Goal: Task Accomplishment & Management: Manage account settings

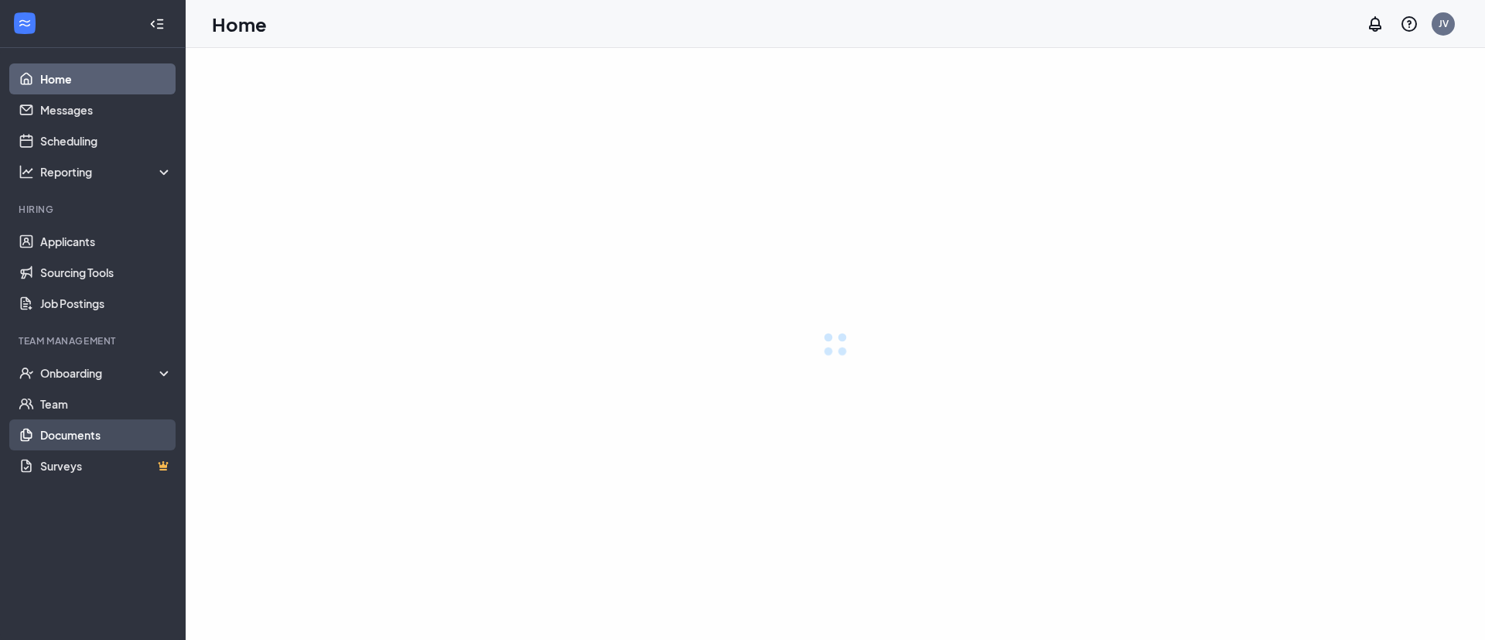
click at [68, 442] on link "Documents" at bounding box center [106, 434] width 132 height 31
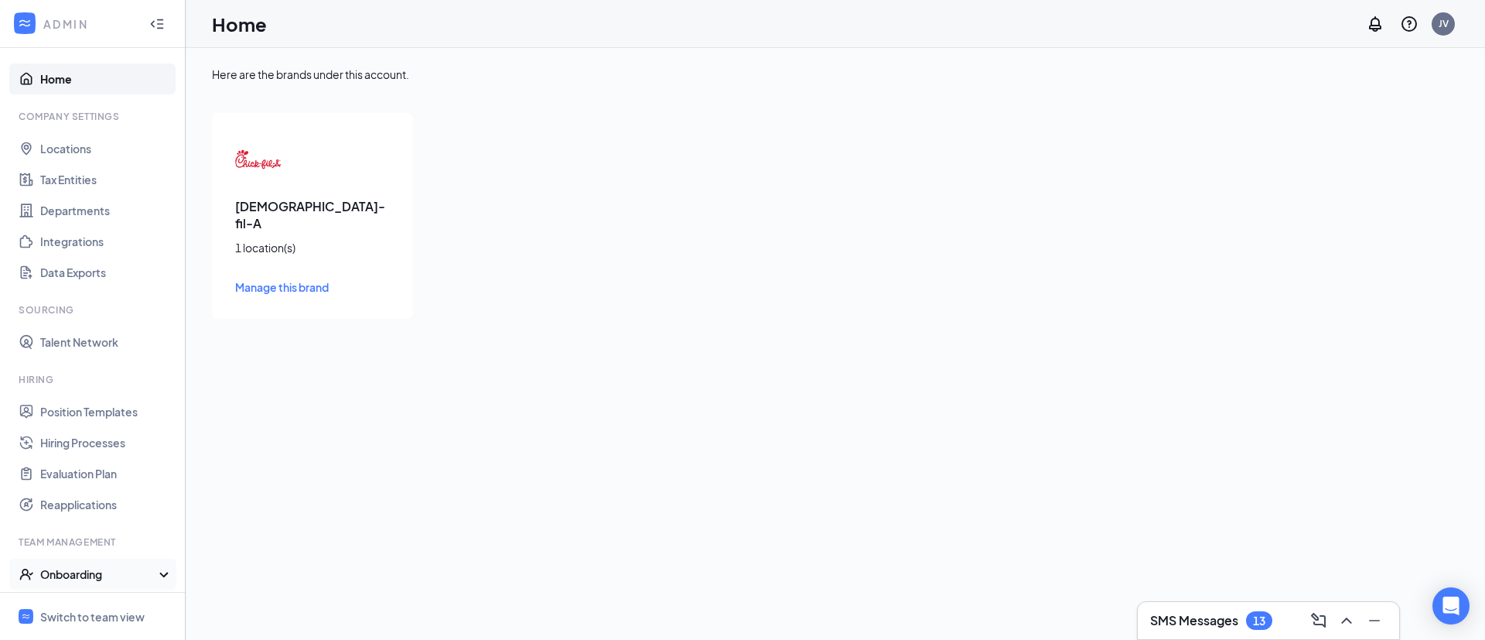
click at [87, 576] on div "Onboarding" at bounding box center [99, 573] width 119 height 15
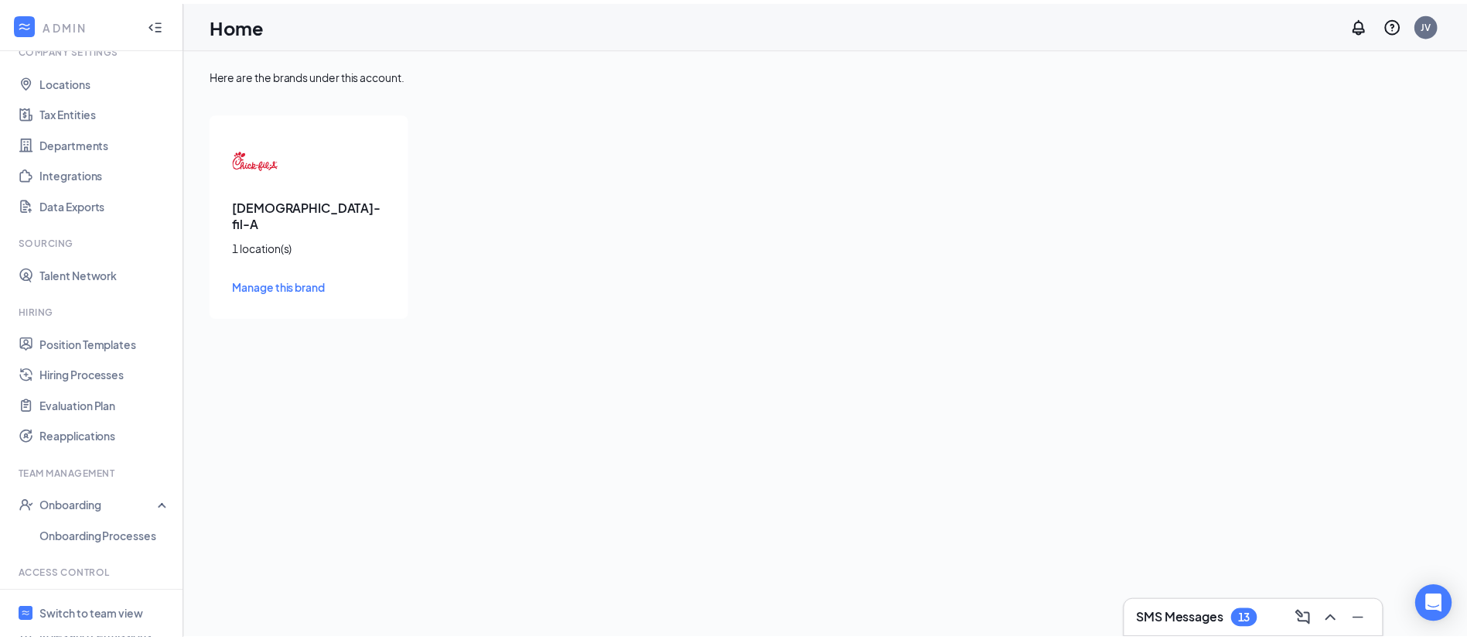
scroll to position [116, 0]
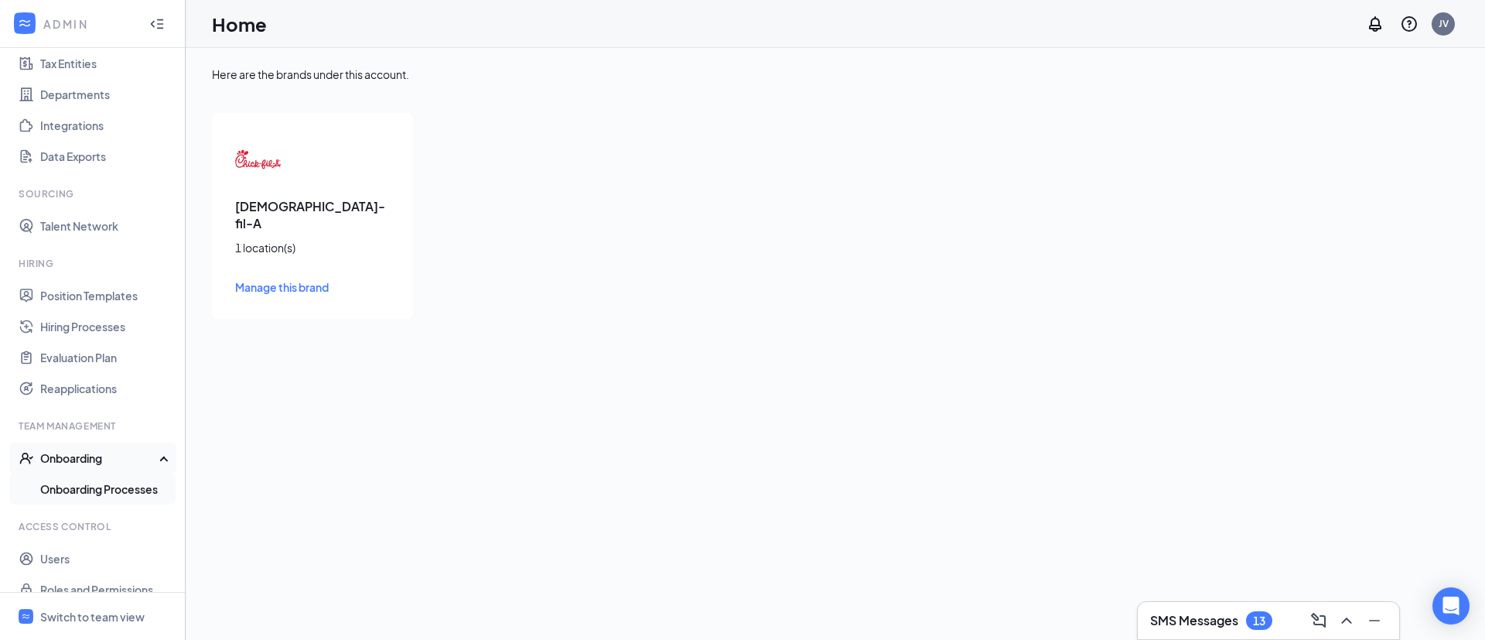
click at [115, 489] on link "Onboarding Processes" at bounding box center [106, 488] width 132 height 31
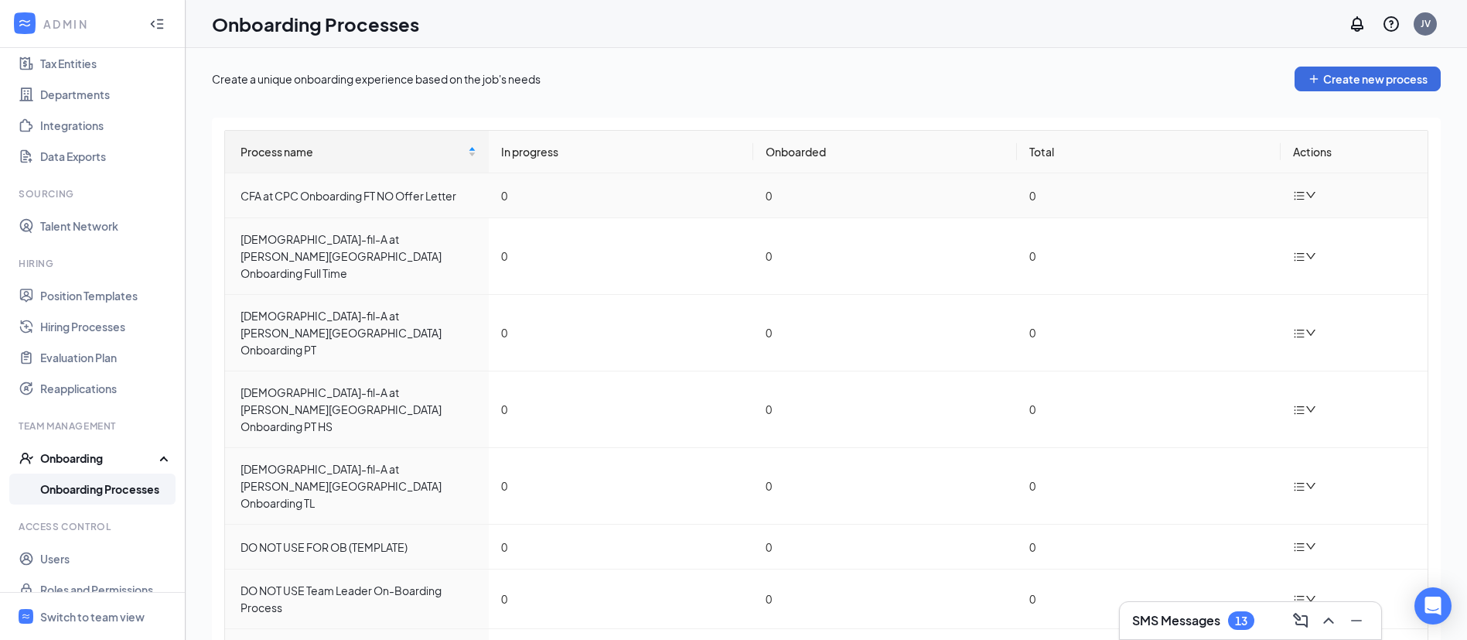
click at [1305, 196] on icon "down" at bounding box center [1310, 194] width 11 height 11
click at [1331, 233] on div "Edit process" at bounding box center [1370, 231] width 167 height 19
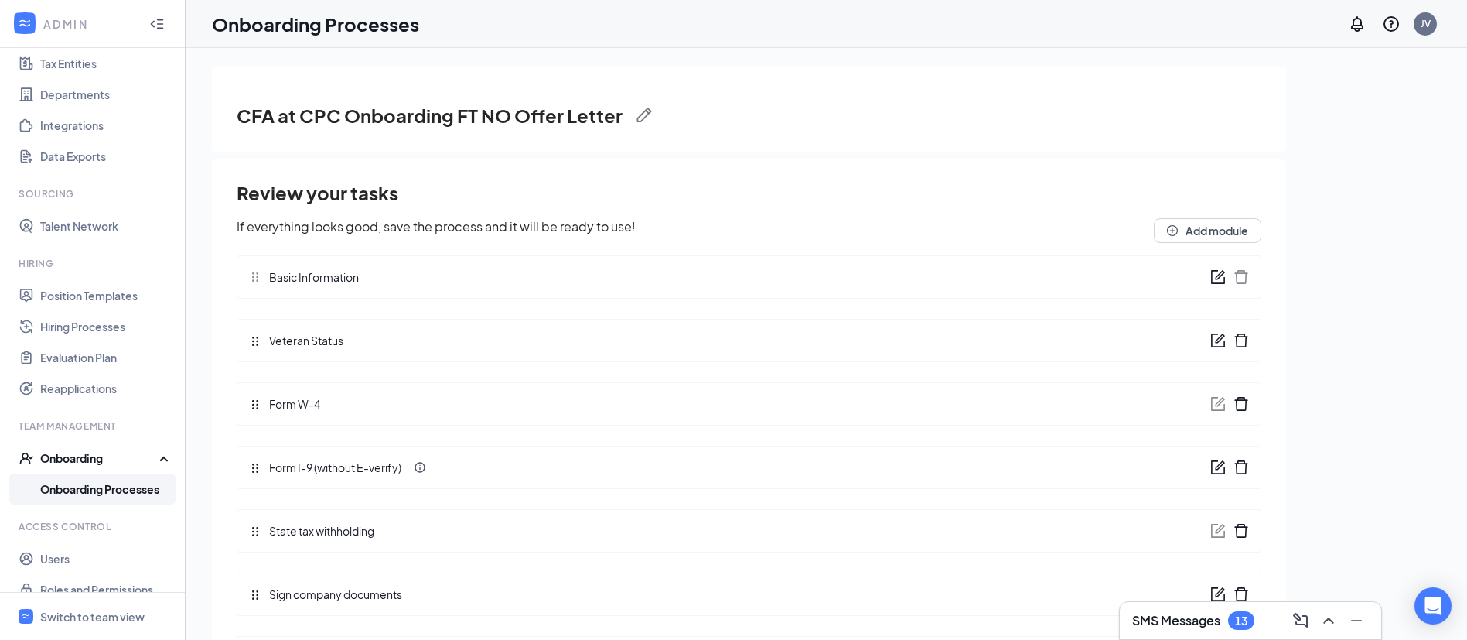
scroll to position [21, 0]
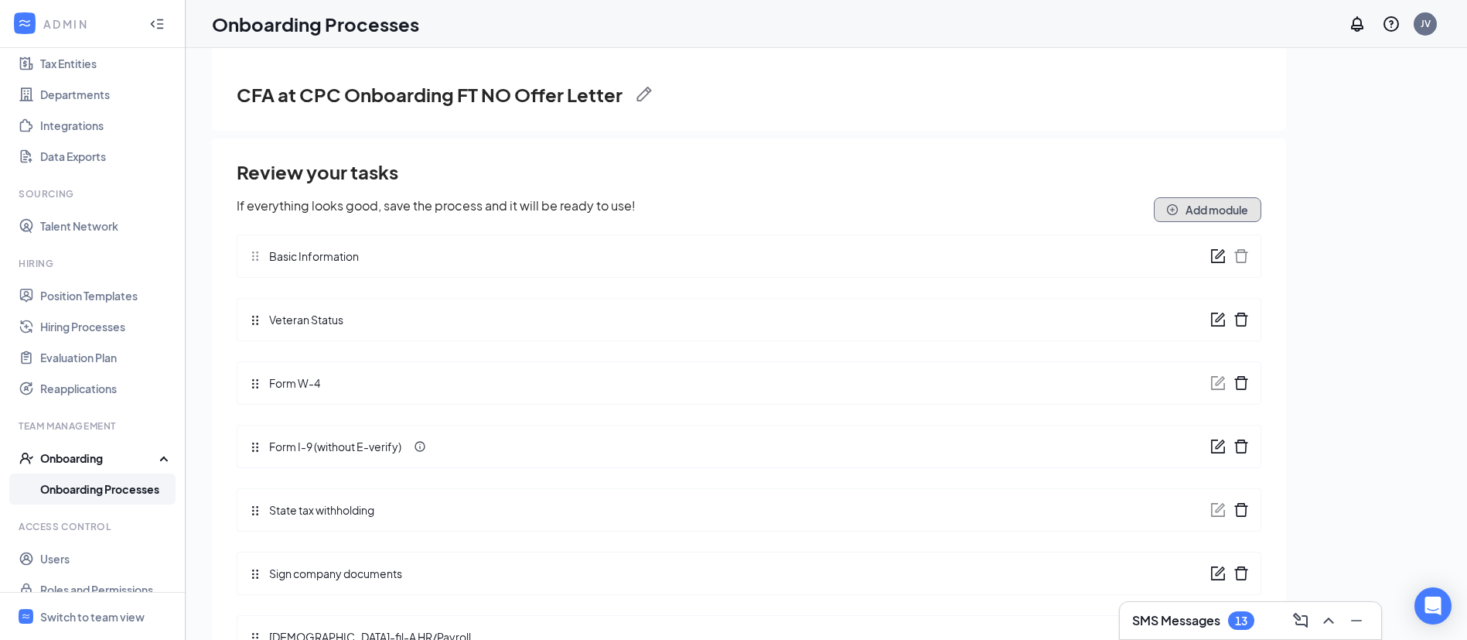
click at [1167, 208] on icon "plus-circle" at bounding box center [1172, 209] width 11 height 11
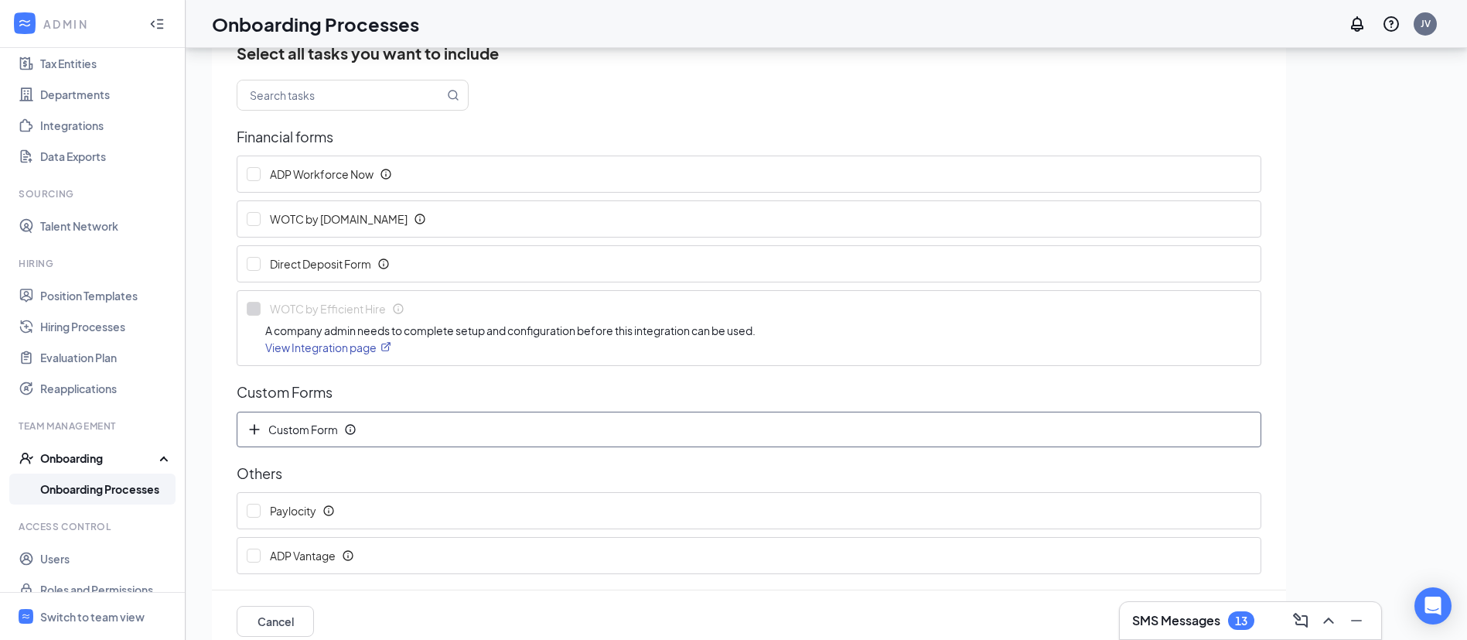
scroll to position [70, 0]
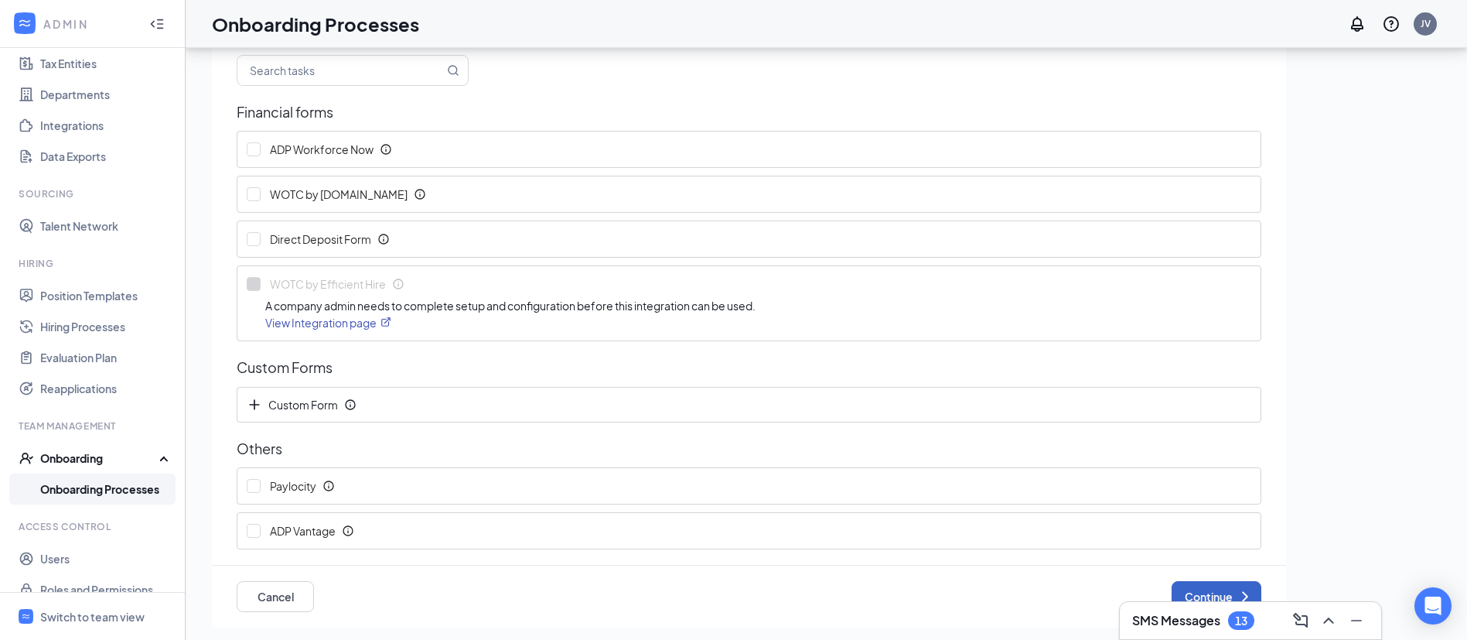
click at [1201, 589] on button "Continue" at bounding box center [1217, 596] width 90 height 31
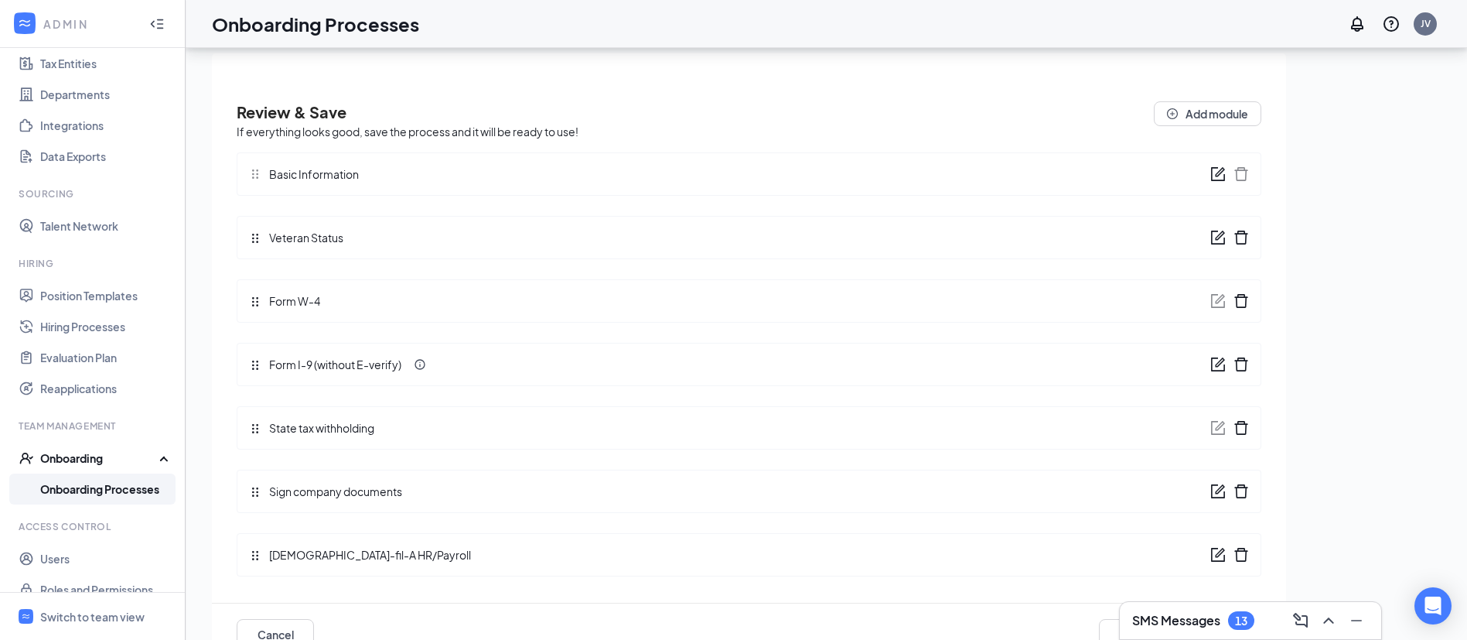
scroll to position [0, 0]
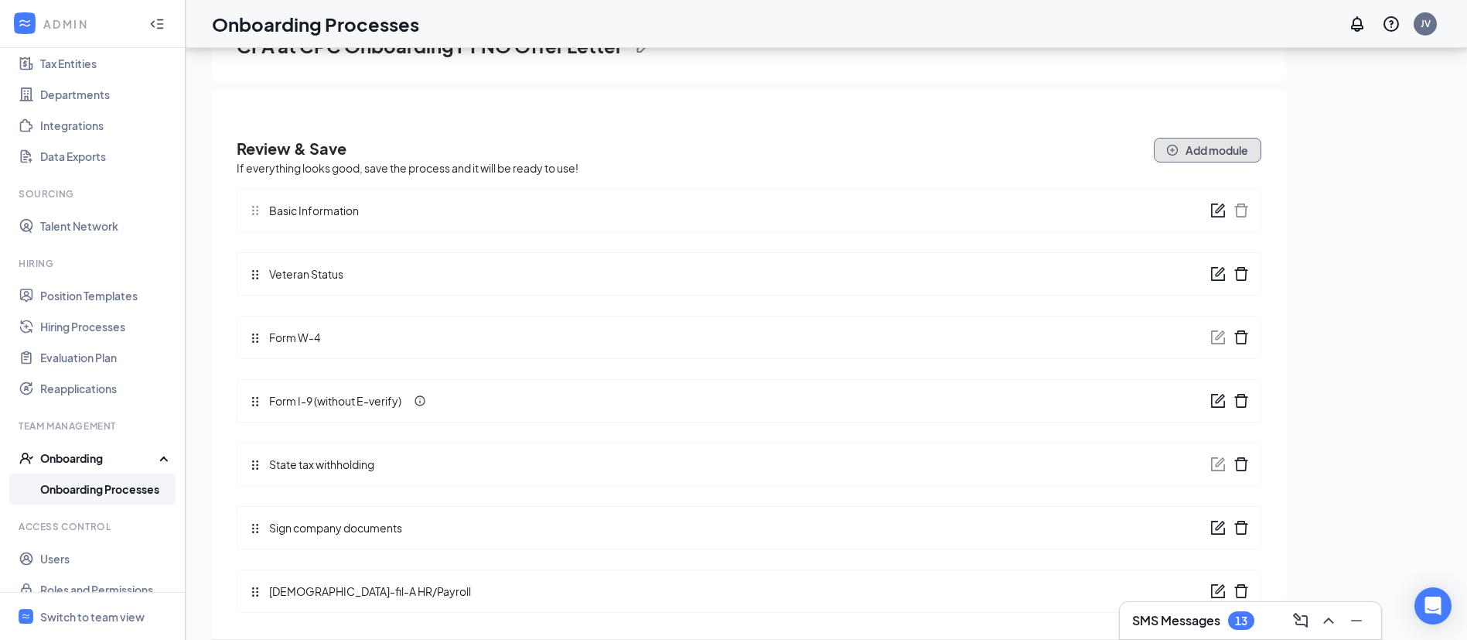
click at [1170, 150] on icon "plus-circle" at bounding box center [1172, 150] width 5 height 5
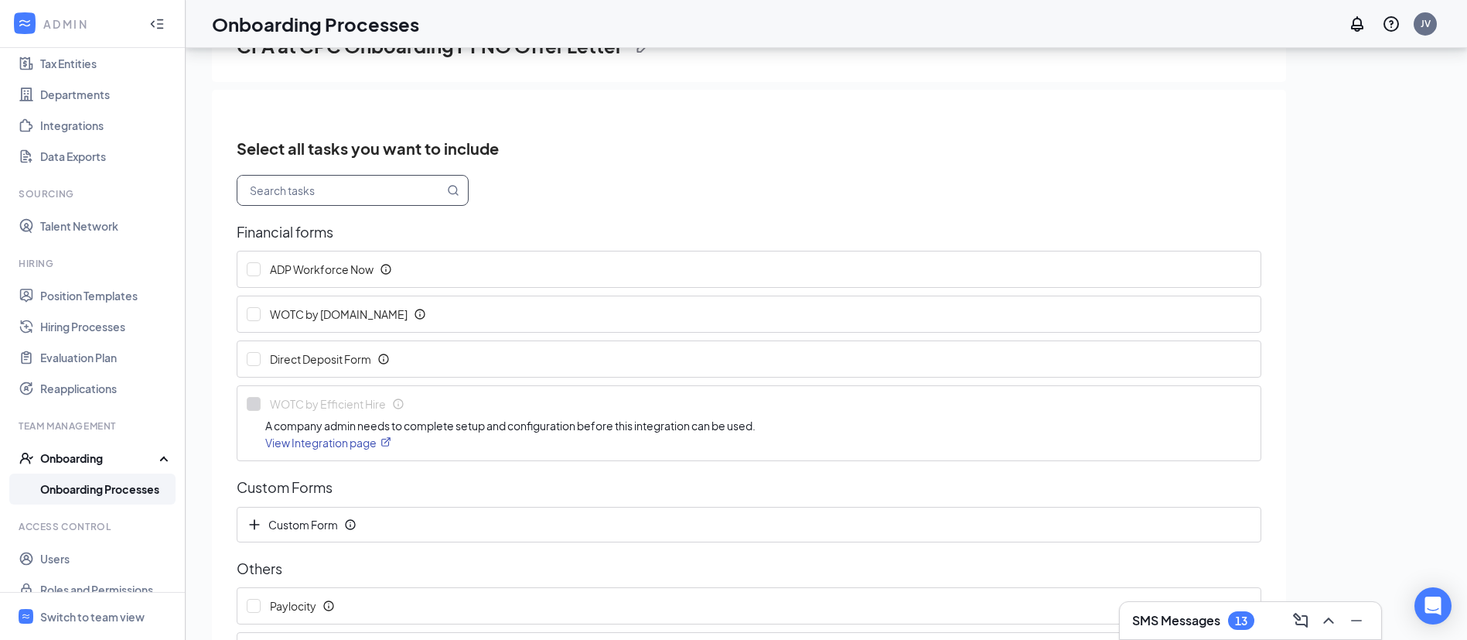
click at [399, 193] on input "text" at bounding box center [340, 190] width 206 height 29
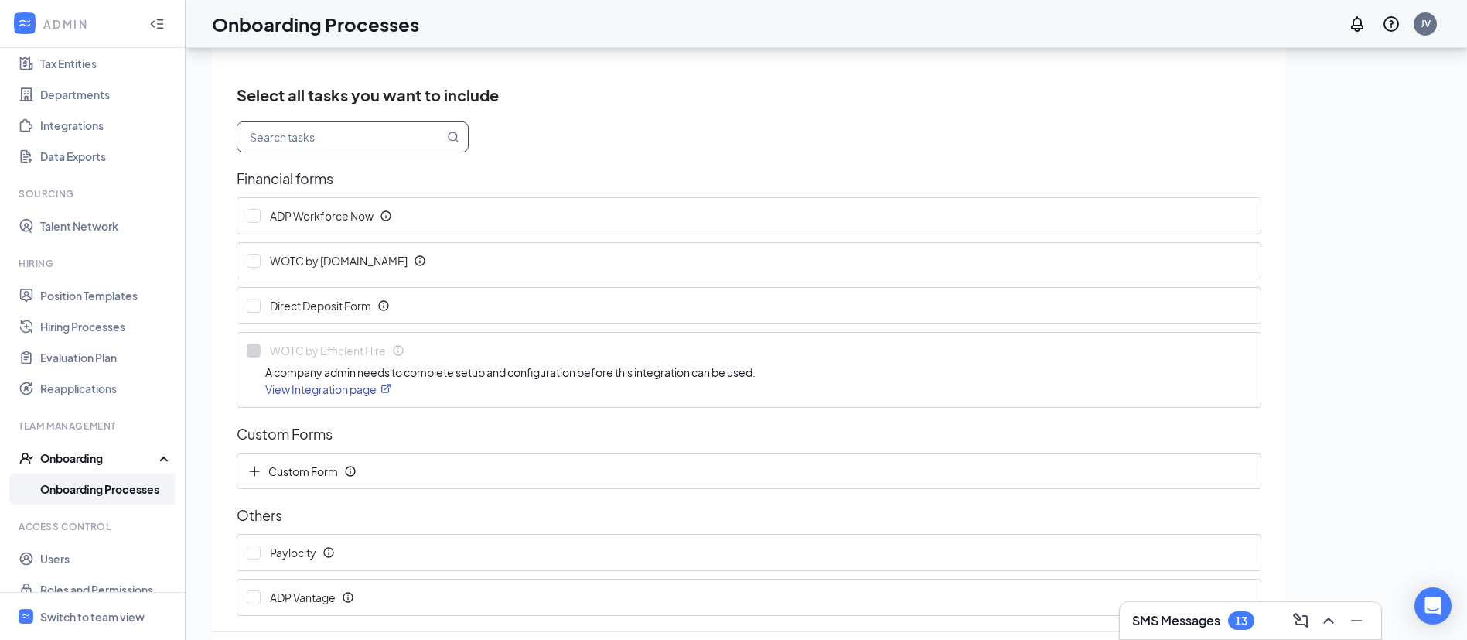
scroll to position [120, 0]
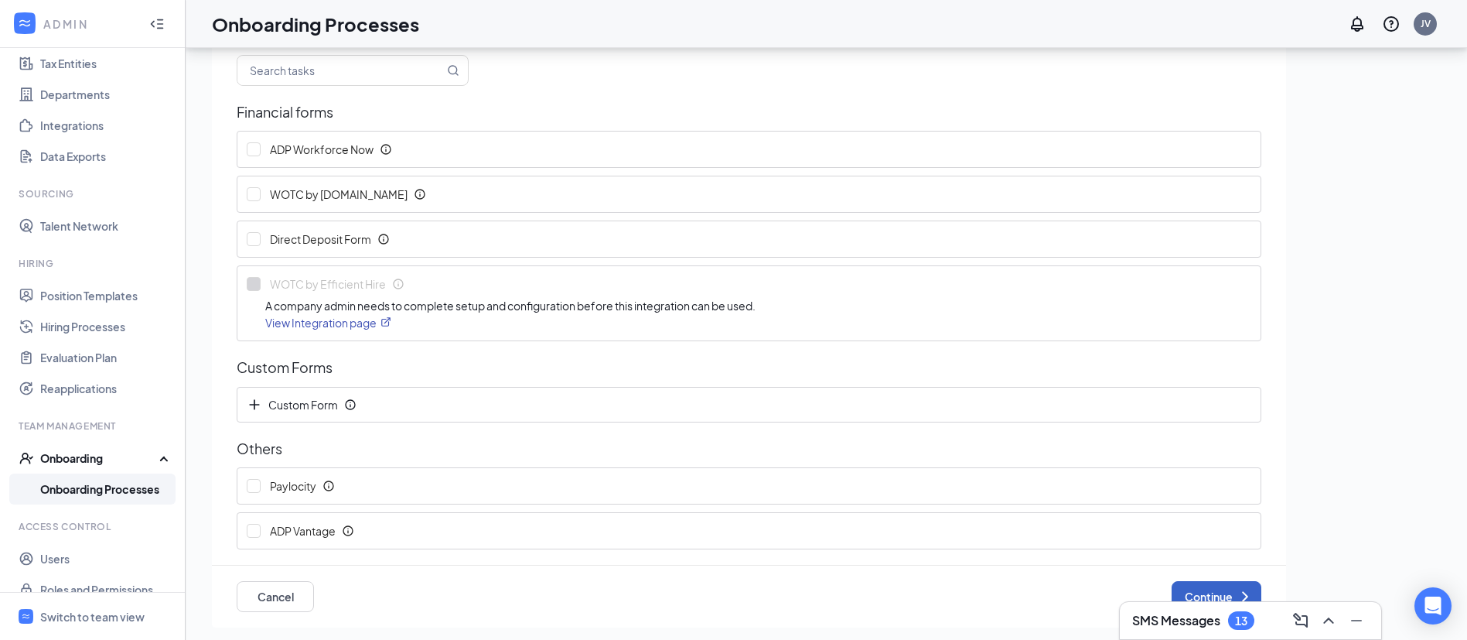
click at [1203, 584] on button "Continue" at bounding box center [1217, 596] width 90 height 31
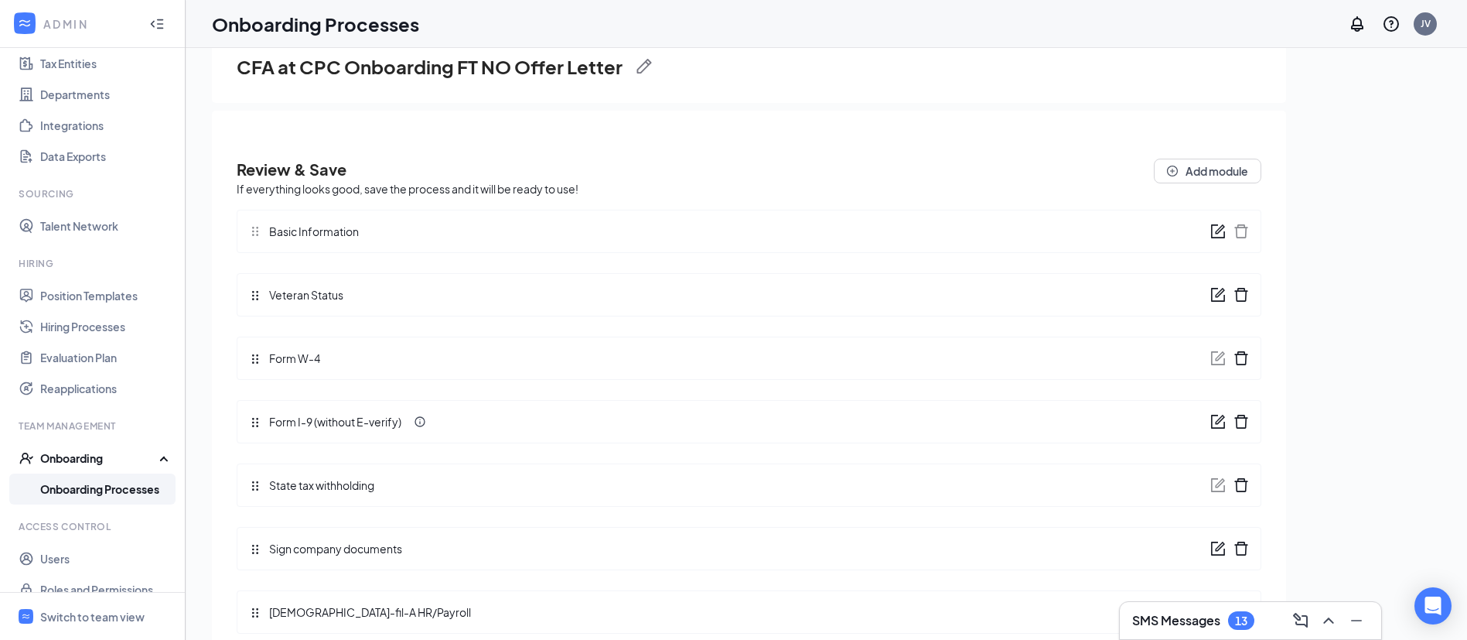
scroll to position [74, 0]
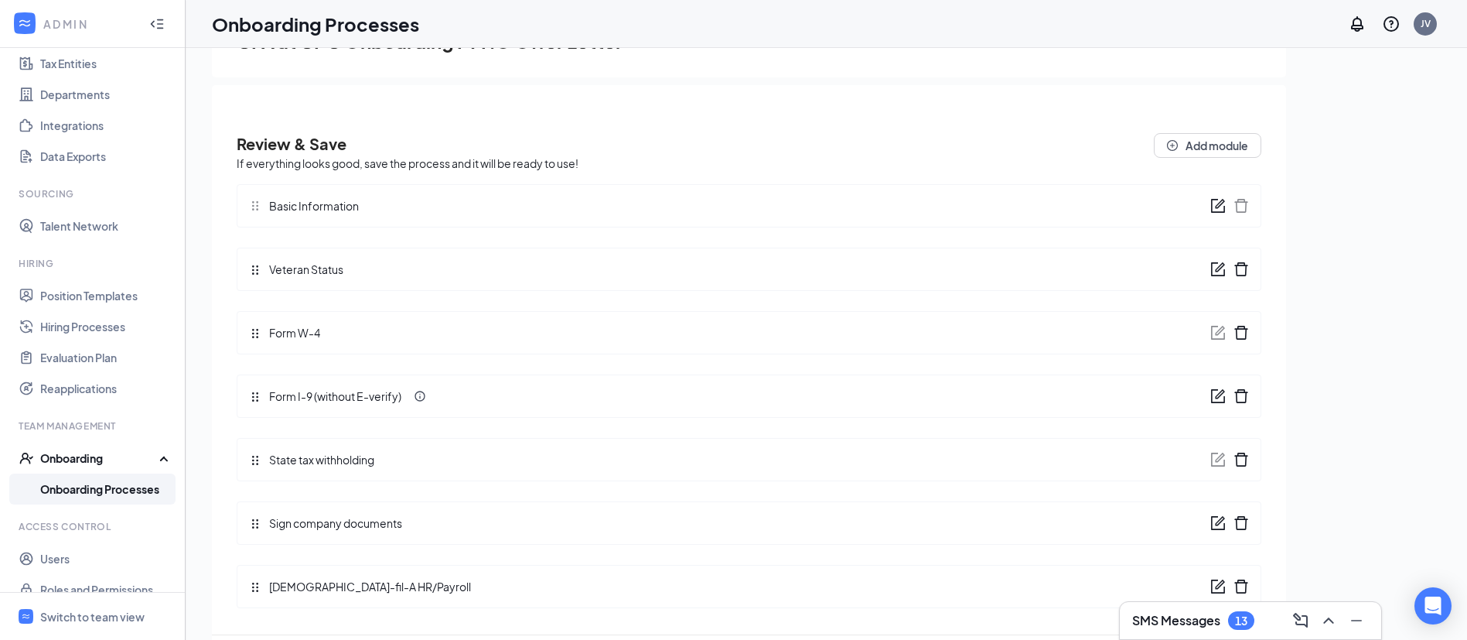
click at [1210, 523] on icon "form" at bounding box center [1217, 522] width 15 height 15
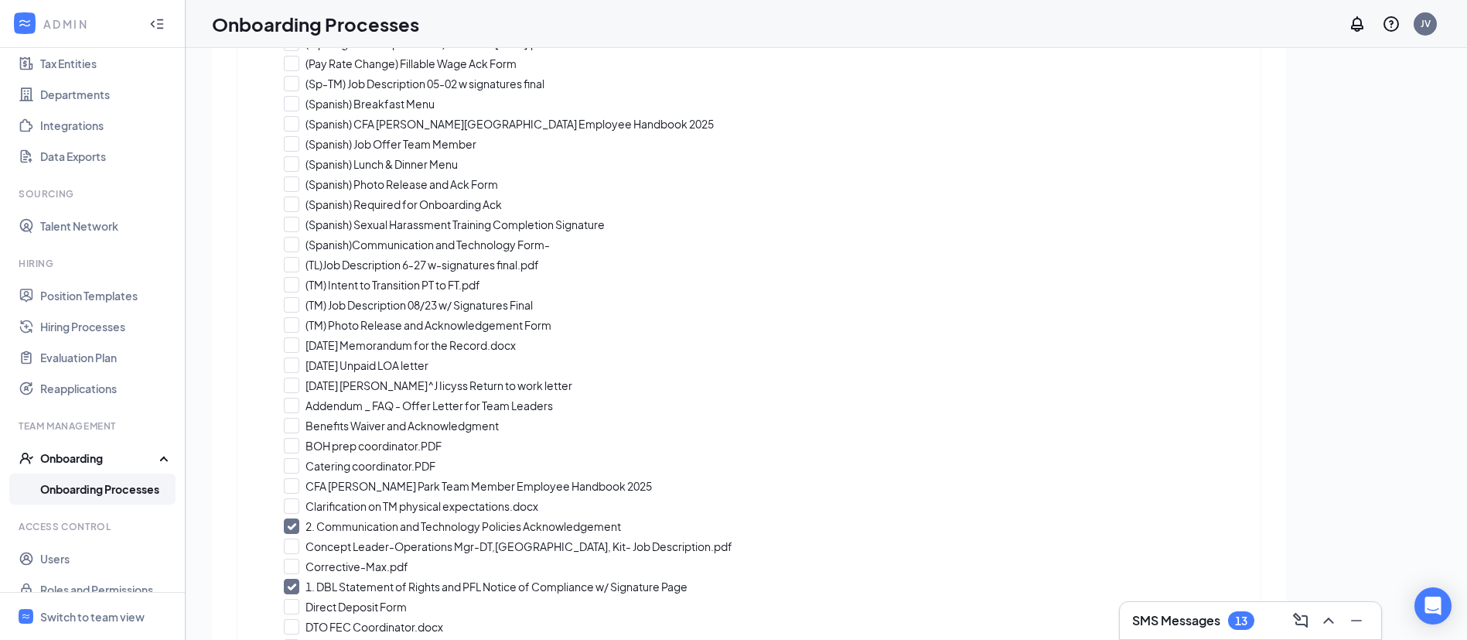
scroll to position [570, 0]
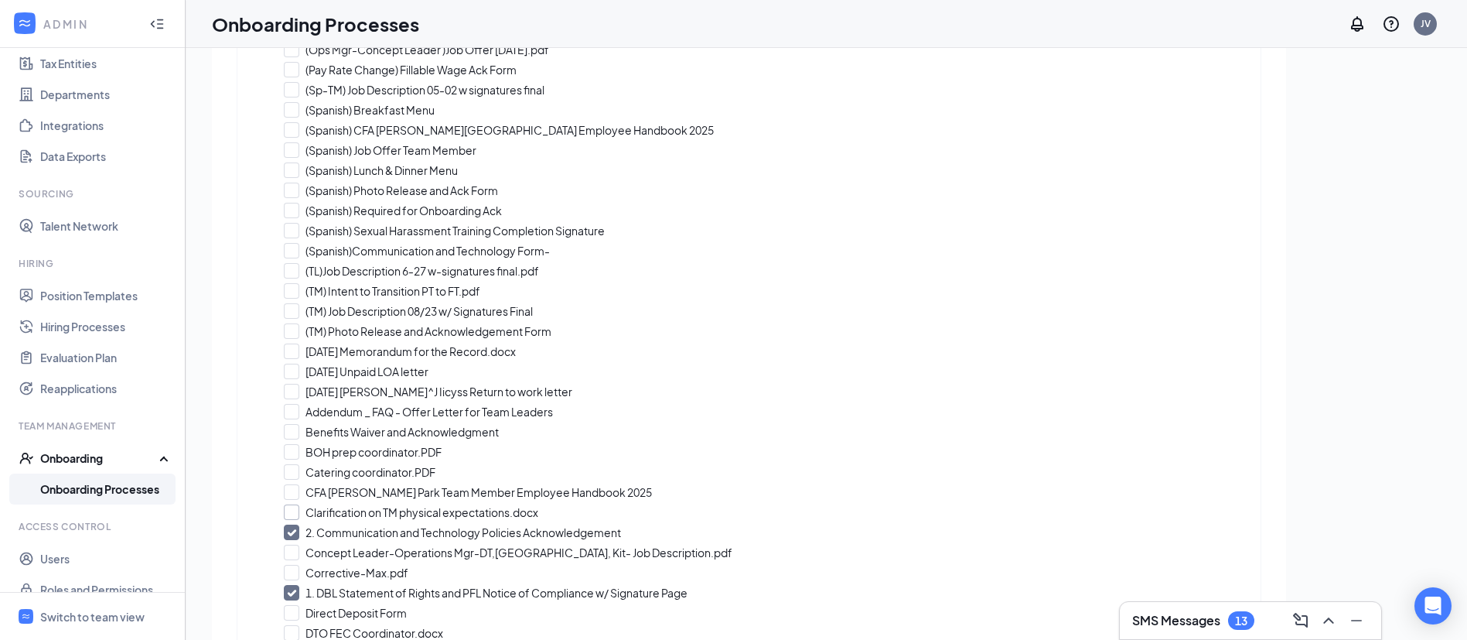
click at [299, 510] on input "Clarification on TM physical expectations.docx" at bounding box center [749, 511] width 930 height 15
checkbox input "true"
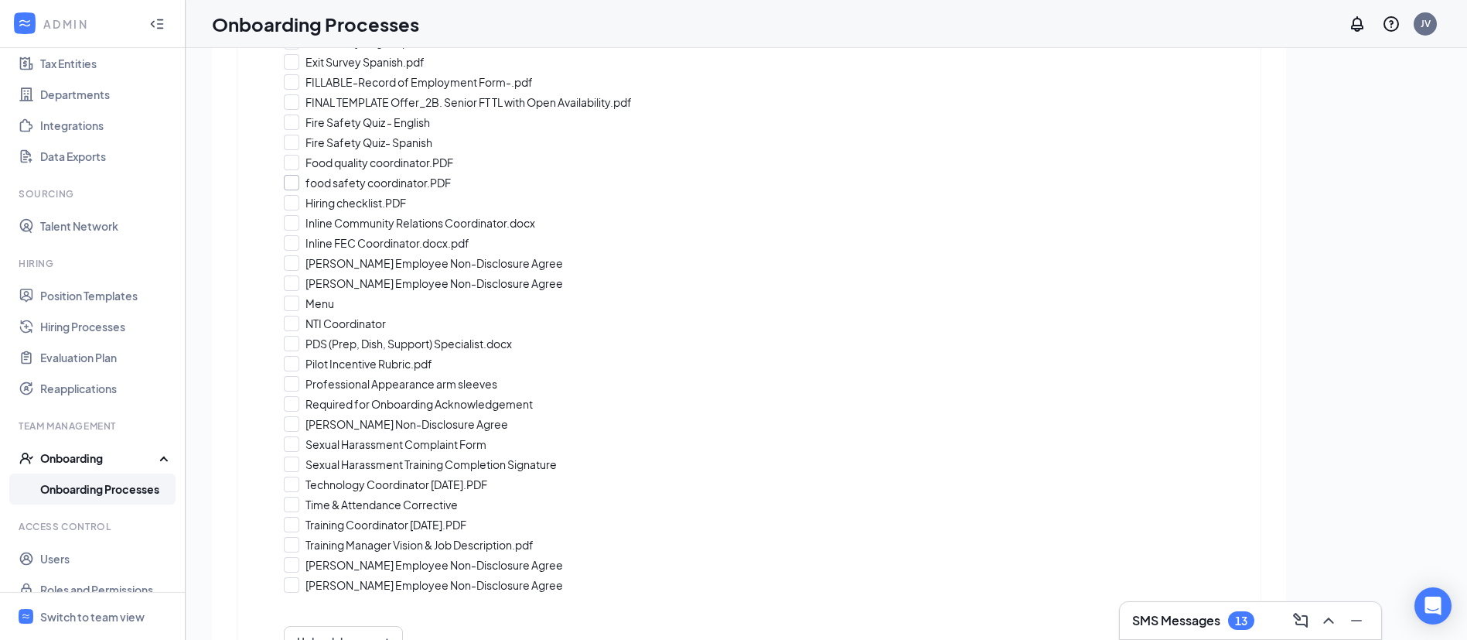
scroll to position [1266, 0]
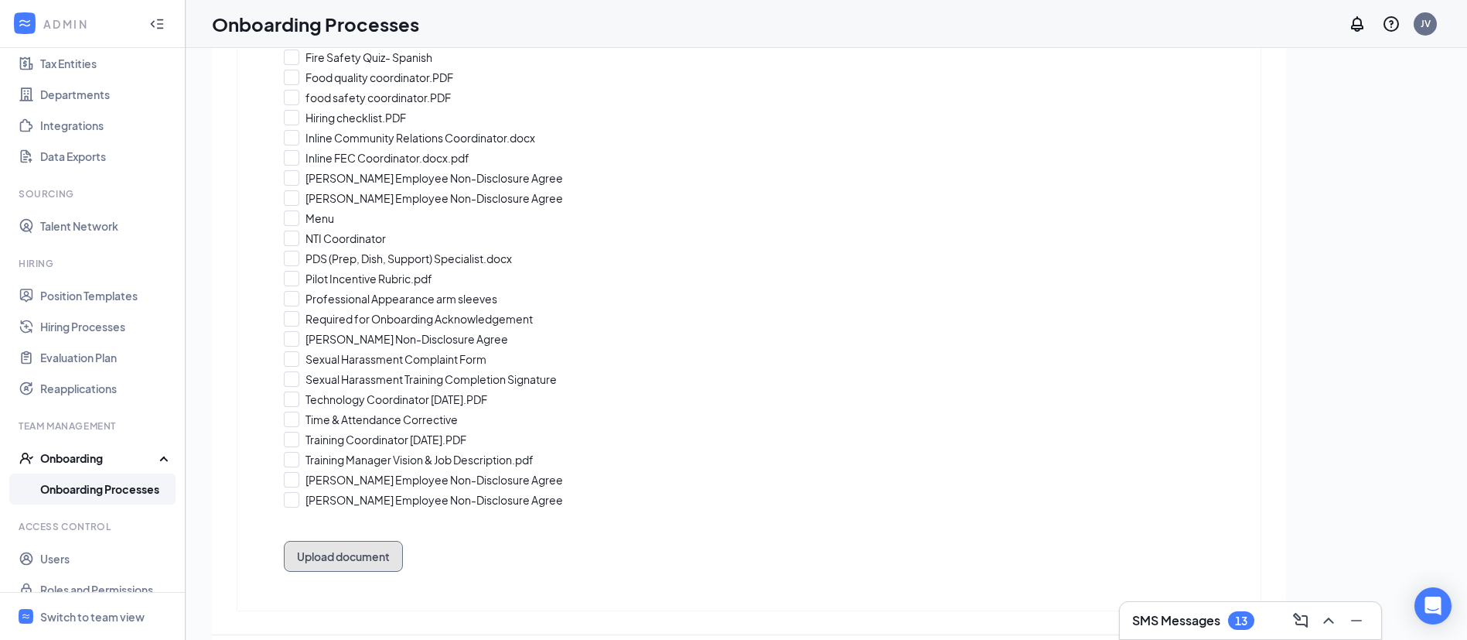
click at [363, 558] on button "Upload document" at bounding box center [343, 556] width 119 height 31
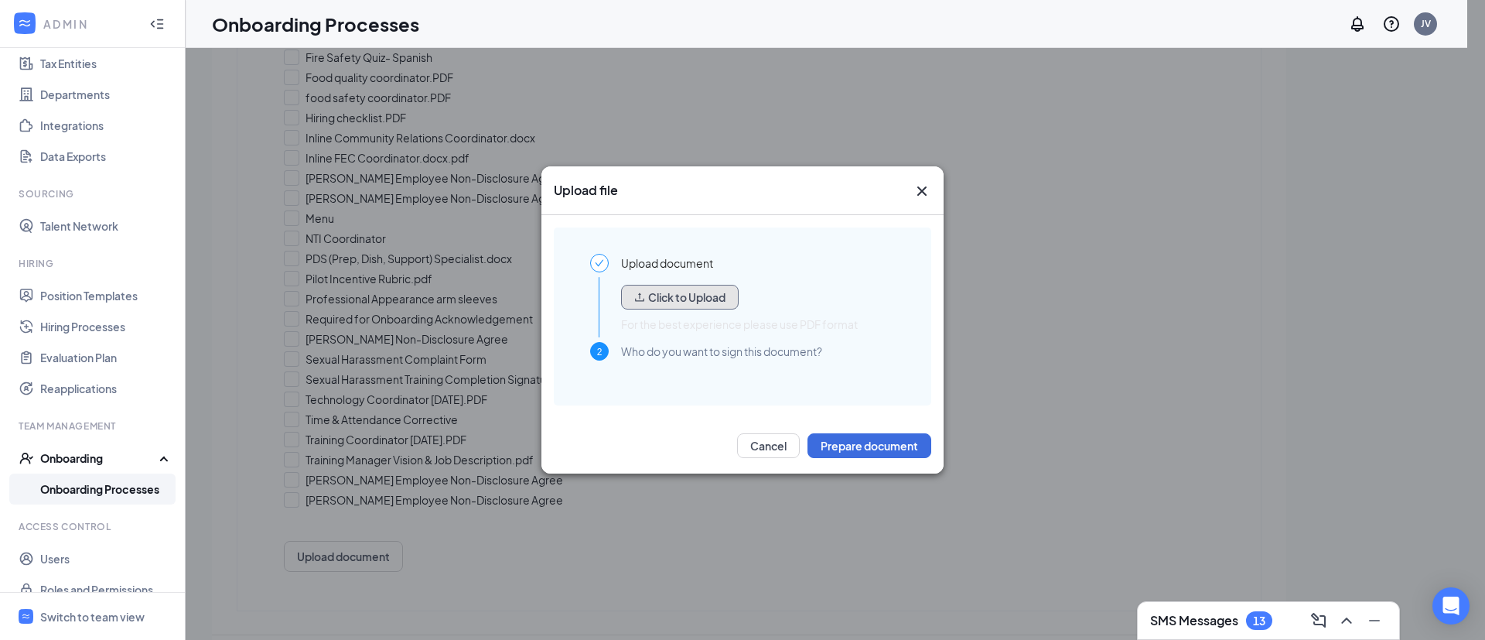
click at [698, 302] on button "Click to Upload" at bounding box center [680, 297] width 118 height 25
click at [699, 302] on button "Click to Upload" at bounding box center [680, 297] width 118 height 25
drag, startPoint x: 920, startPoint y: 194, endPoint x: 892, endPoint y: 200, distance: 29.3
click at [917, 196] on icon "Cross" at bounding box center [922, 191] width 19 height 19
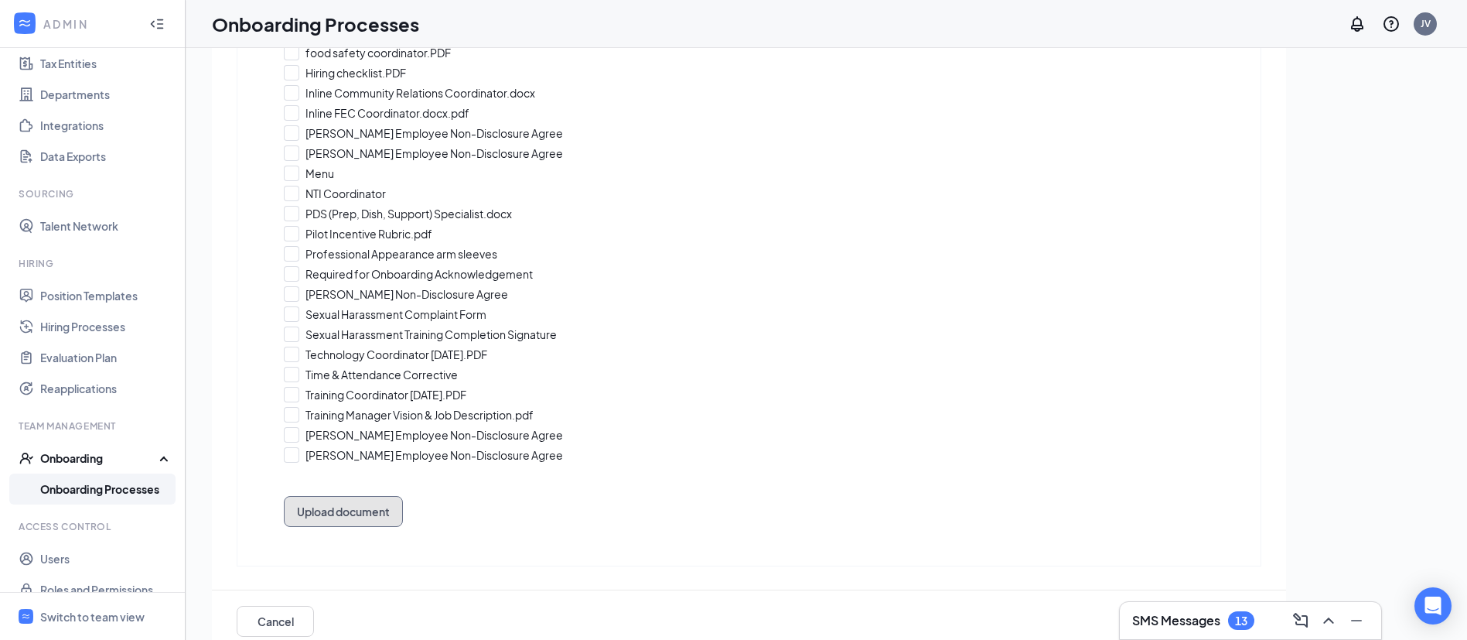
scroll to position [70, 0]
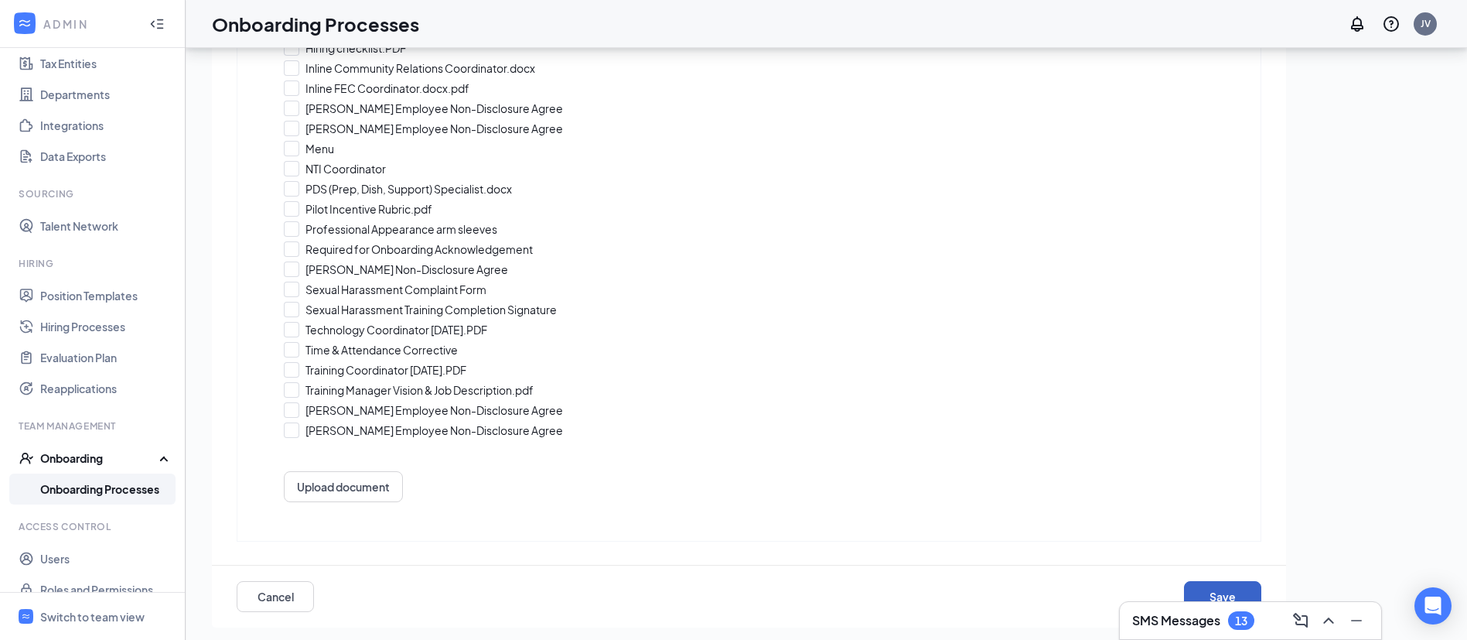
click at [1211, 586] on button "Save" at bounding box center [1222, 596] width 77 height 31
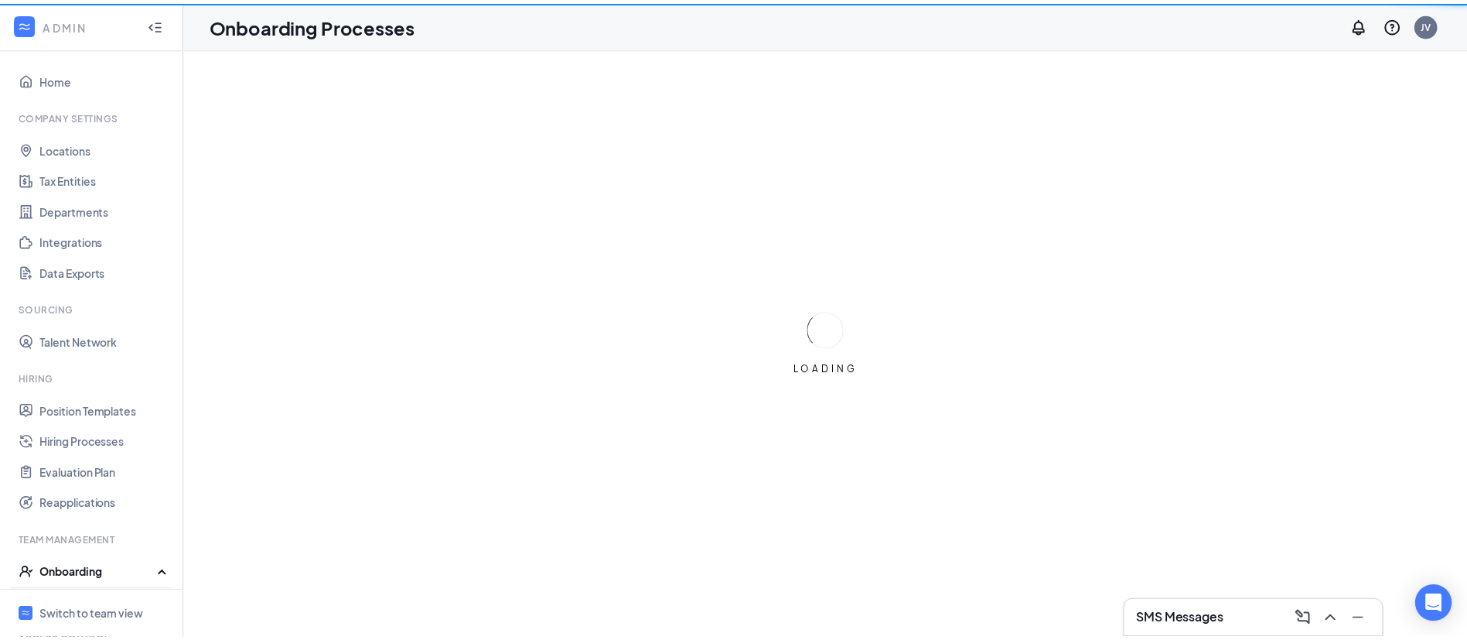
scroll to position [135, 0]
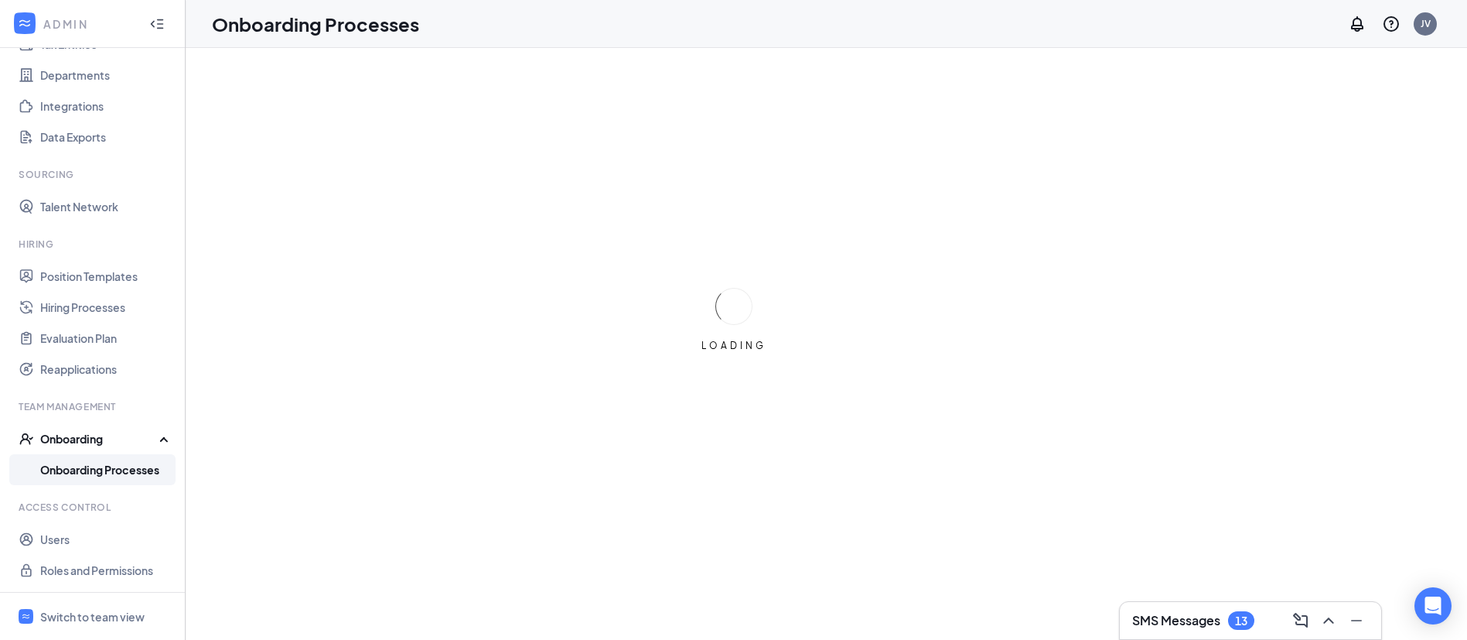
click at [87, 483] on link "Onboarding Processes" at bounding box center [106, 469] width 132 height 31
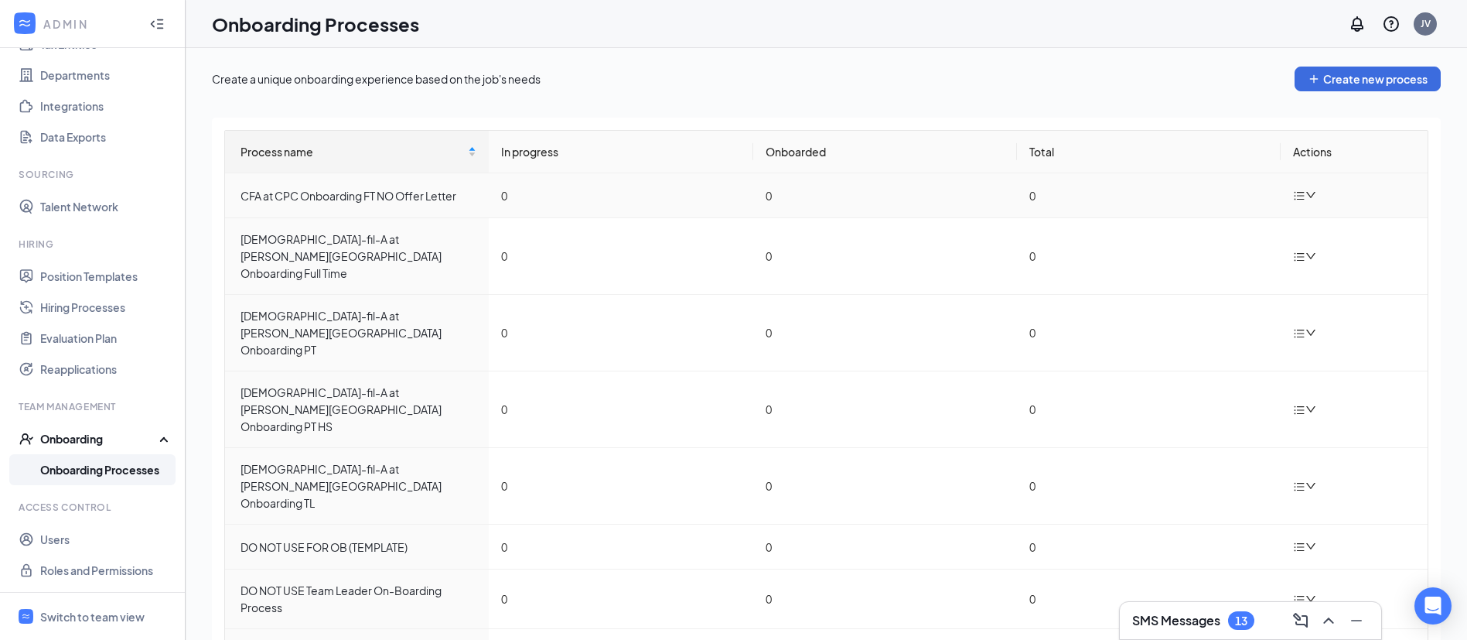
click at [1305, 194] on icon "down" at bounding box center [1310, 194] width 11 height 11
click at [420, 195] on div "CFA at CPC Onboarding FT NO Offer Letter" at bounding box center [359, 195] width 236 height 17
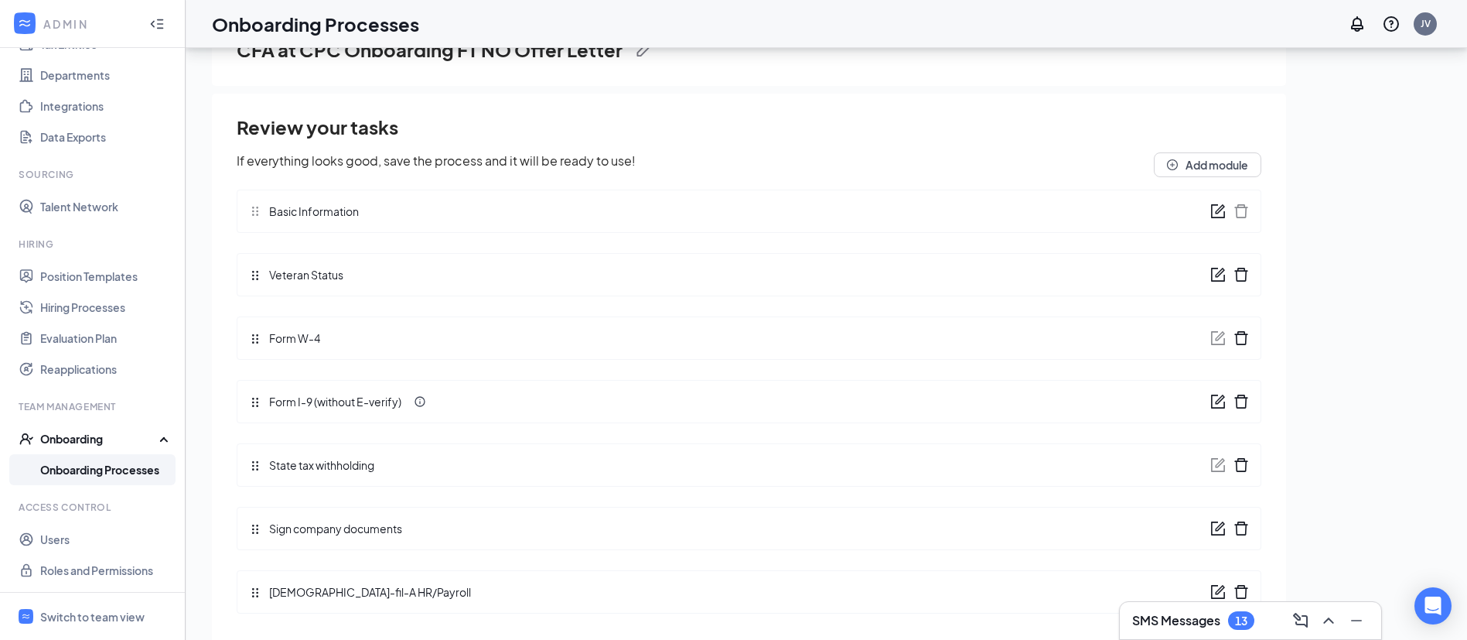
scroll to position [70, 0]
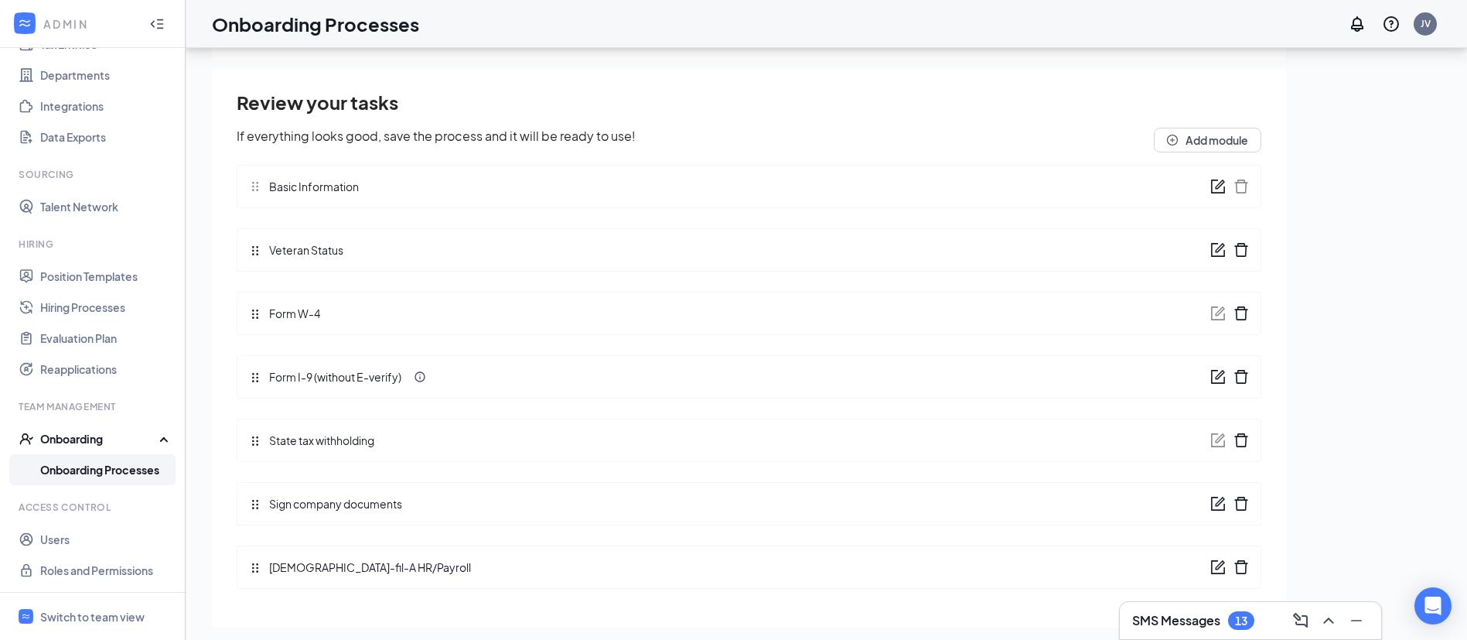
click at [1210, 498] on icon "form" at bounding box center [1217, 503] width 15 height 15
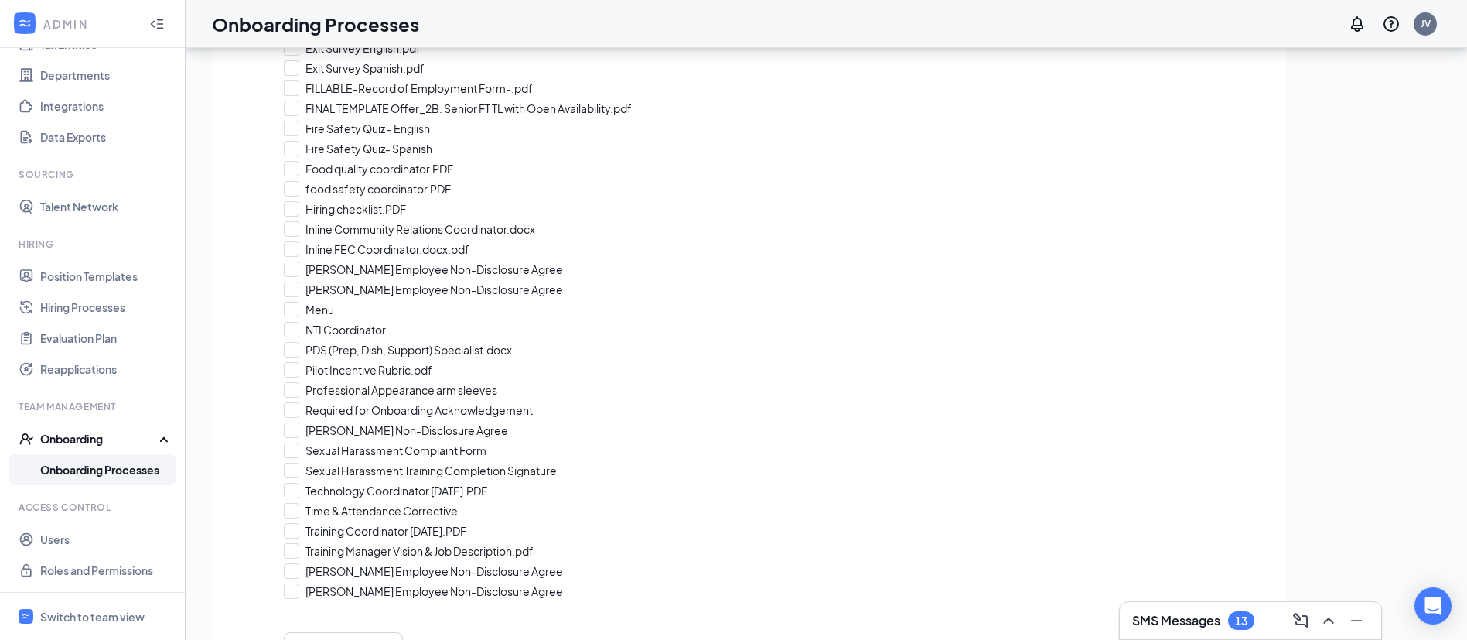
scroll to position [1266, 0]
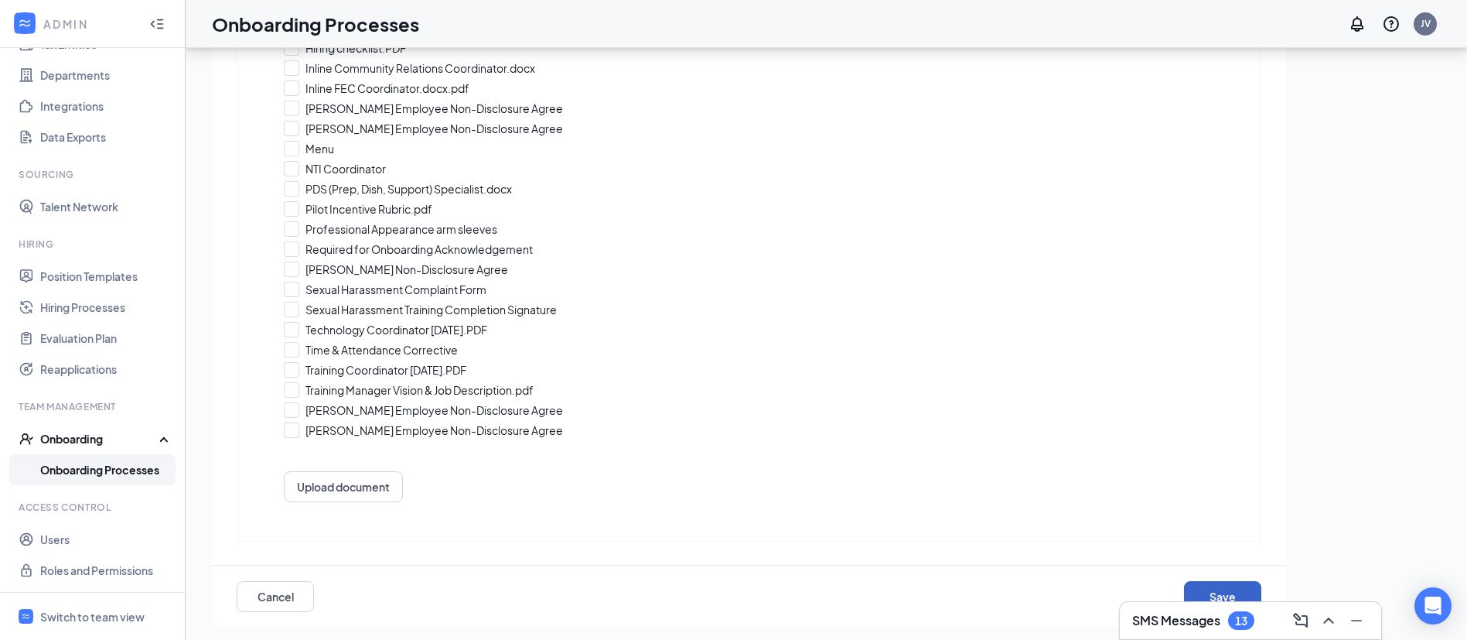
click at [1197, 584] on button "Save" at bounding box center [1222, 596] width 77 height 31
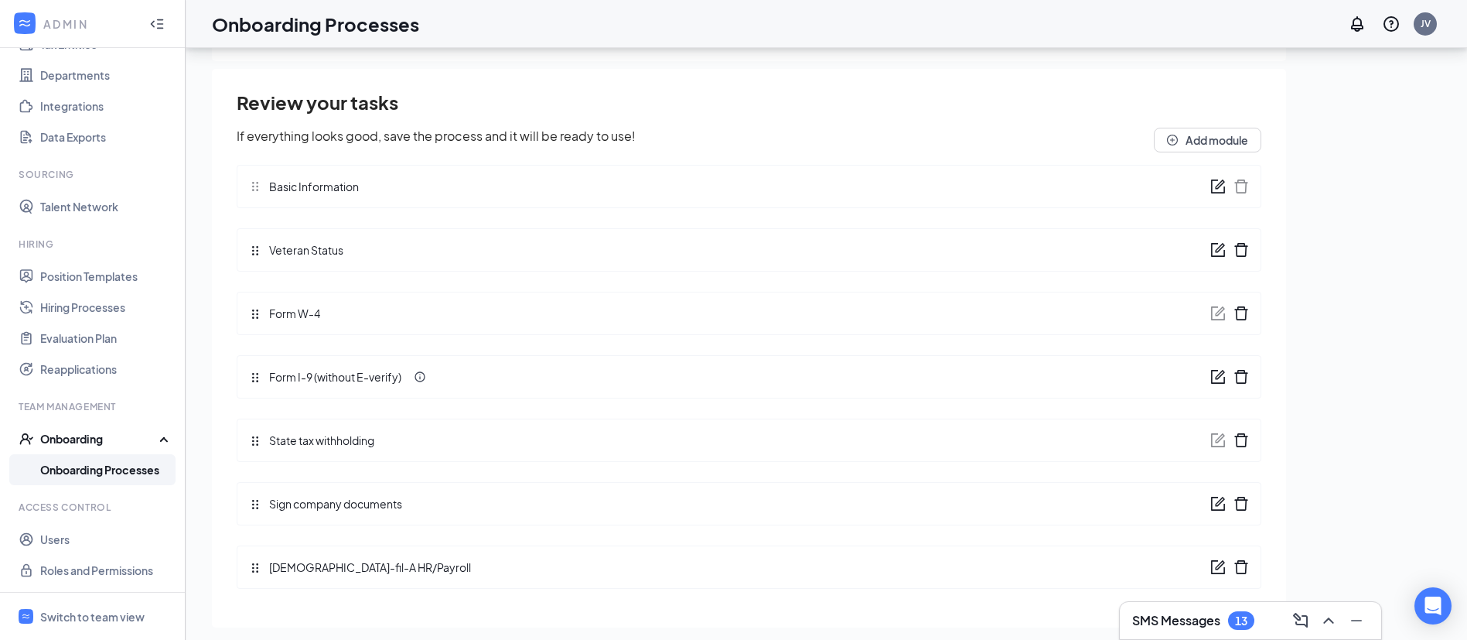
scroll to position [21, 0]
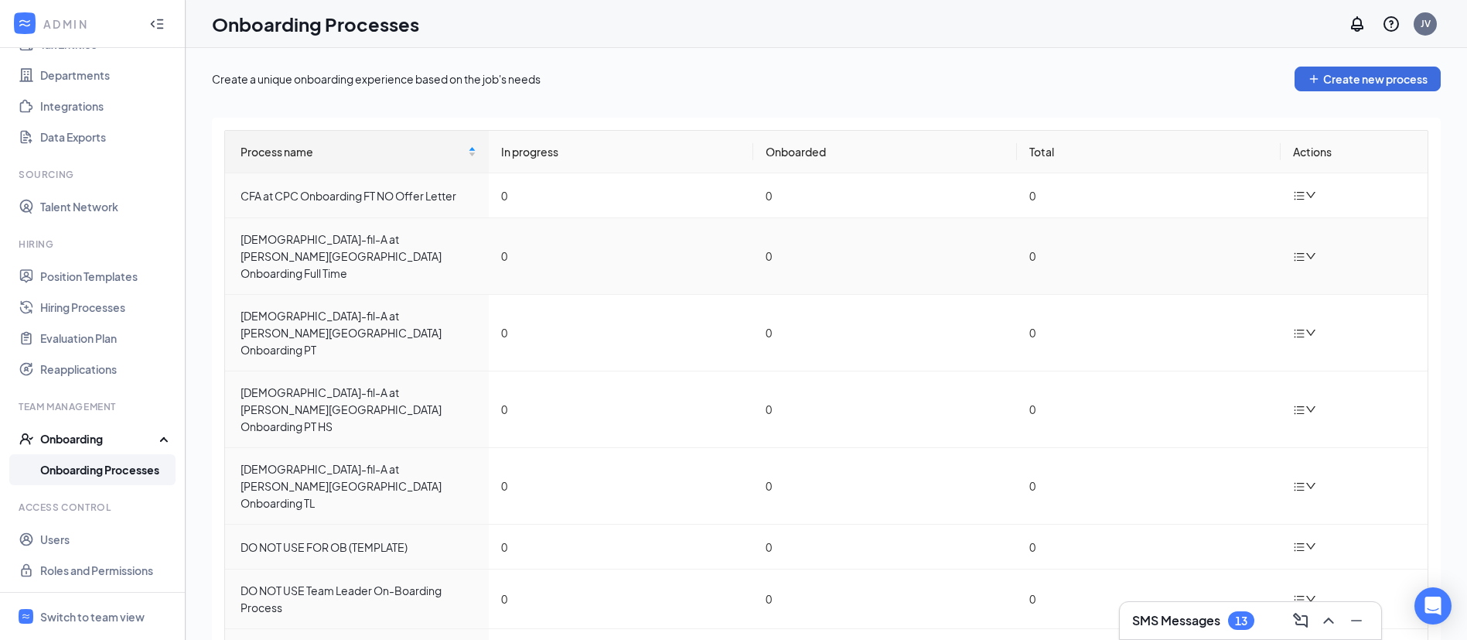
click at [1305, 251] on icon "down" at bounding box center [1310, 256] width 11 height 11
click at [1343, 288] on div "Edit process" at bounding box center [1370, 283] width 167 height 19
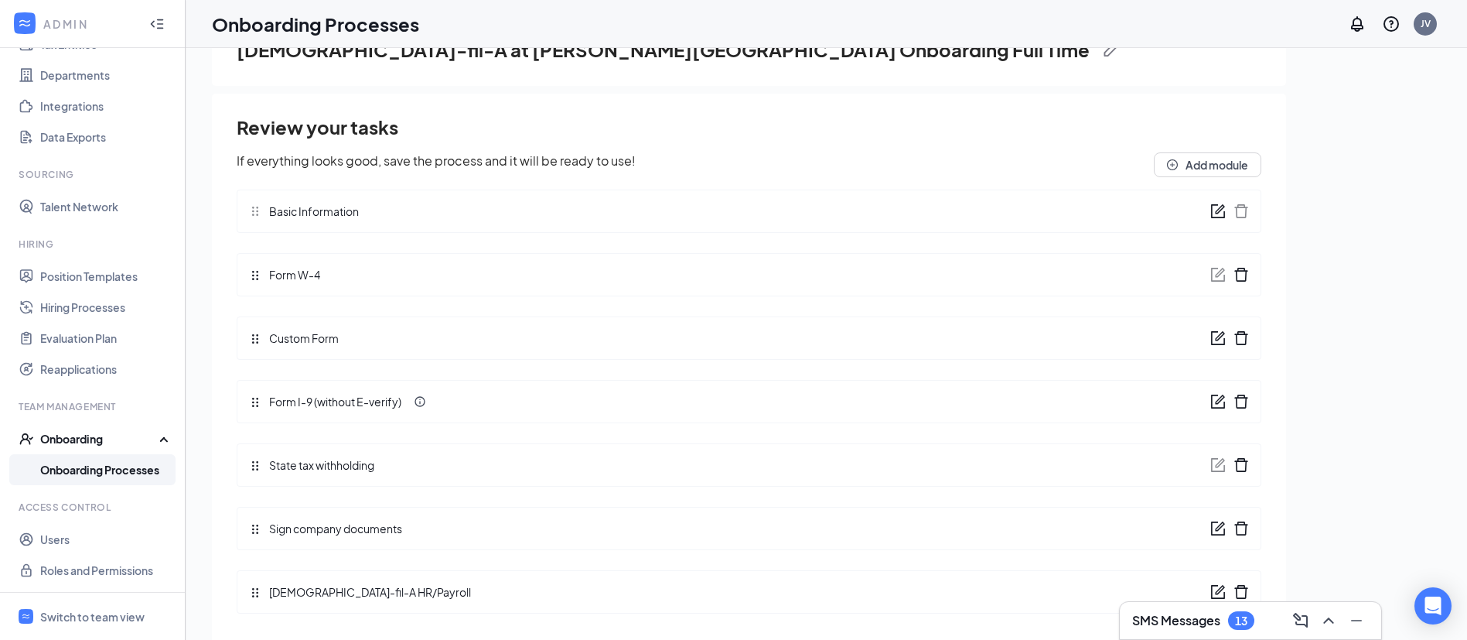
scroll to position [70, 0]
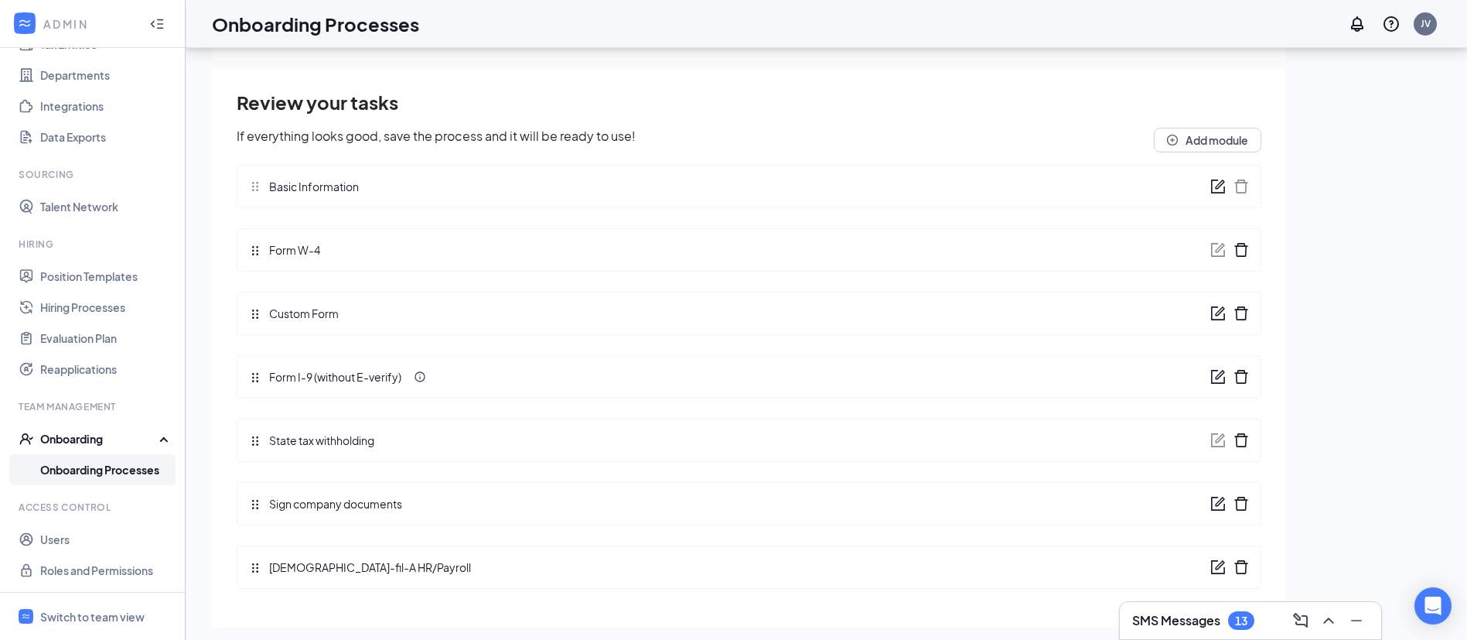
click at [1210, 501] on icon "form" at bounding box center [1217, 503] width 15 height 15
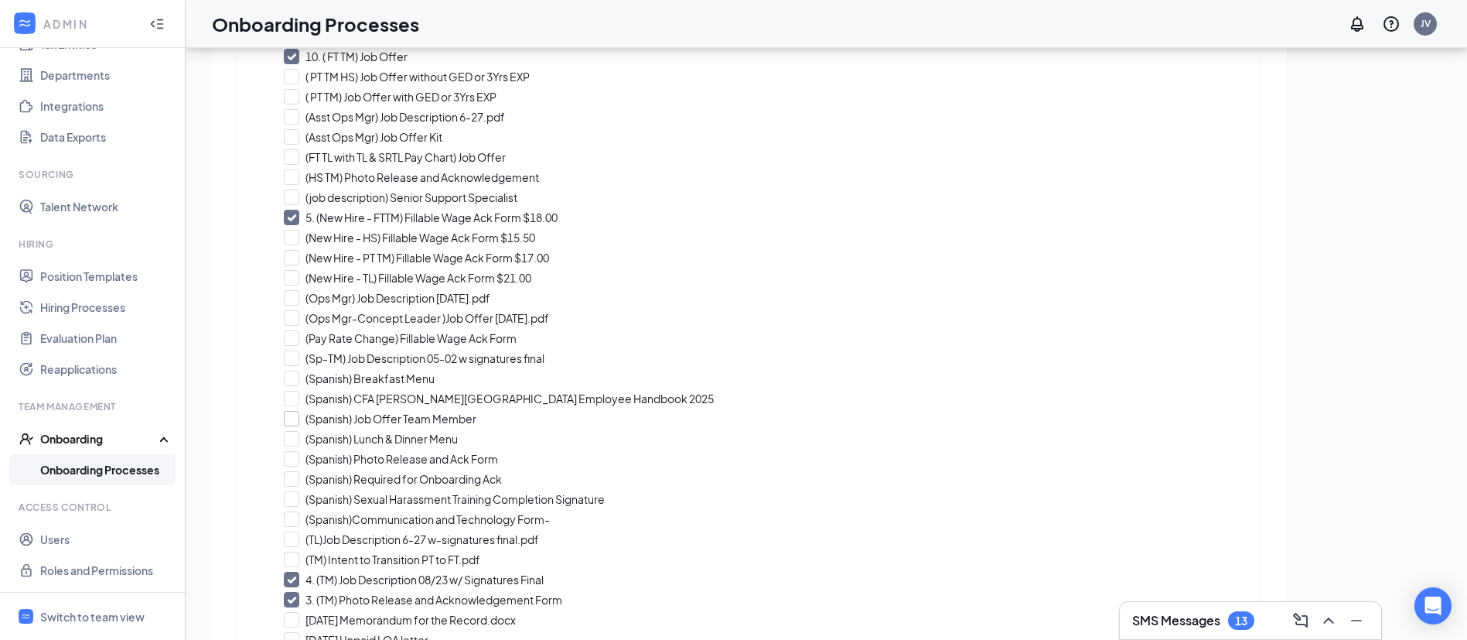
scroll to position [464, 0]
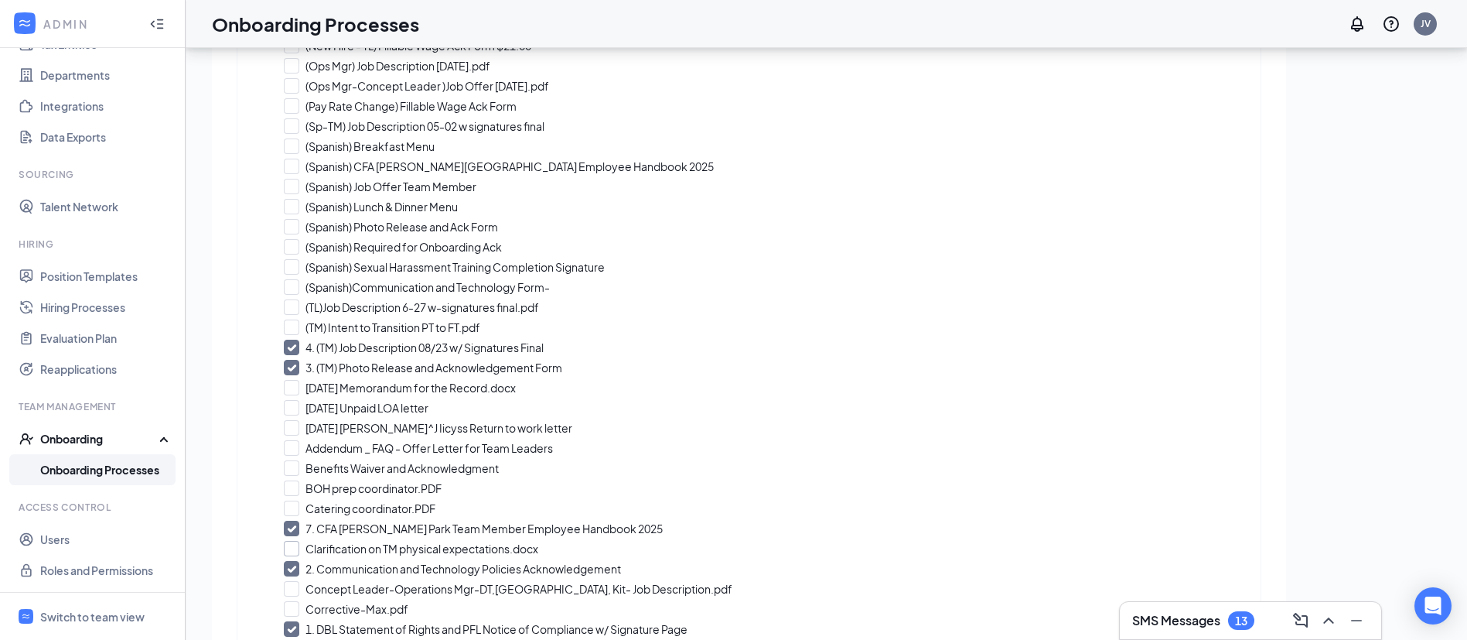
click at [291, 549] on input "Clarification on TM physical expectations.docx" at bounding box center [749, 548] width 930 height 15
checkbox input "true"
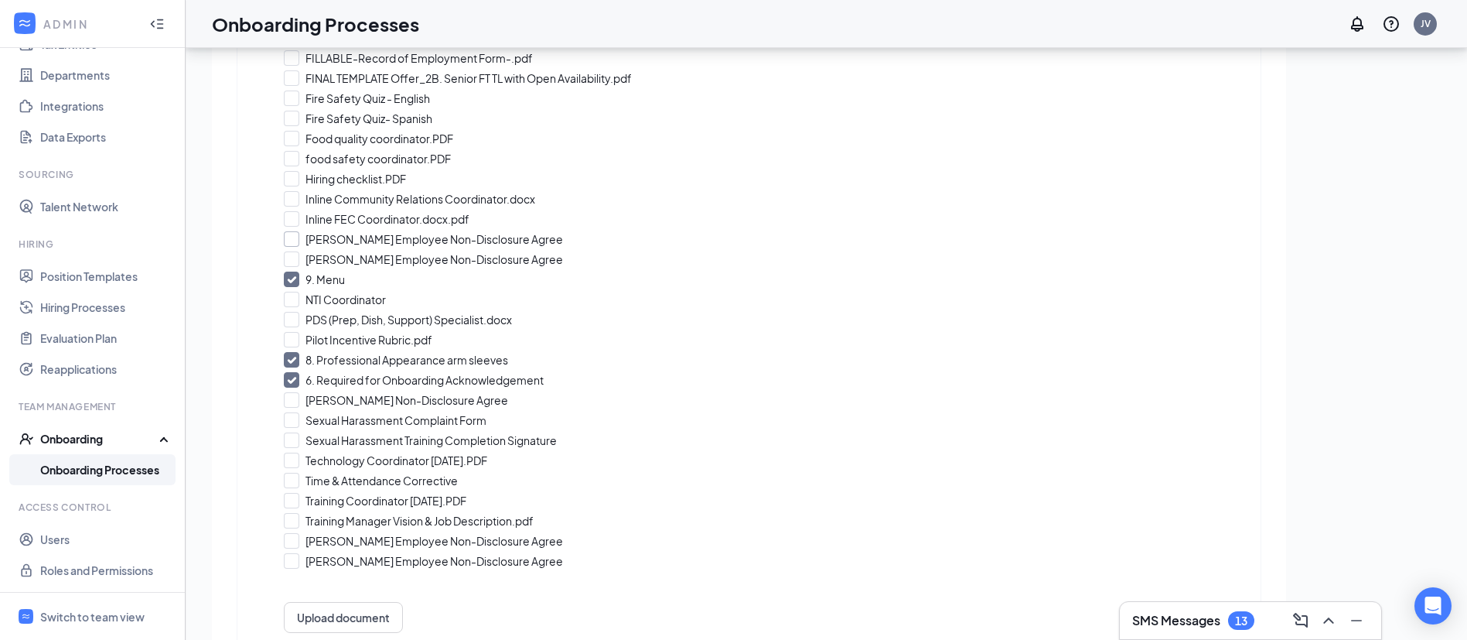
scroll to position [1266, 0]
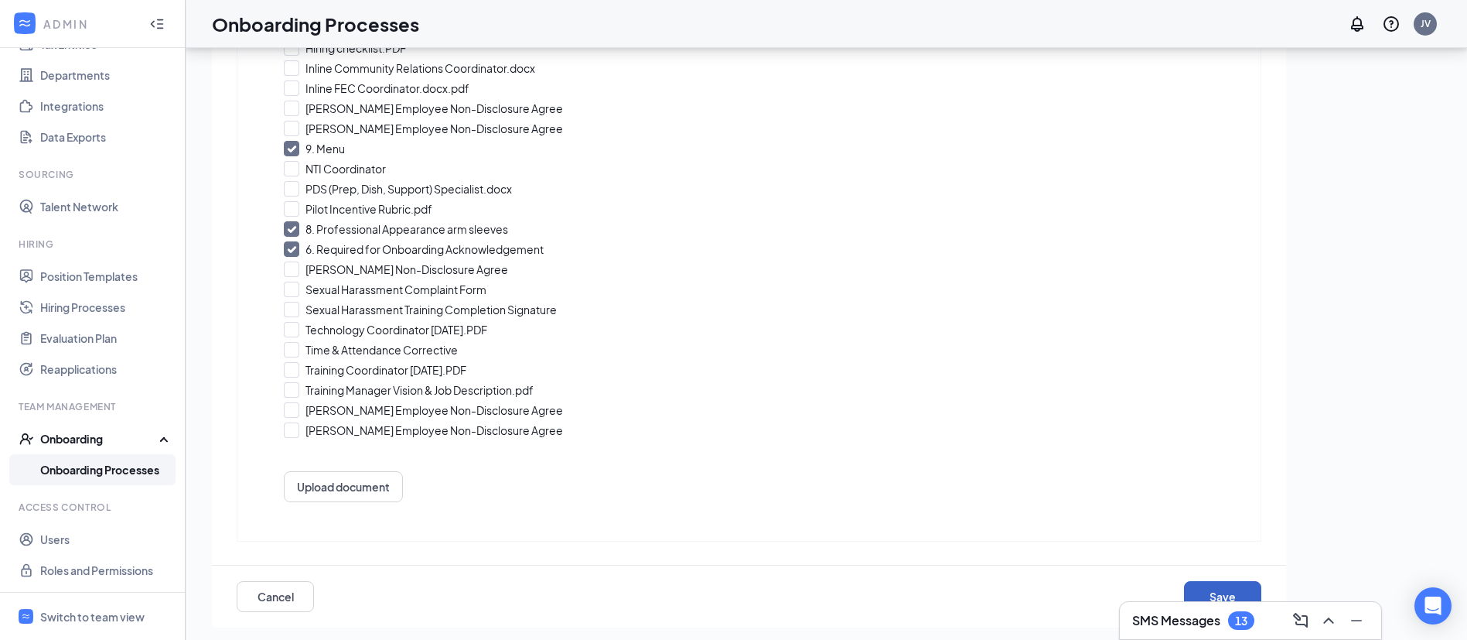
click at [1203, 589] on button "Save" at bounding box center [1222, 596] width 77 height 31
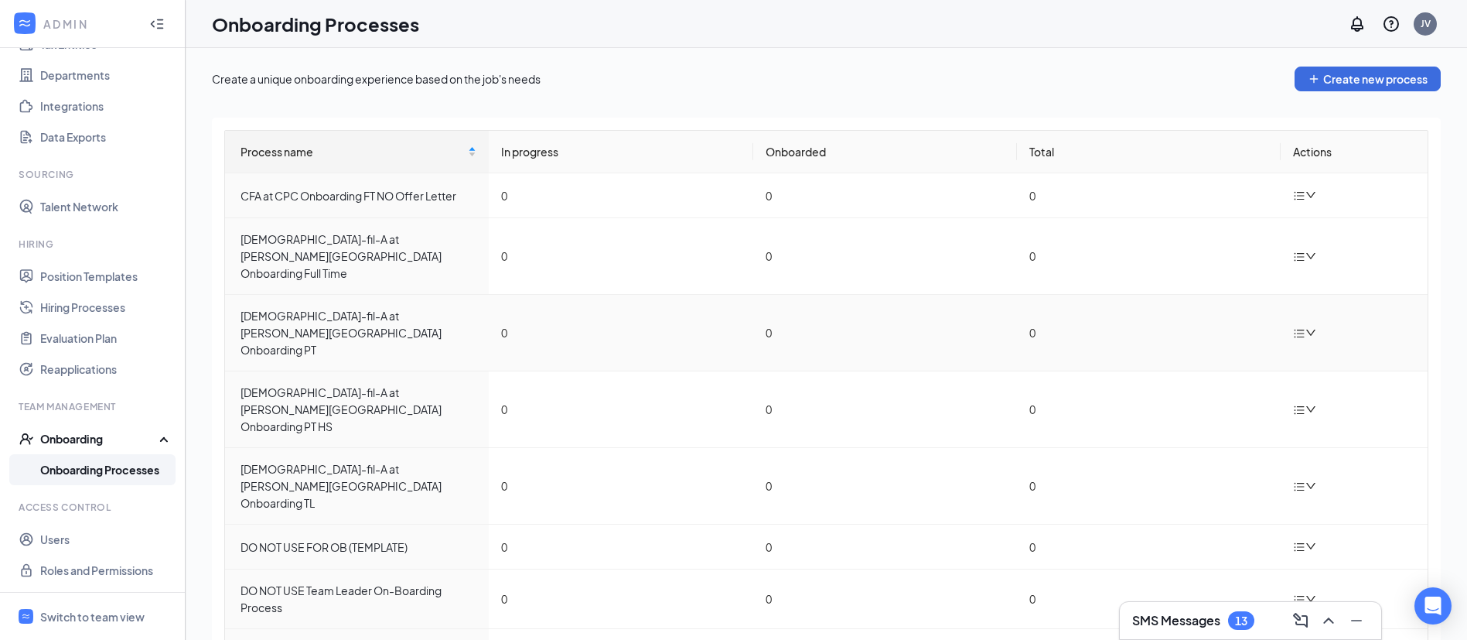
click at [1305, 327] on icon "down" at bounding box center [1310, 332] width 11 height 11
click at [1344, 332] on div "Edit process" at bounding box center [1370, 335] width 167 height 19
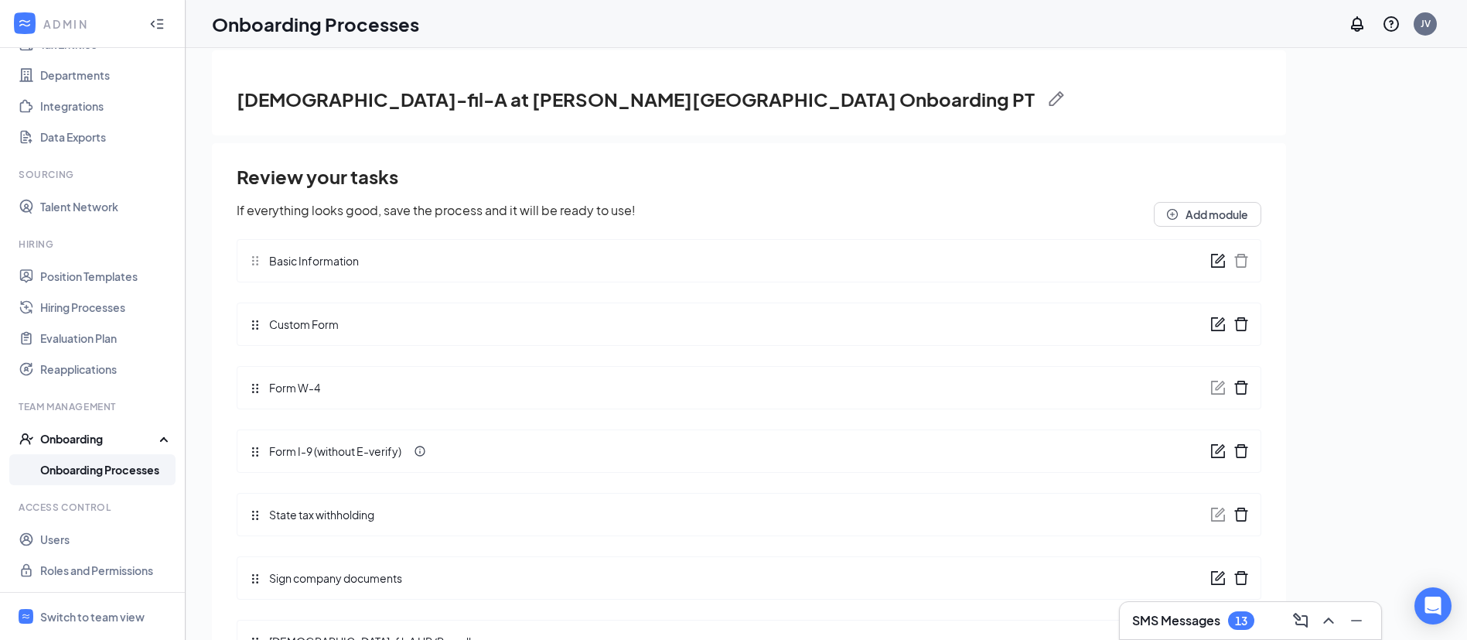
scroll to position [21, 0]
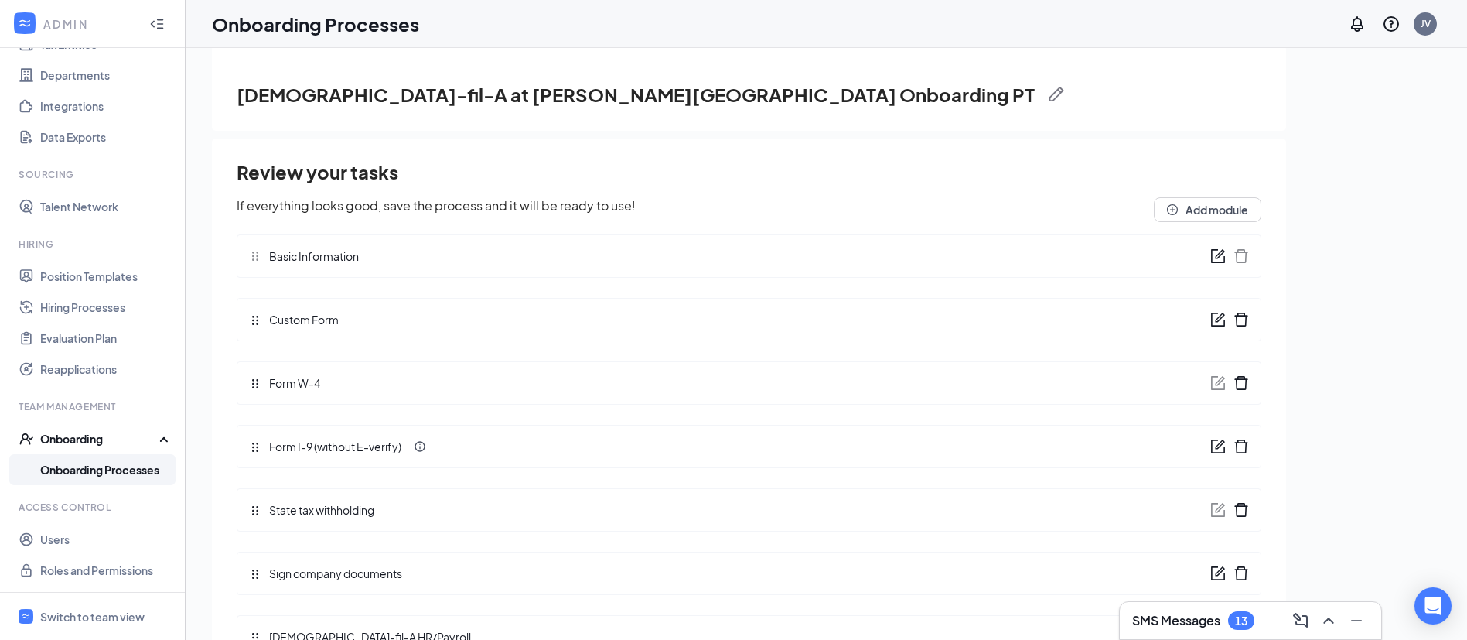
click at [1215, 573] on icon "form" at bounding box center [1219, 570] width 9 height 9
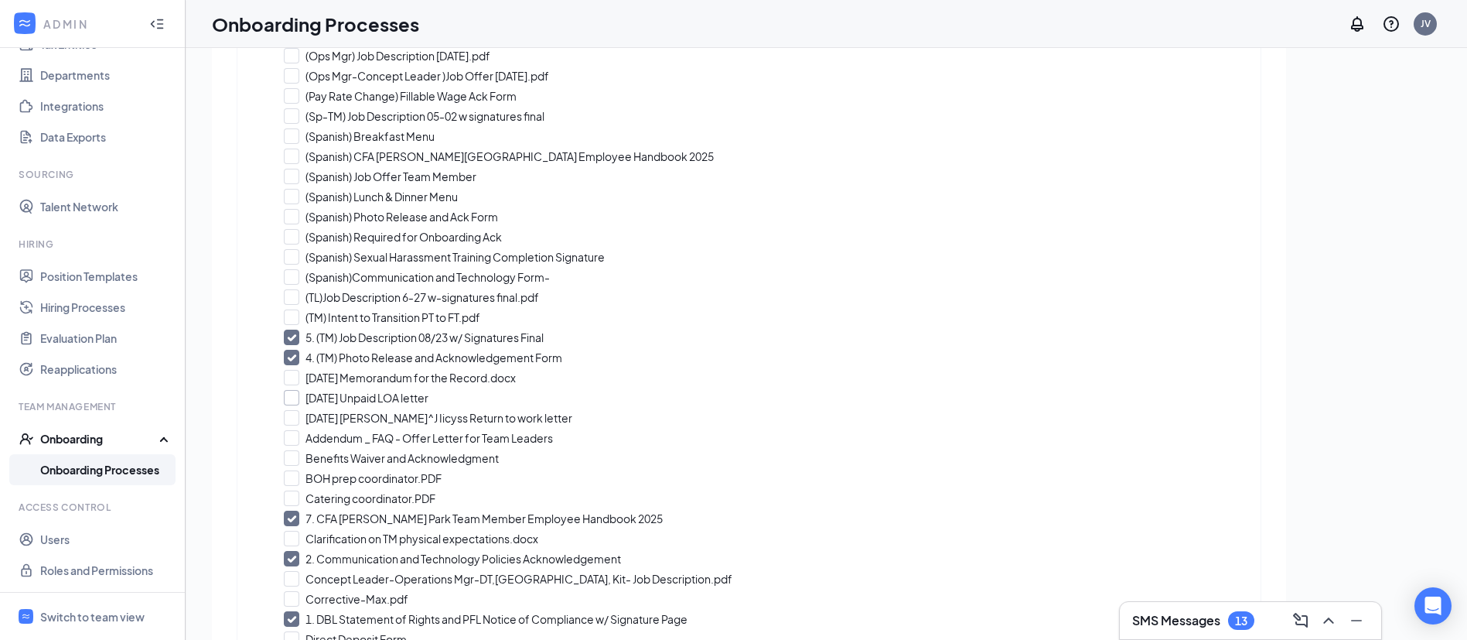
scroll to position [580, 0]
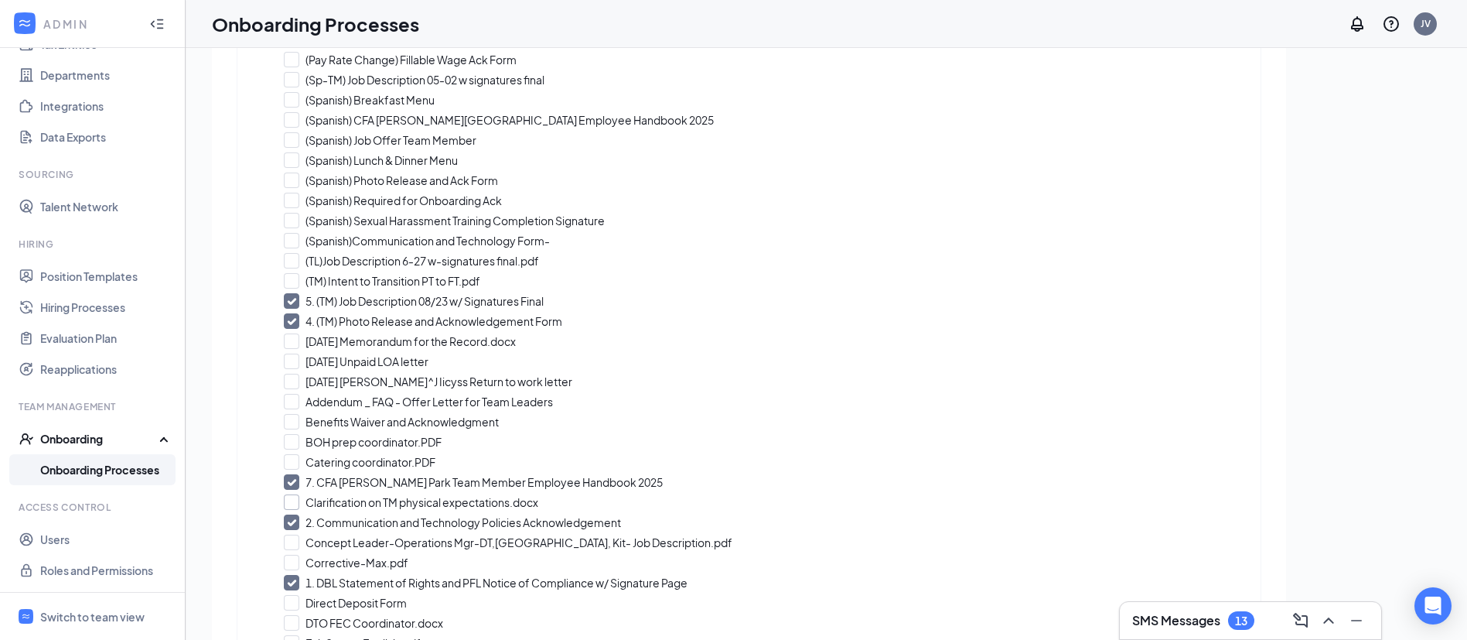
click at [298, 502] on input "Clarification on TM physical expectations.docx" at bounding box center [749, 501] width 930 height 15
checkbox input "true"
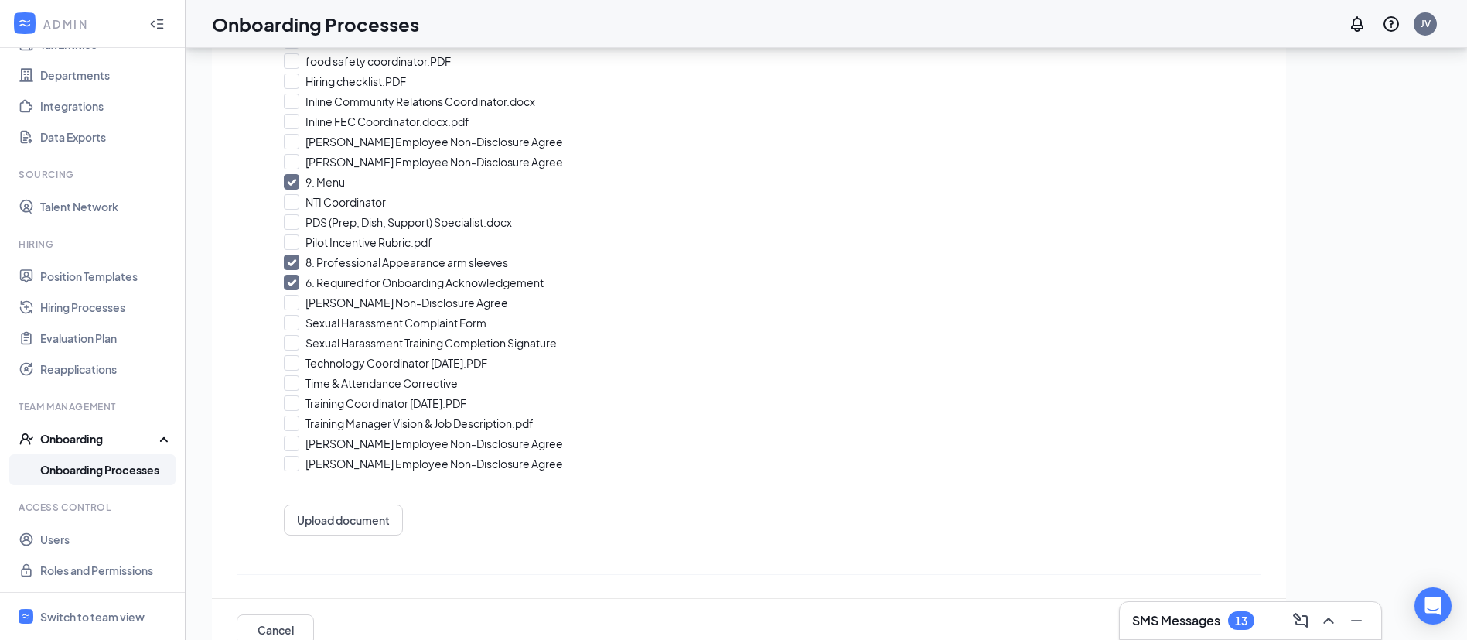
scroll to position [70, 0]
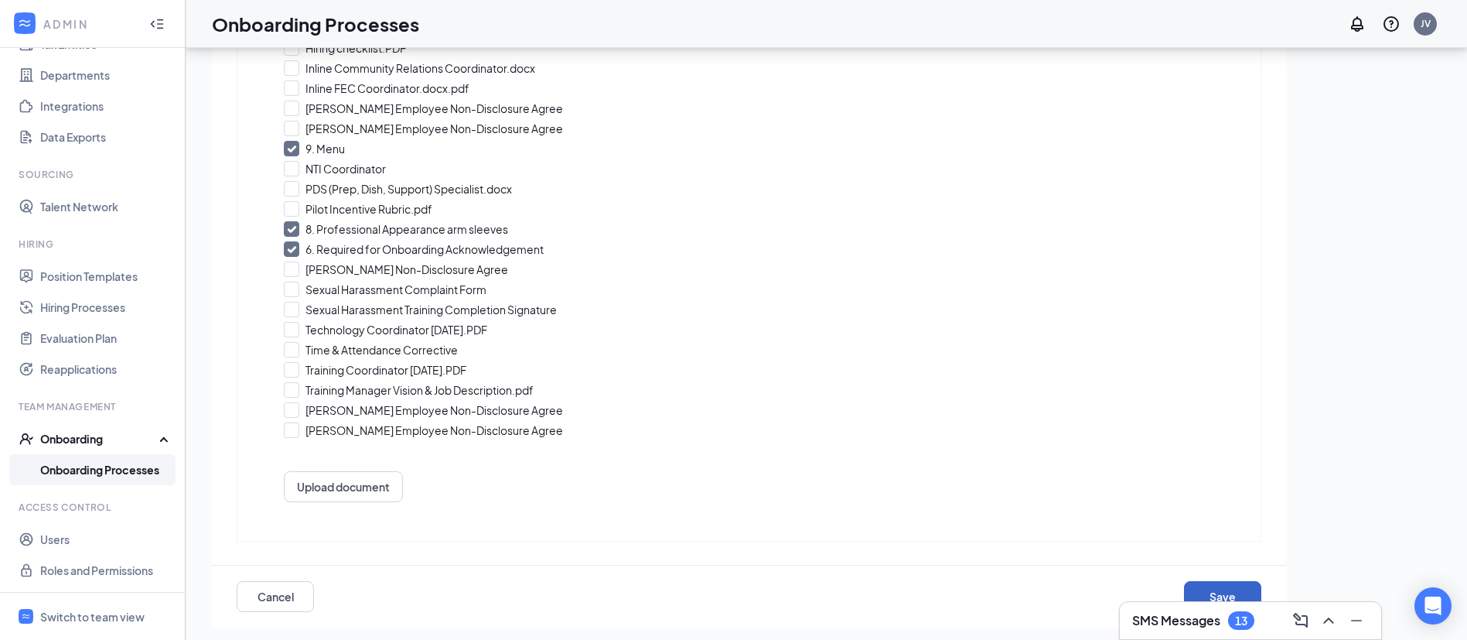
click at [1214, 586] on button "Save" at bounding box center [1222, 596] width 77 height 31
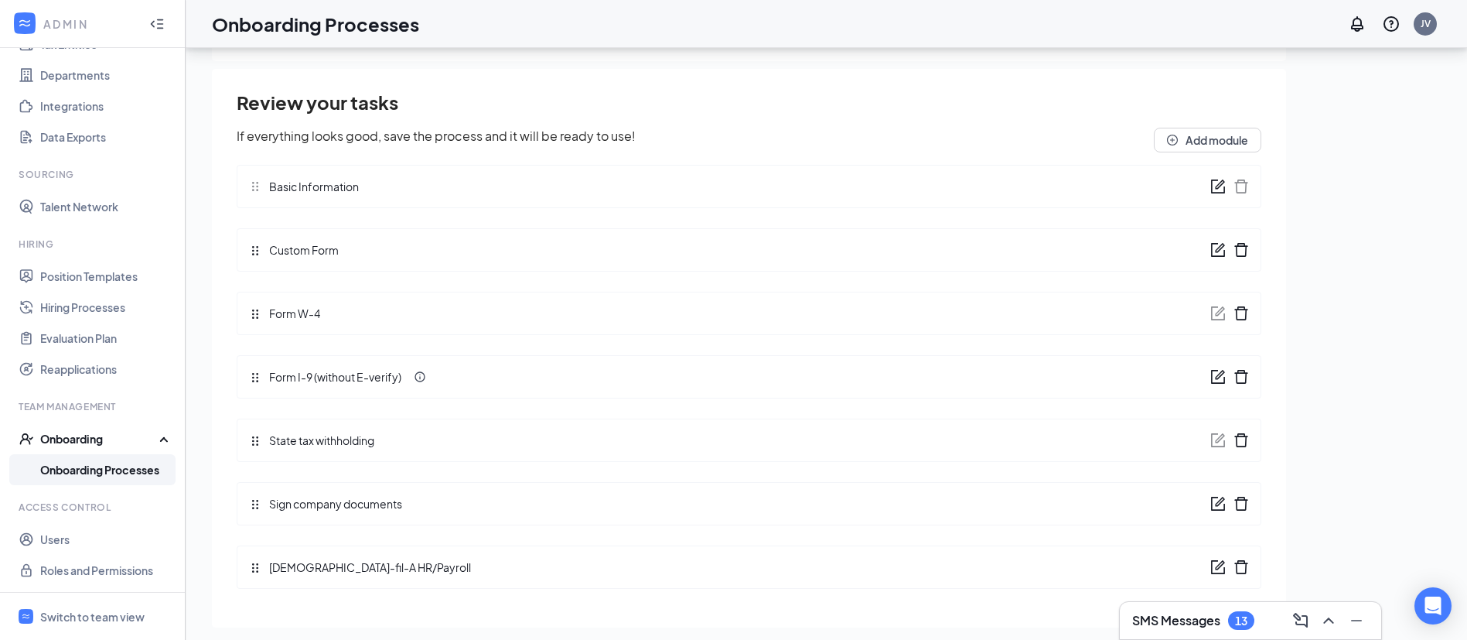
scroll to position [21, 0]
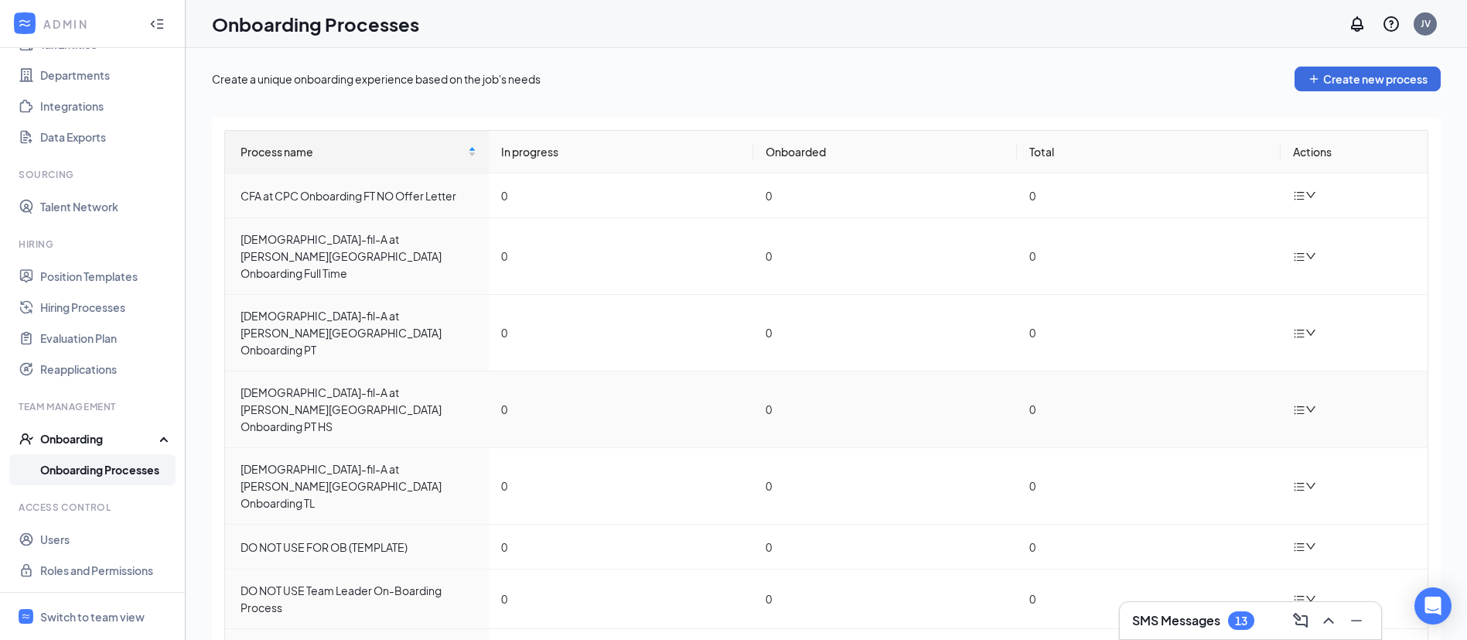
click at [1305, 404] on icon "down" at bounding box center [1310, 409] width 11 height 11
click at [1336, 374] on div "Edit process" at bounding box center [1370, 380] width 167 height 19
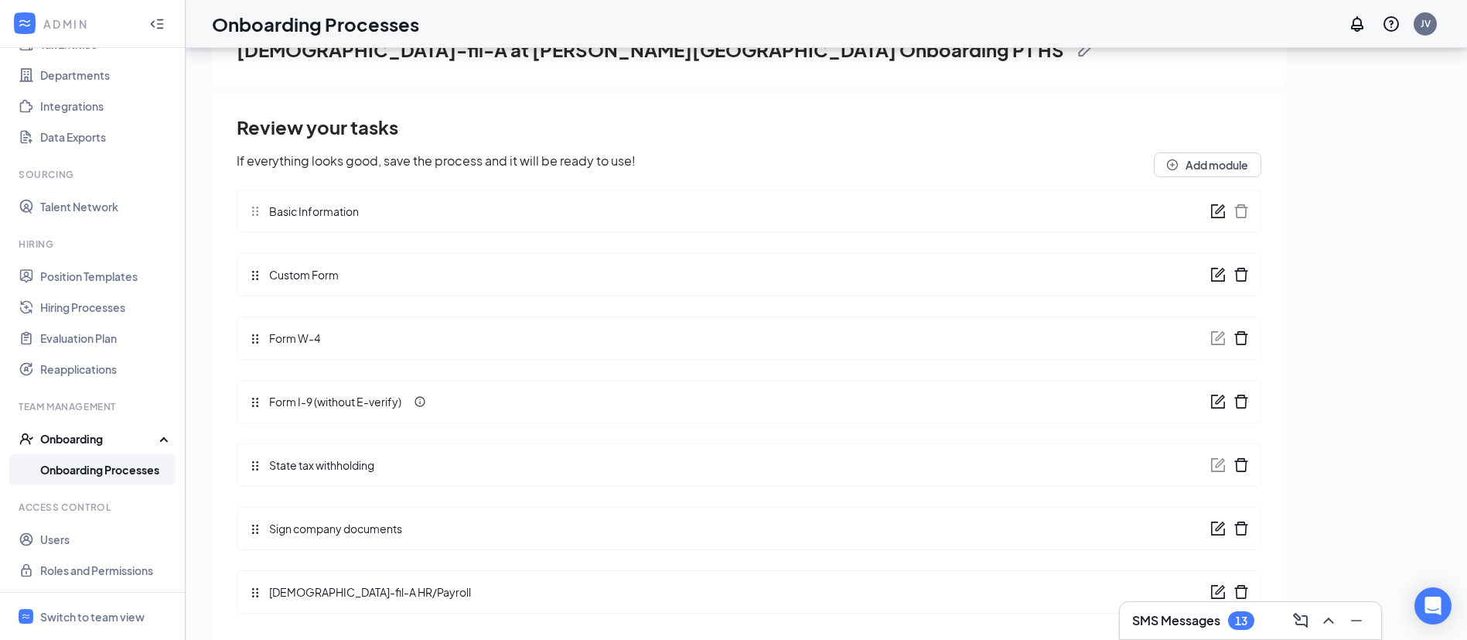
scroll to position [70, 0]
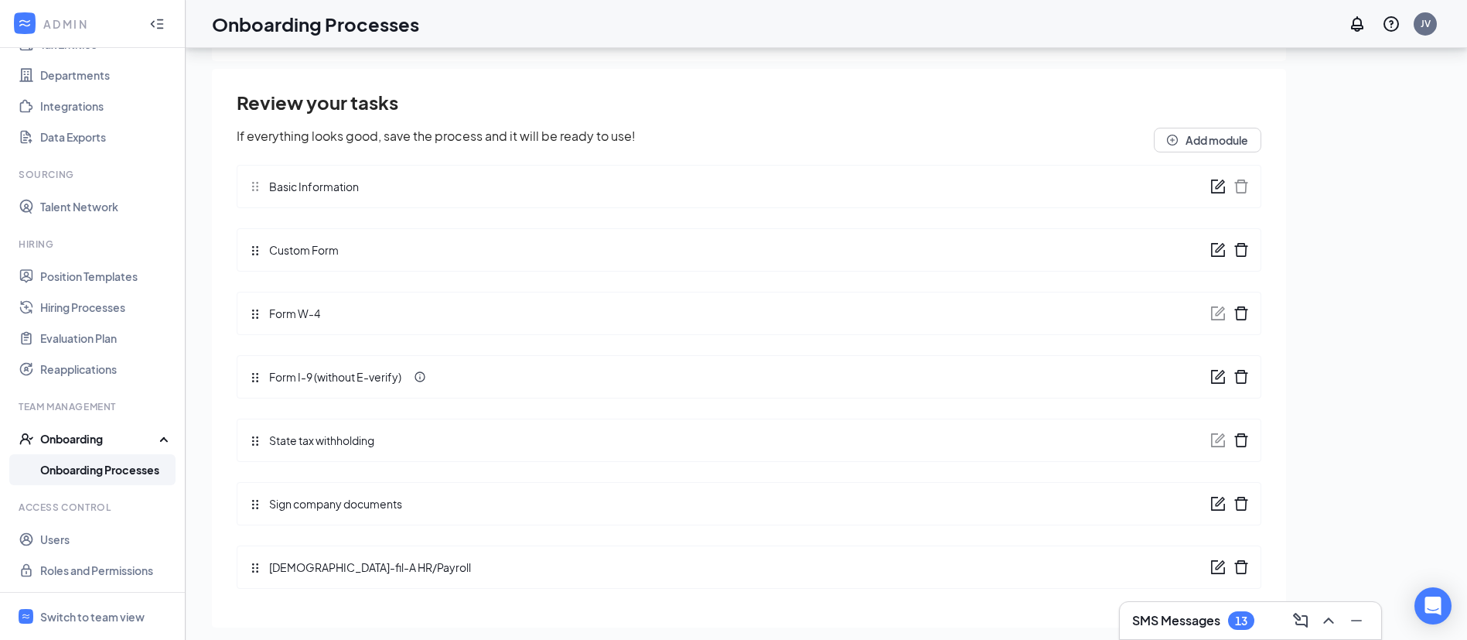
click at [1210, 504] on icon "form" at bounding box center [1217, 503] width 15 height 15
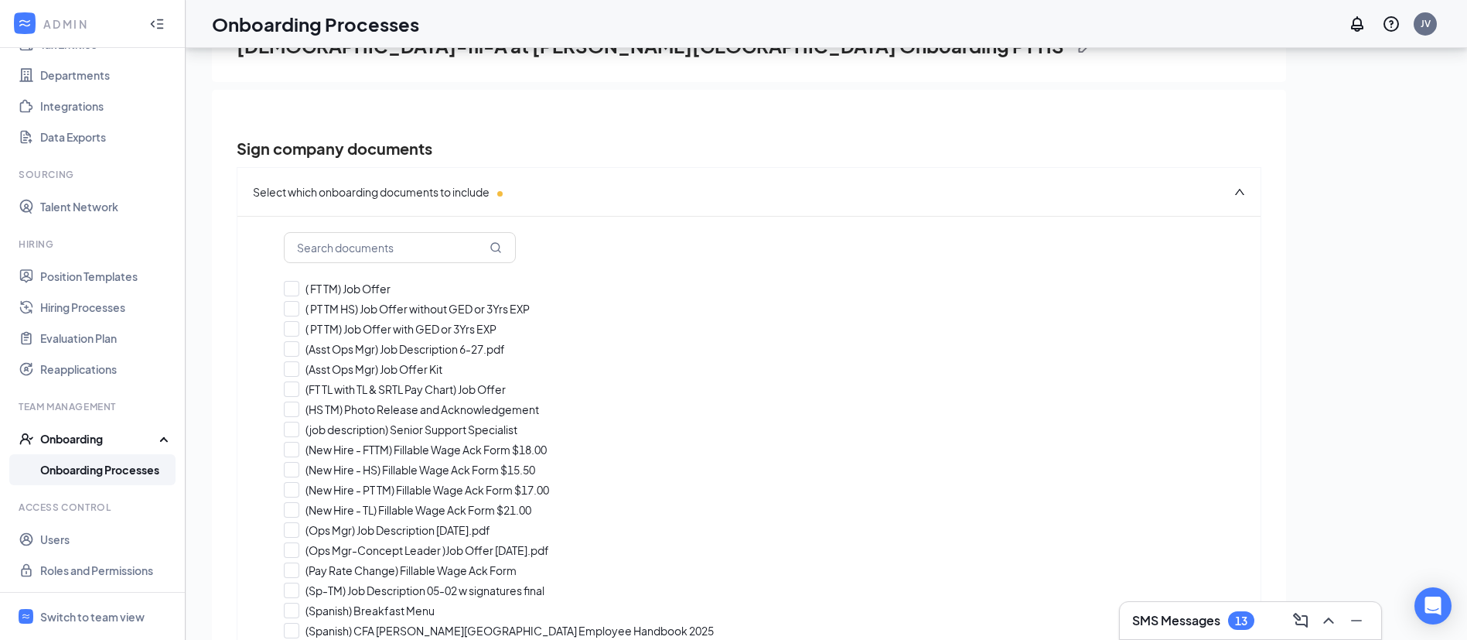
checkbox input "true"
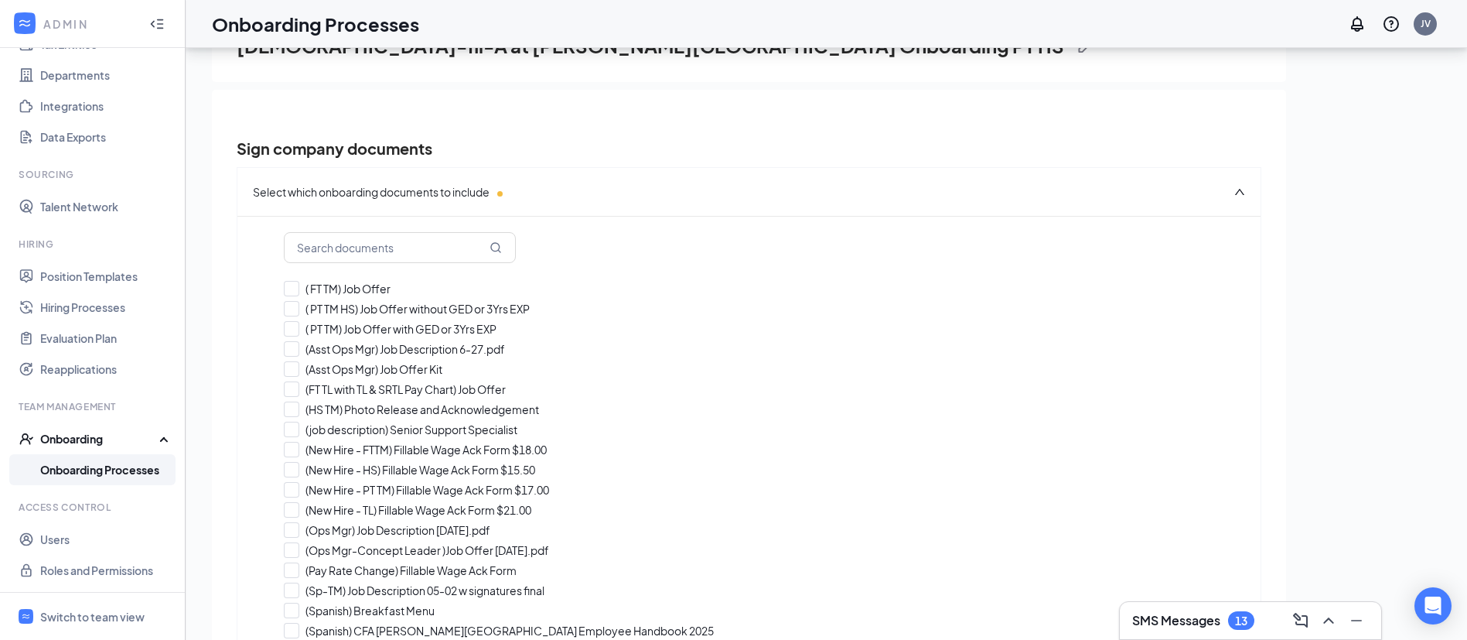
checkbox input "true"
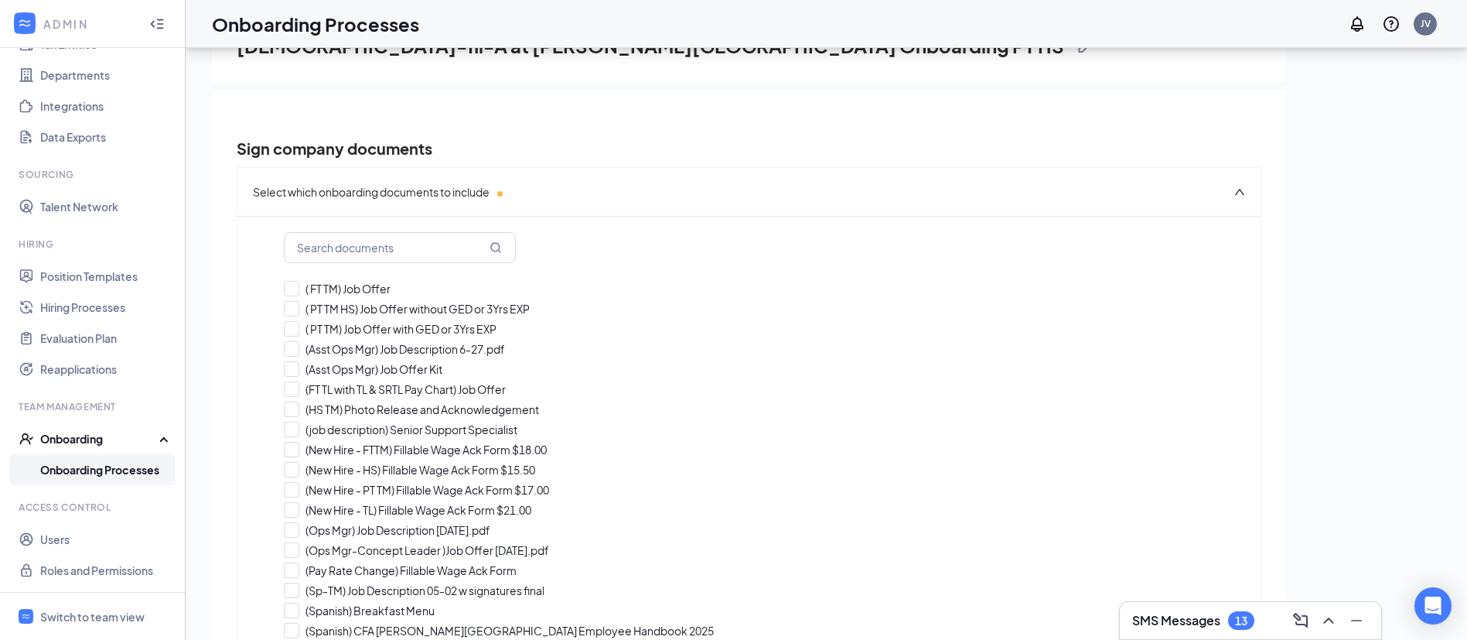
checkbox input "true"
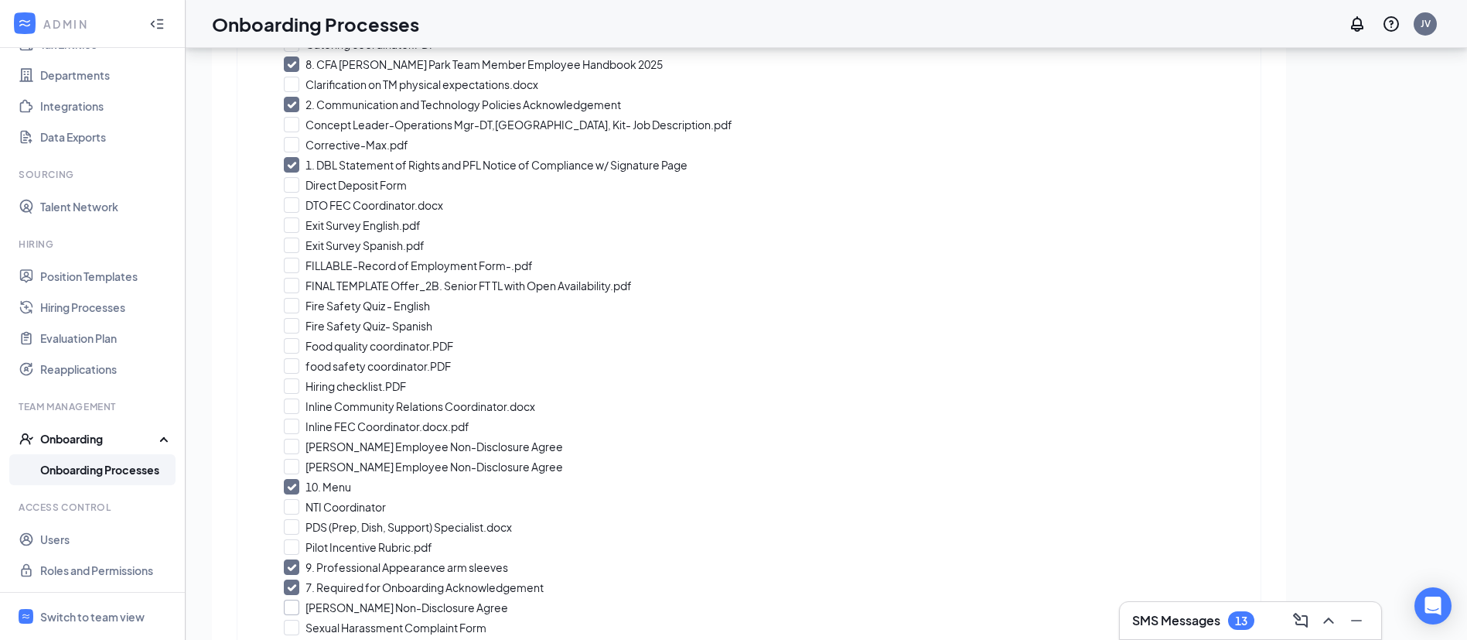
scroll to position [812, 0]
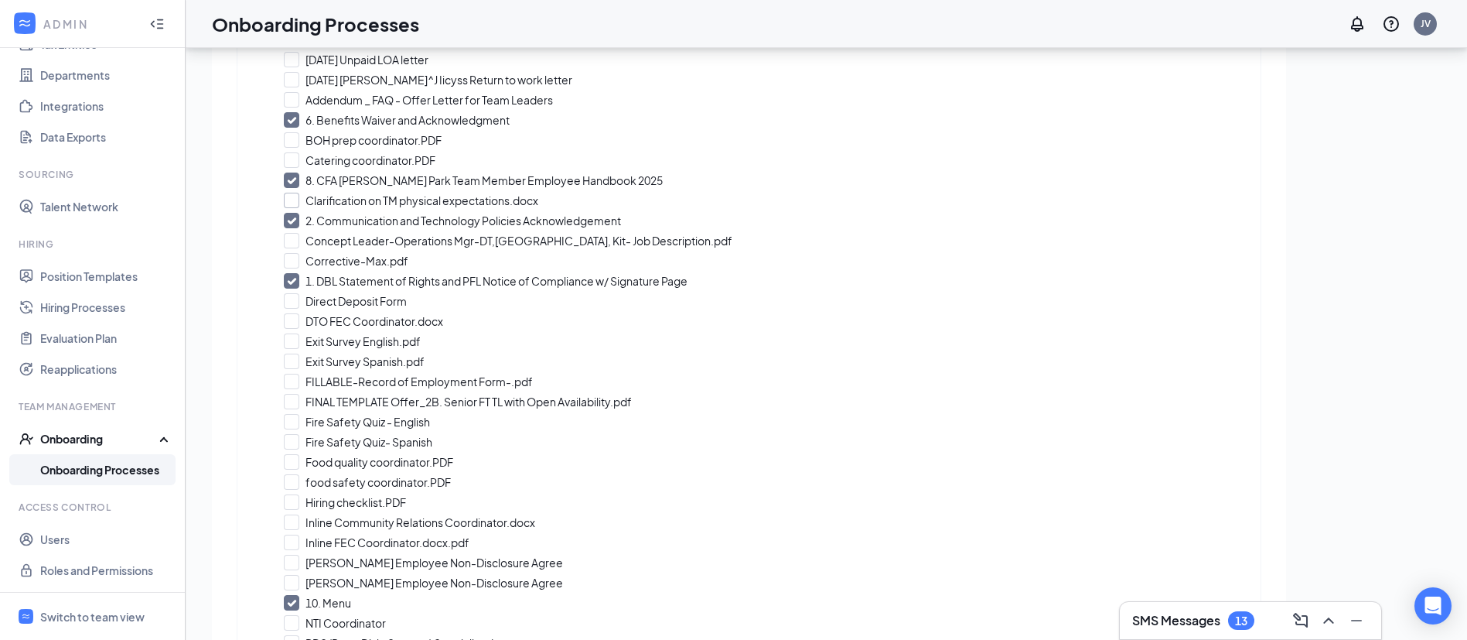
click at [297, 204] on input "Clarification on TM physical expectations.docx" at bounding box center [749, 200] width 930 height 15
checkbox input "true"
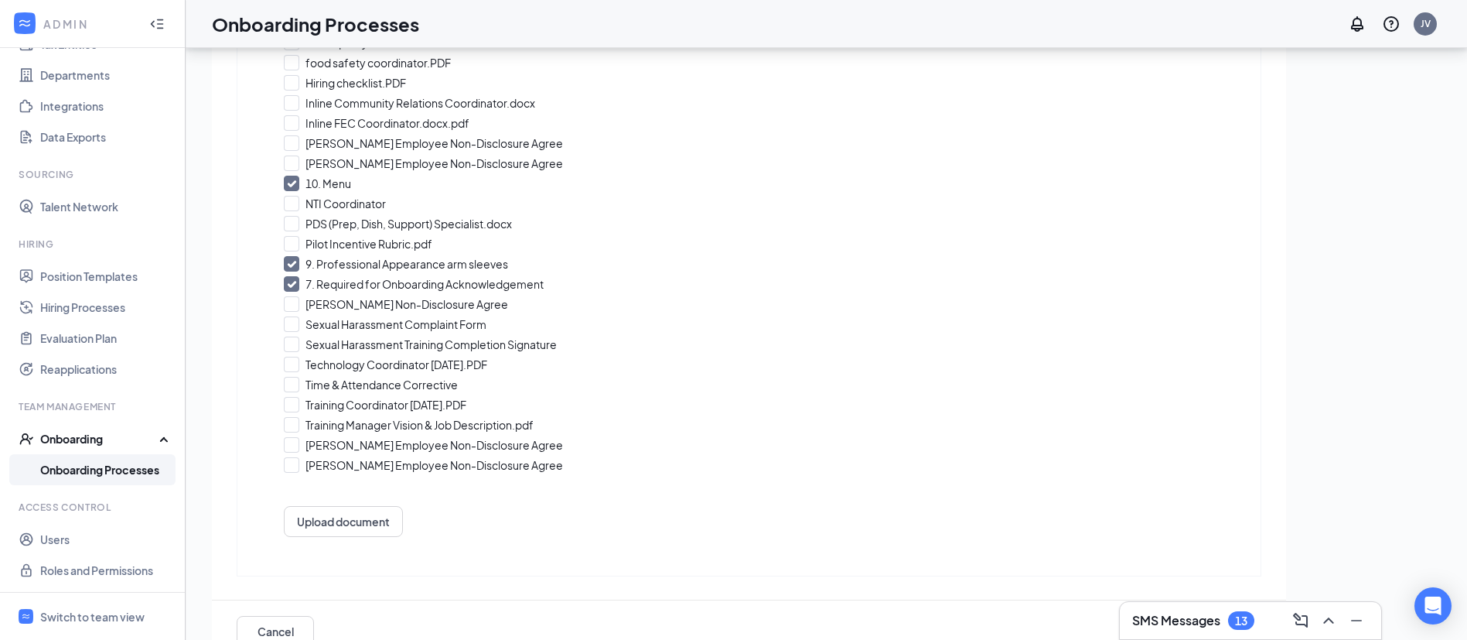
scroll to position [1266, 0]
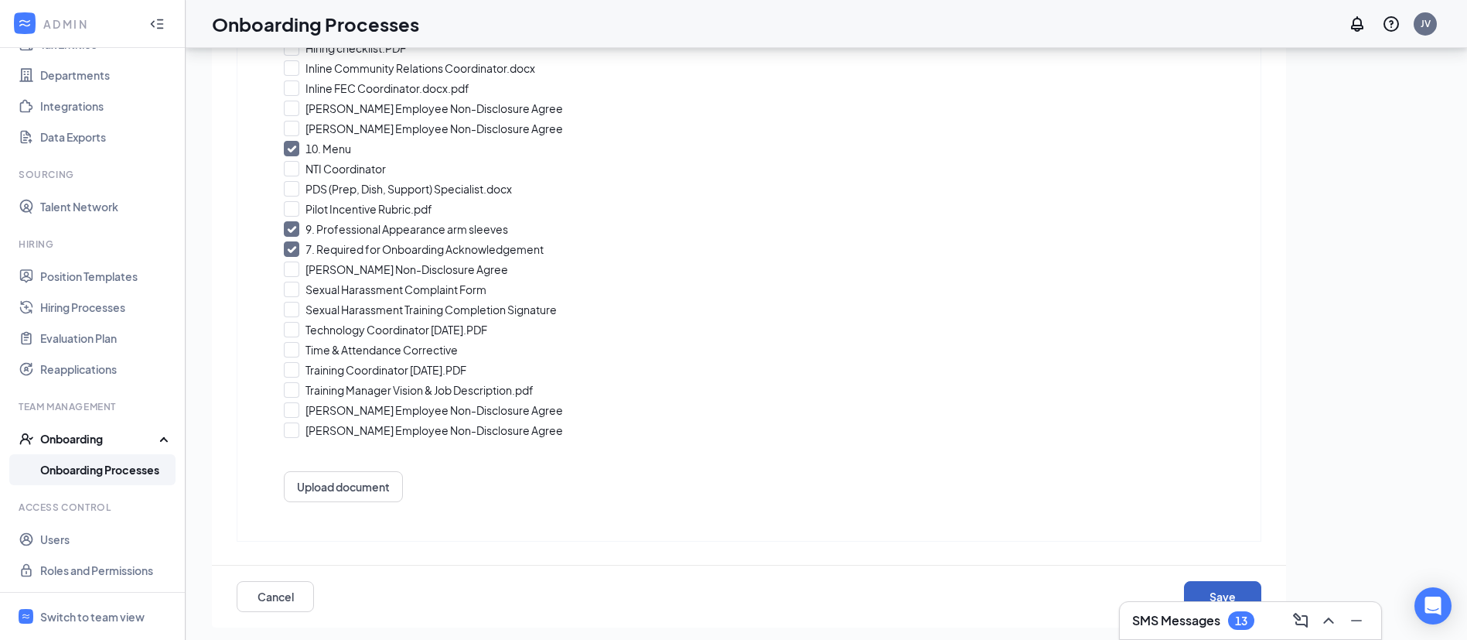
click at [1220, 587] on button "Save" at bounding box center [1222, 596] width 77 height 31
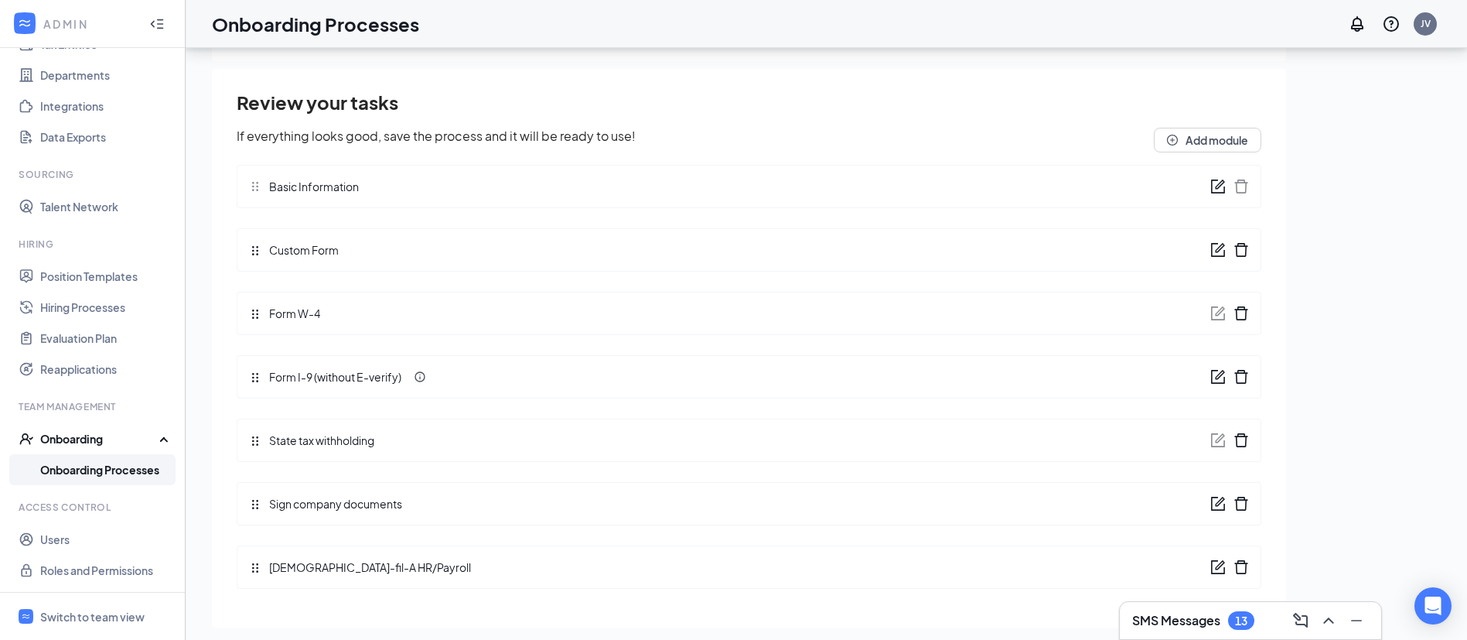
scroll to position [21, 0]
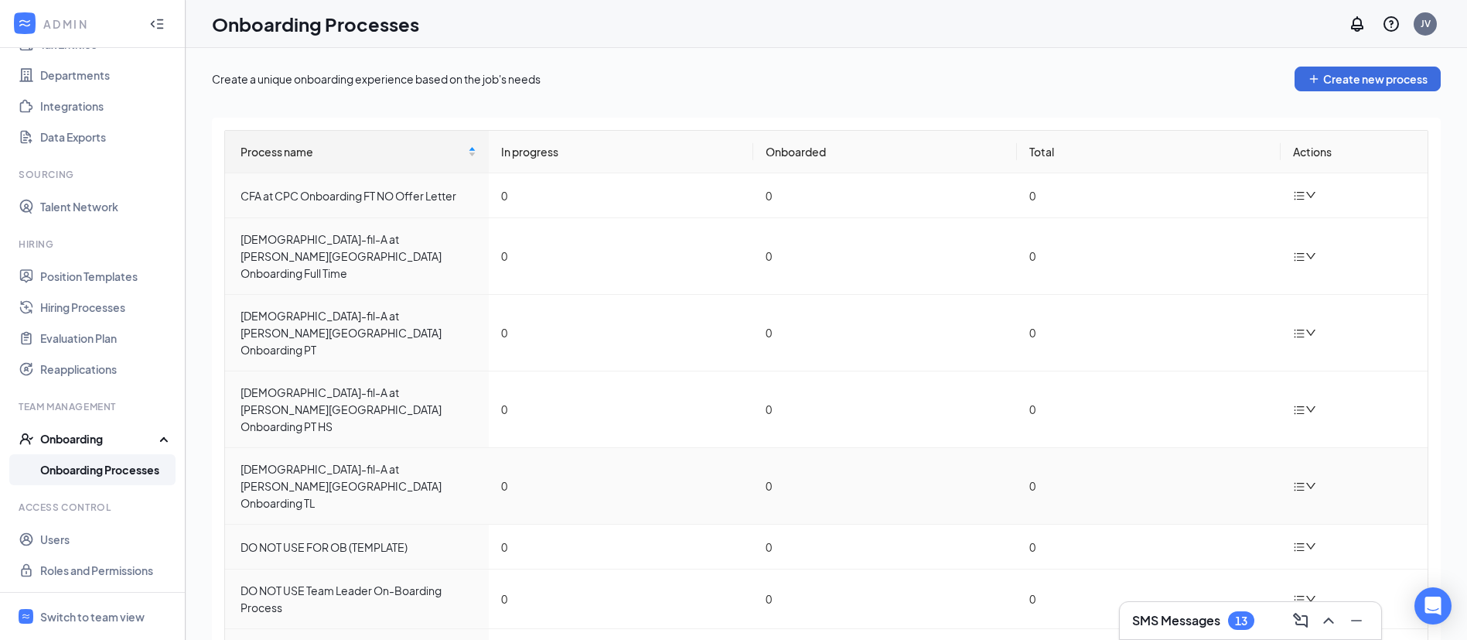
click at [1305, 480] on icon "down" at bounding box center [1310, 485] width 11 height 11
click at [1334, 421] on div "Edit process" at bounding box center [1370, 425] width 167 height 19
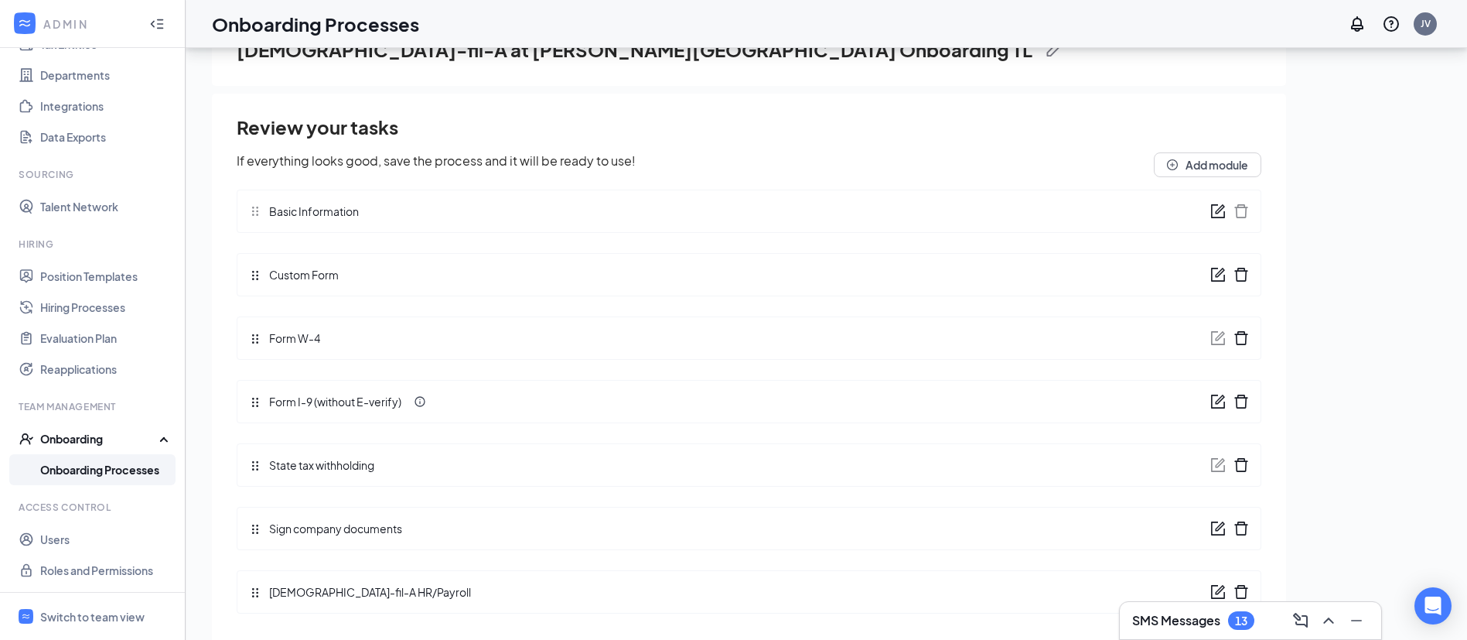
scroll to position [70, 0]
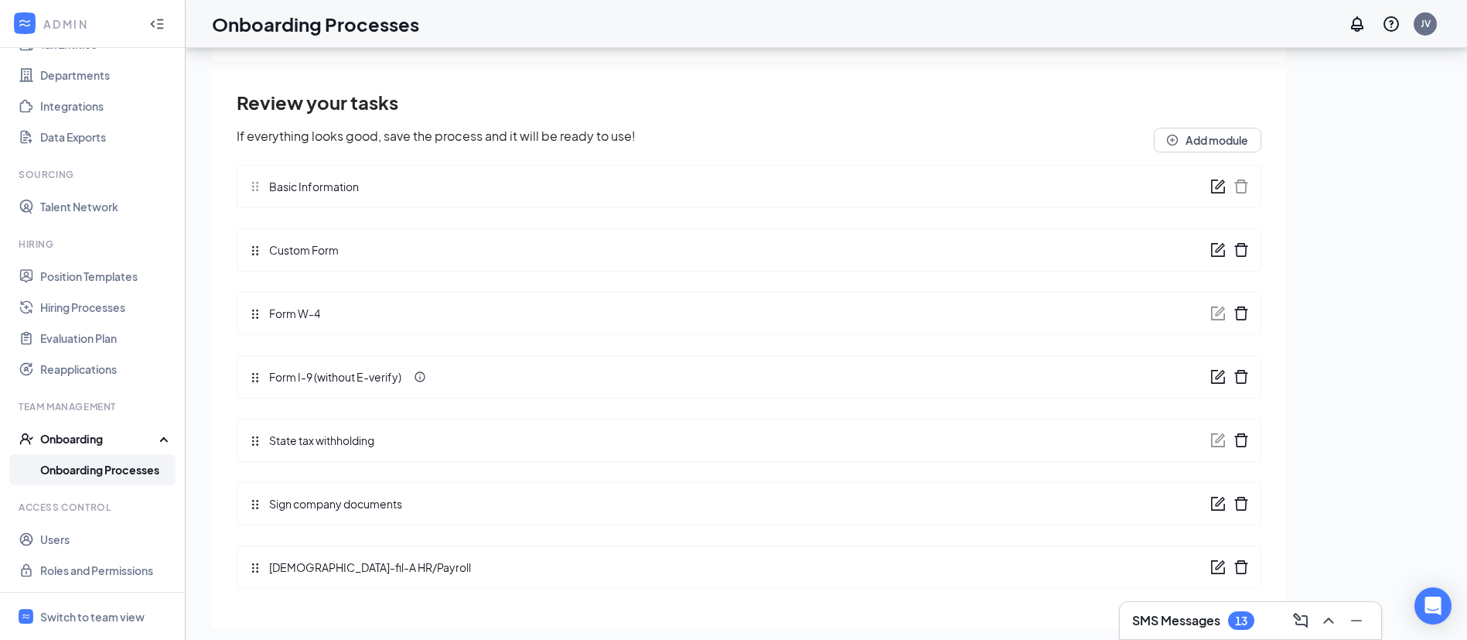
click at [1210, 499] on icon "form" at bounding box center [1217, 503] width 15 height 15
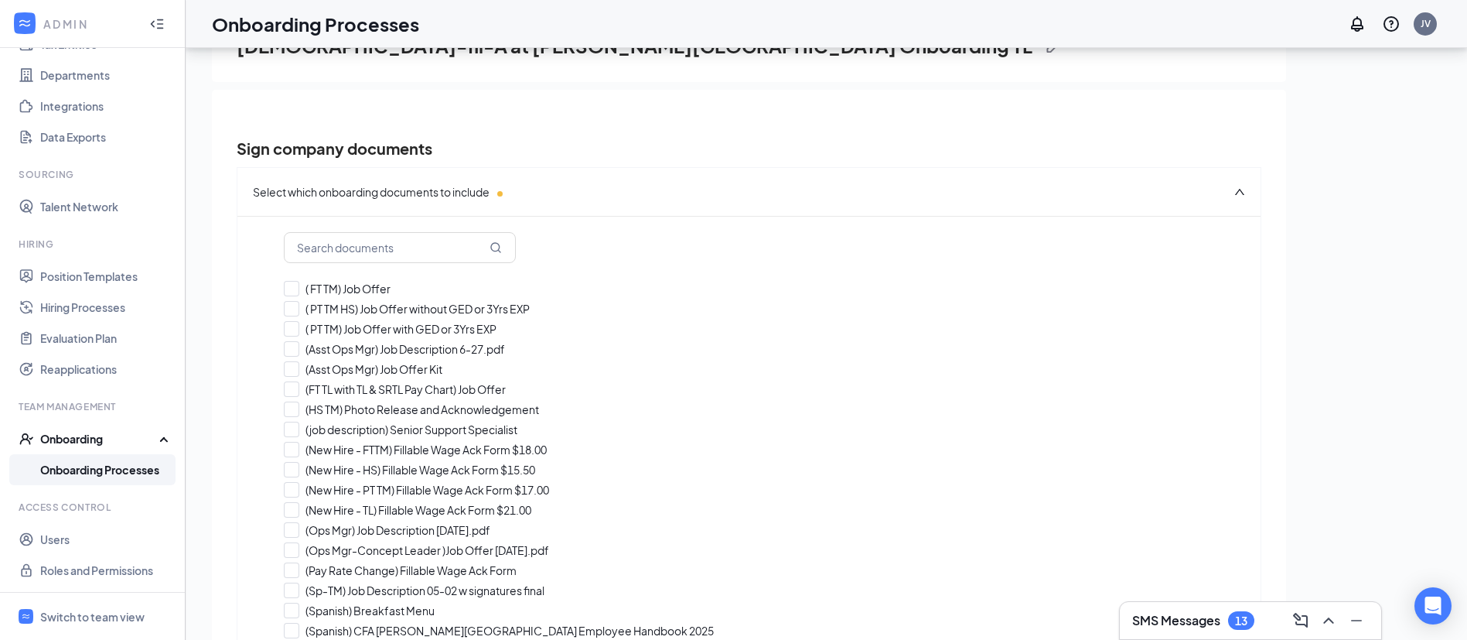
checkbox input "true"
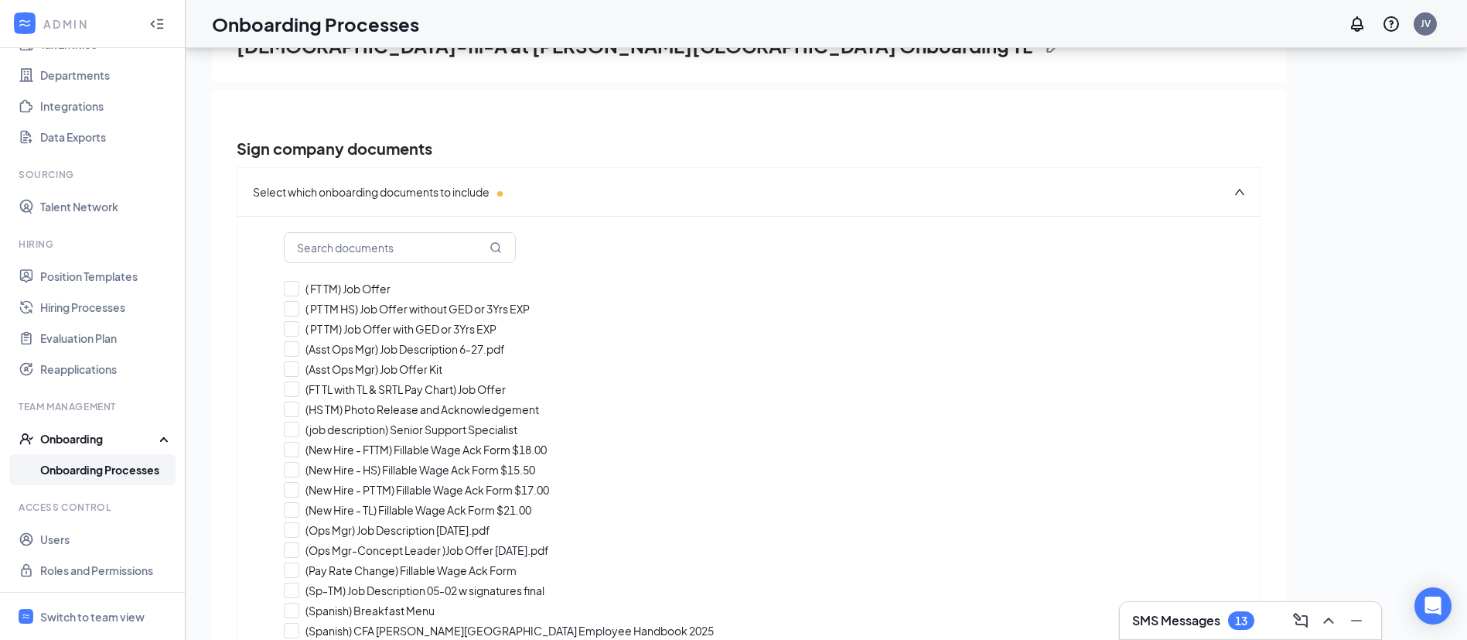
checkbox input "true"
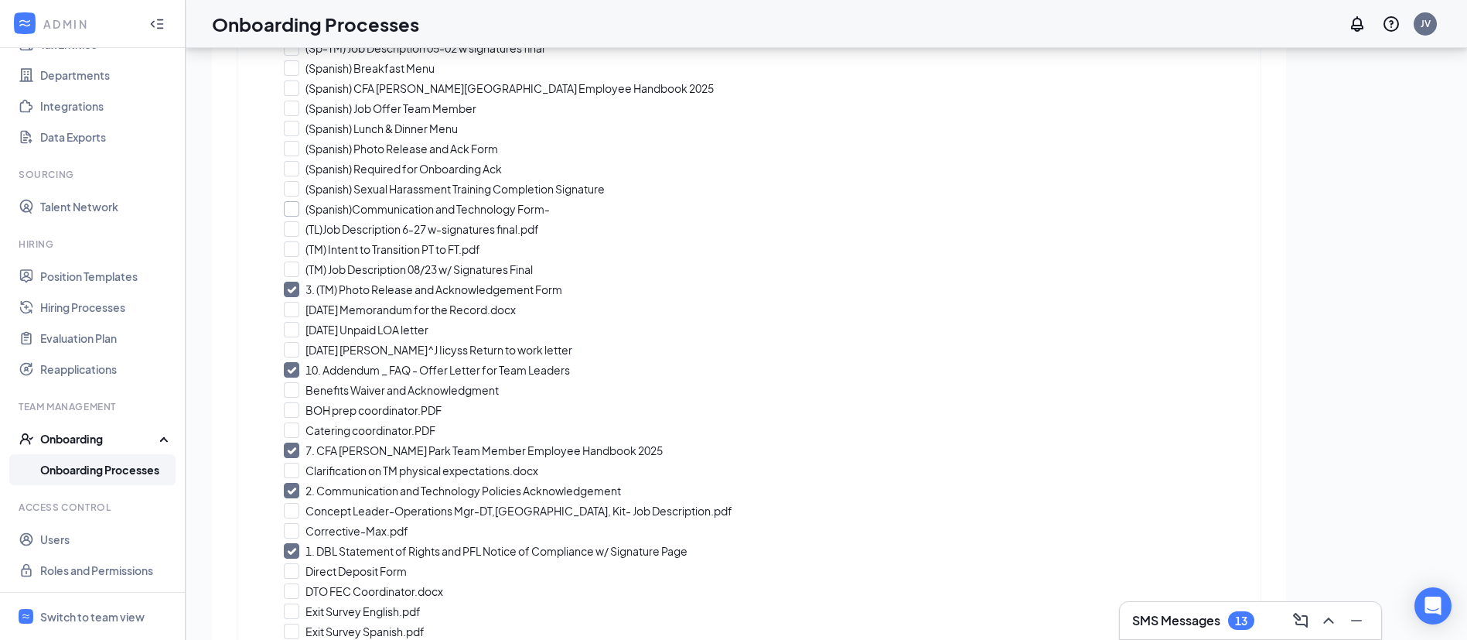
scroll to position [580, 0]
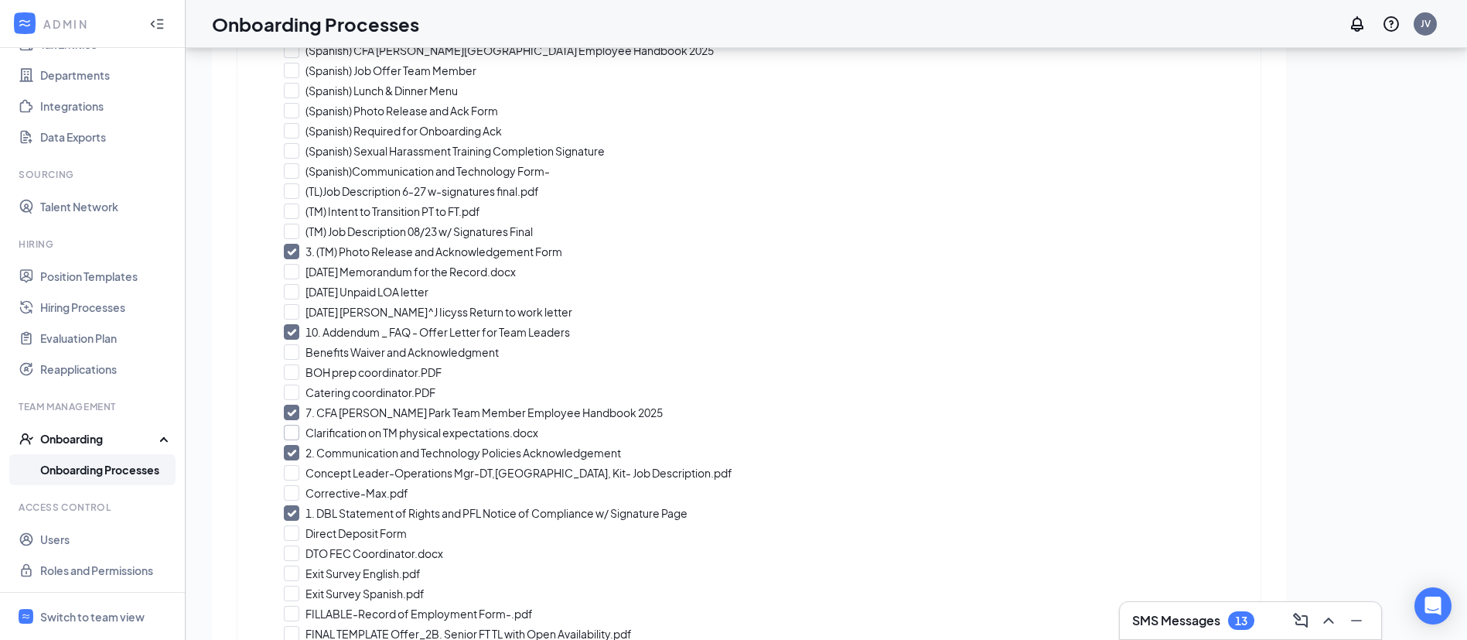
click at [293, 434] on input "Clarification on TM physical expectations.docx" at bounding box center [749, 432] width 930 height 15
checkbox input "true"
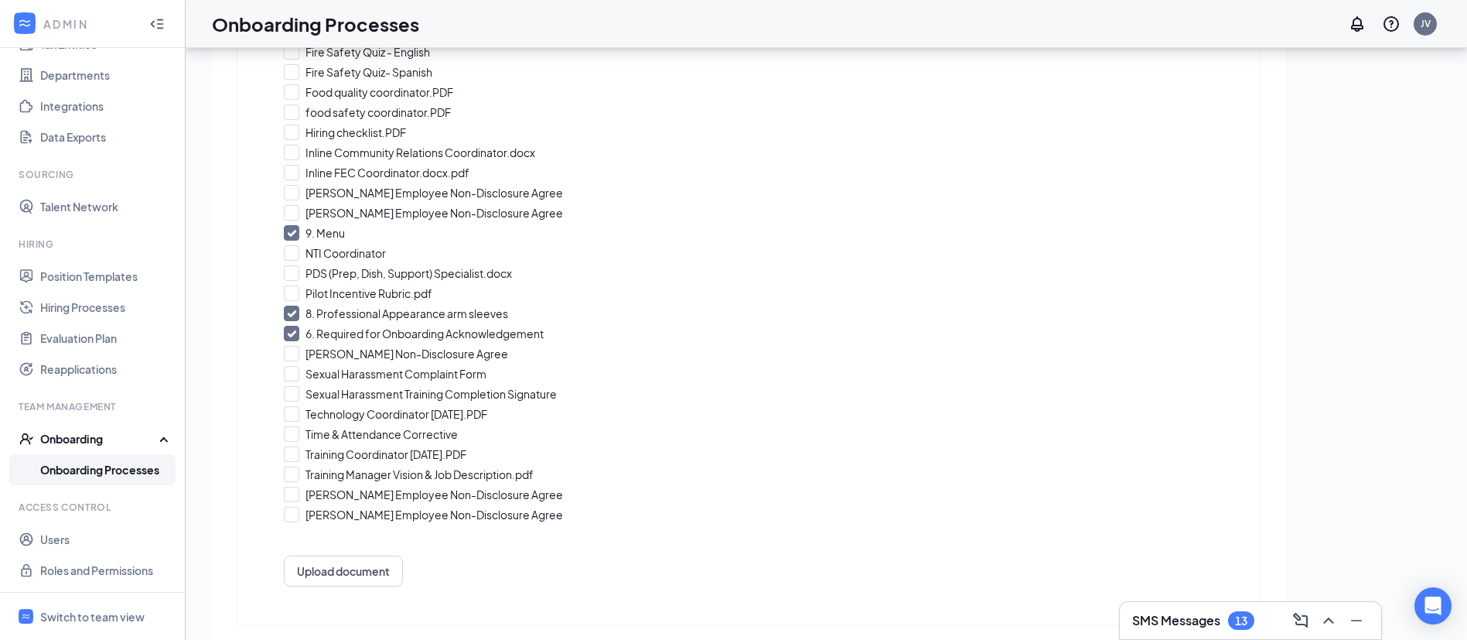
scroll to position [1266, 0]
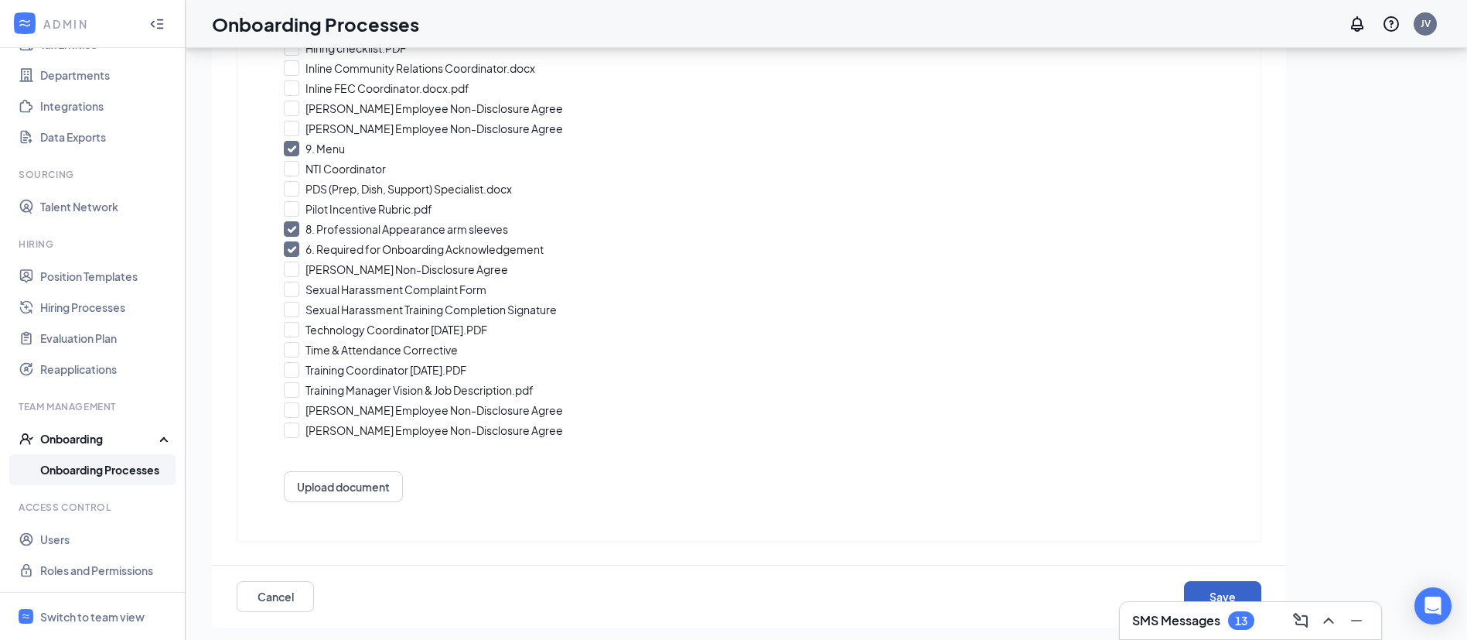
click at [1200, 585] on button "Save" at bounding box center [1222, 596] width 77 height 31
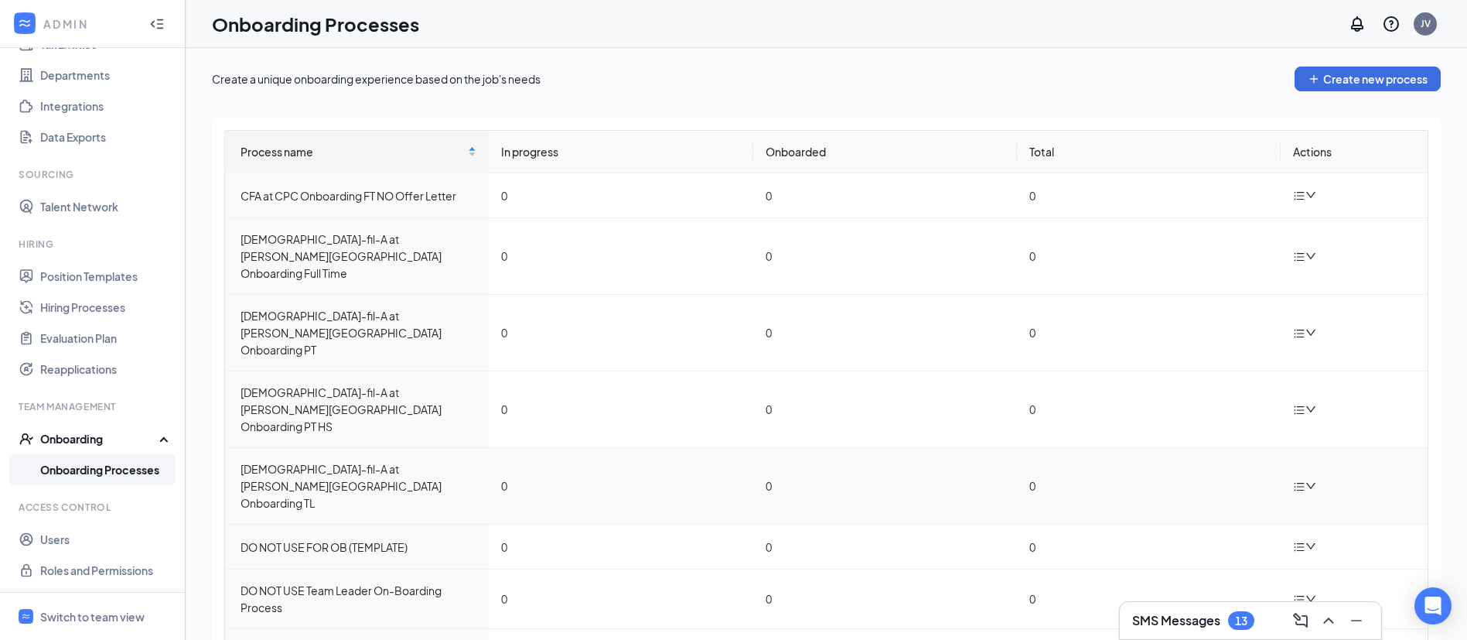
scroll to position [36, 0]
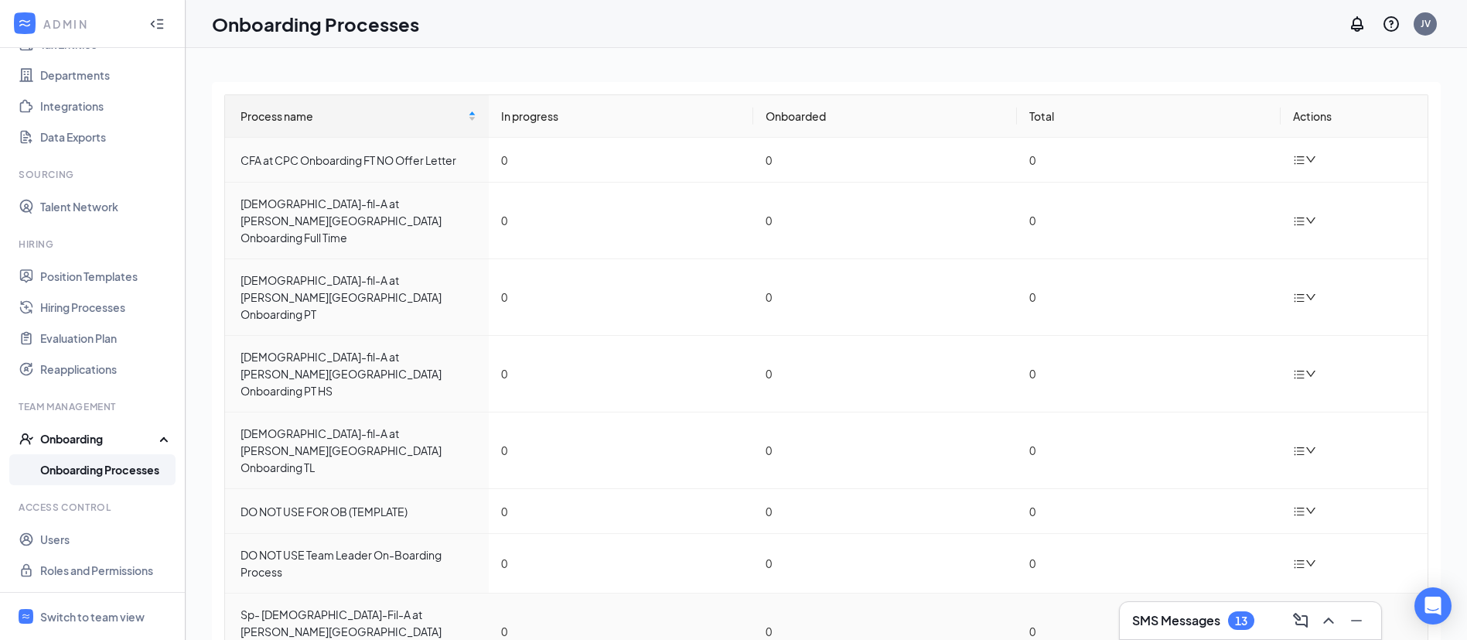
click at [1305, 626] on icon "down" at bounding box center [1310, 631] width 11 height 11
click at [1355, 541] on div "Edit process" at bounding box center [1370, 539] width 167 height 19
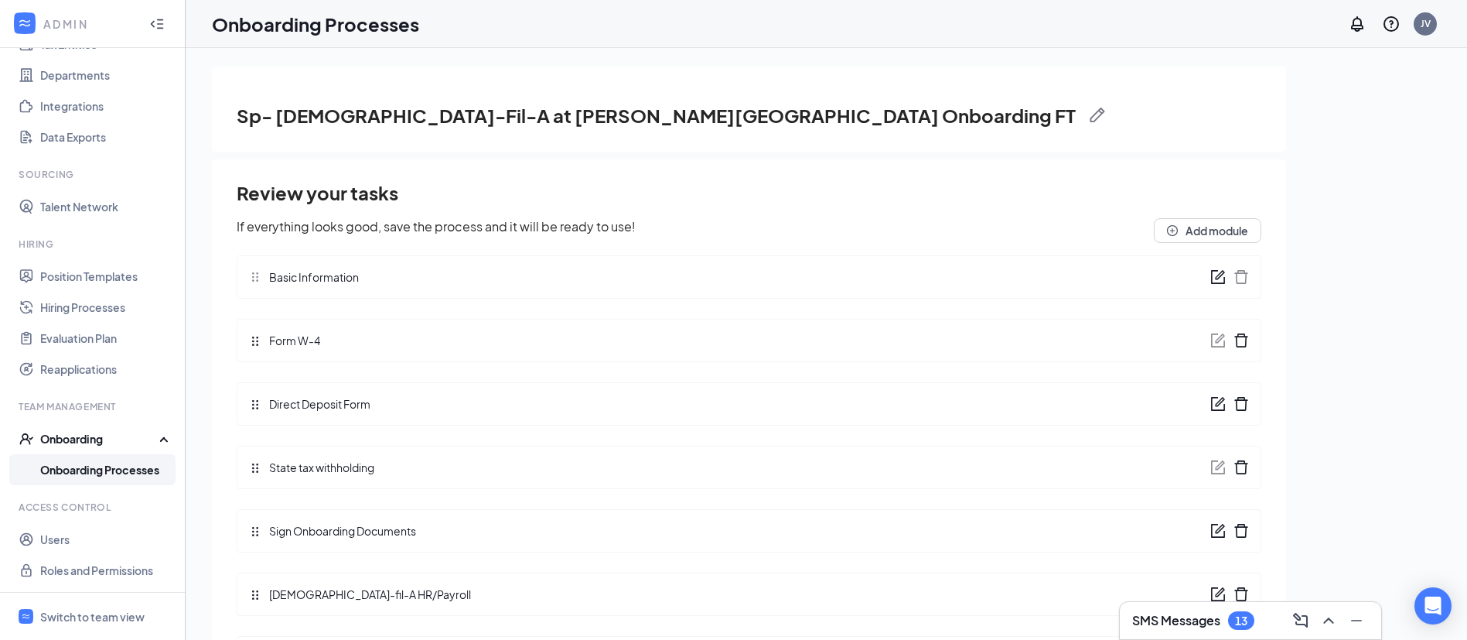
scroll to position [21, 0]
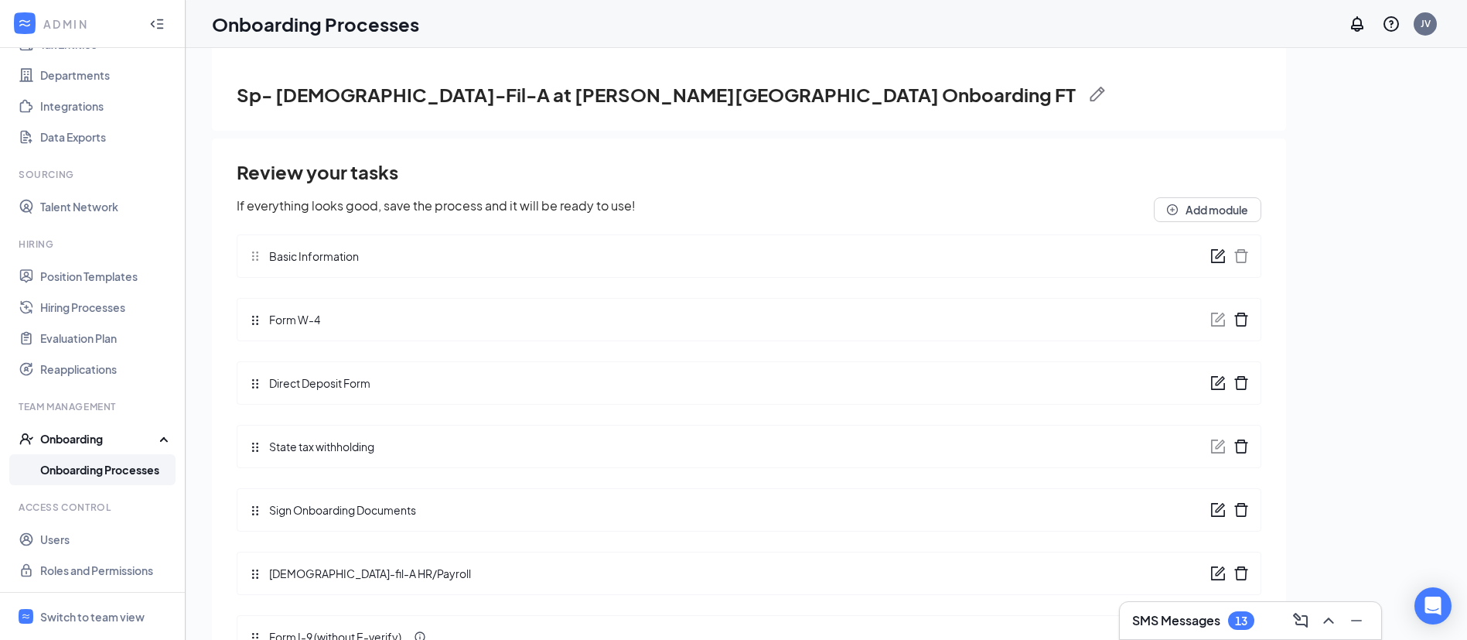
click at [1210, 507] on icon "form" at bounding box center [1217, 509] width 15 height 15
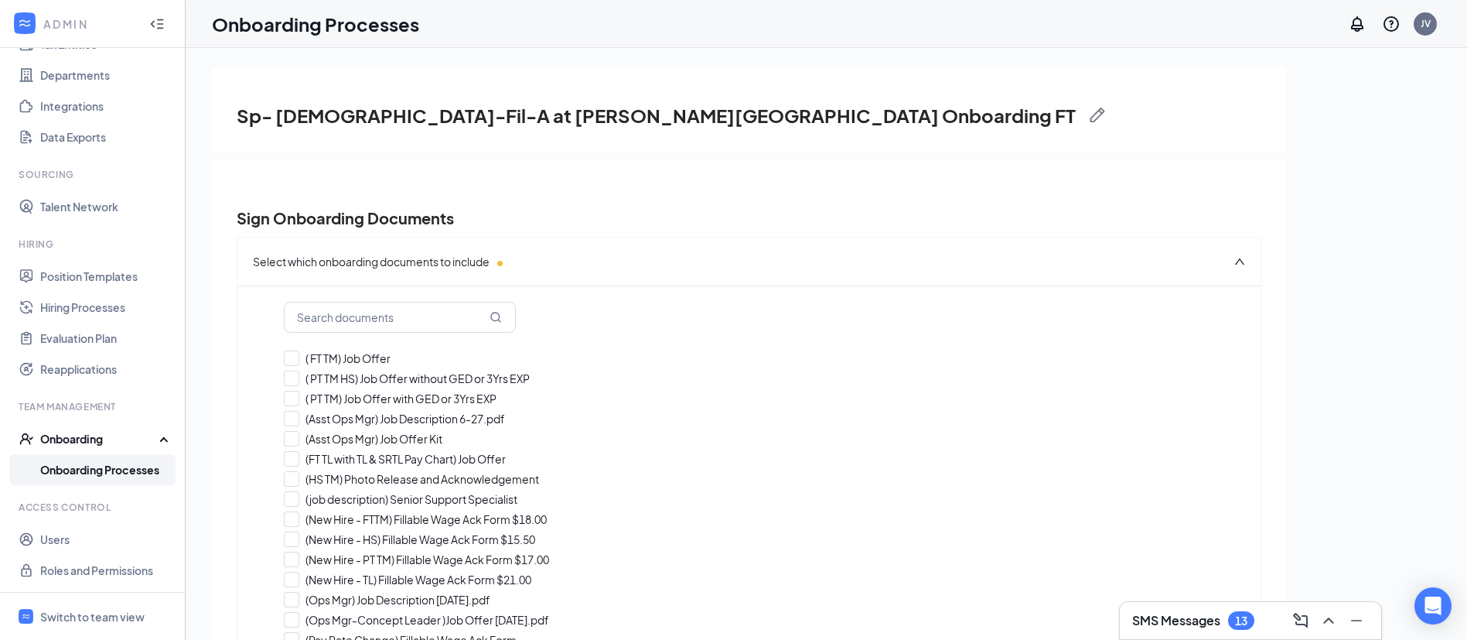
checkbox input "true"
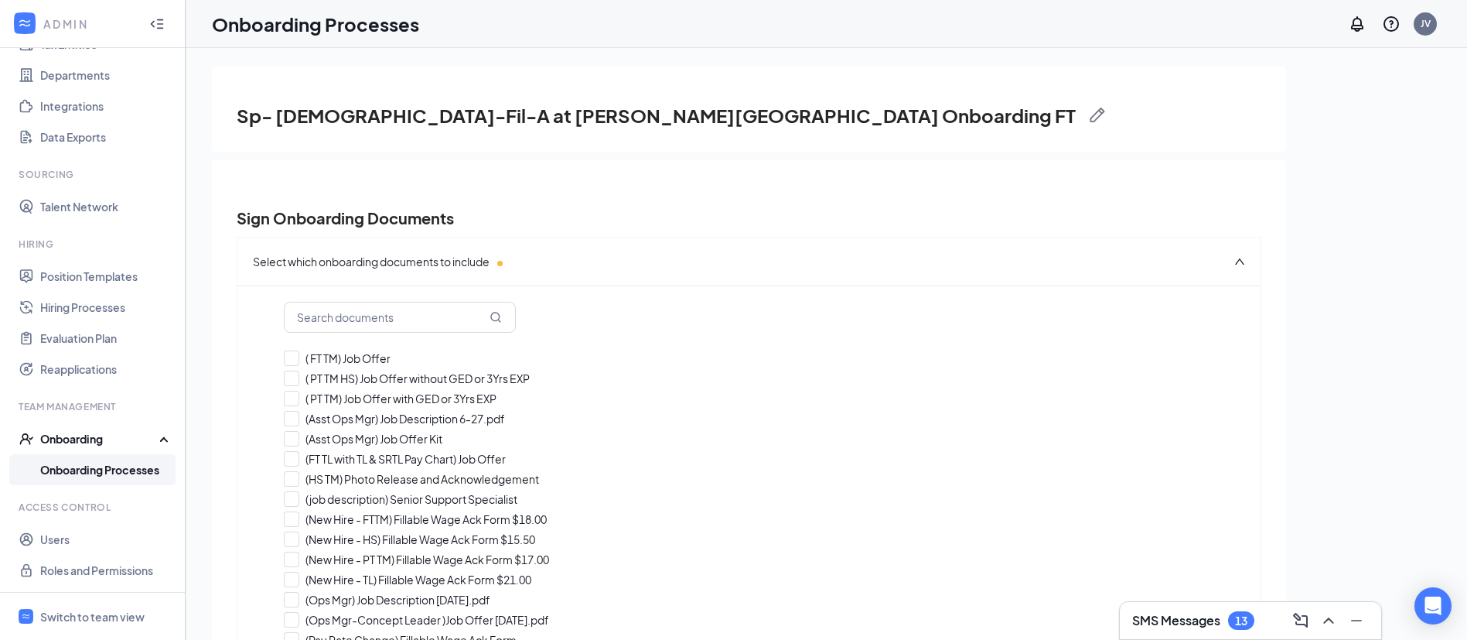
checkbox input "true"
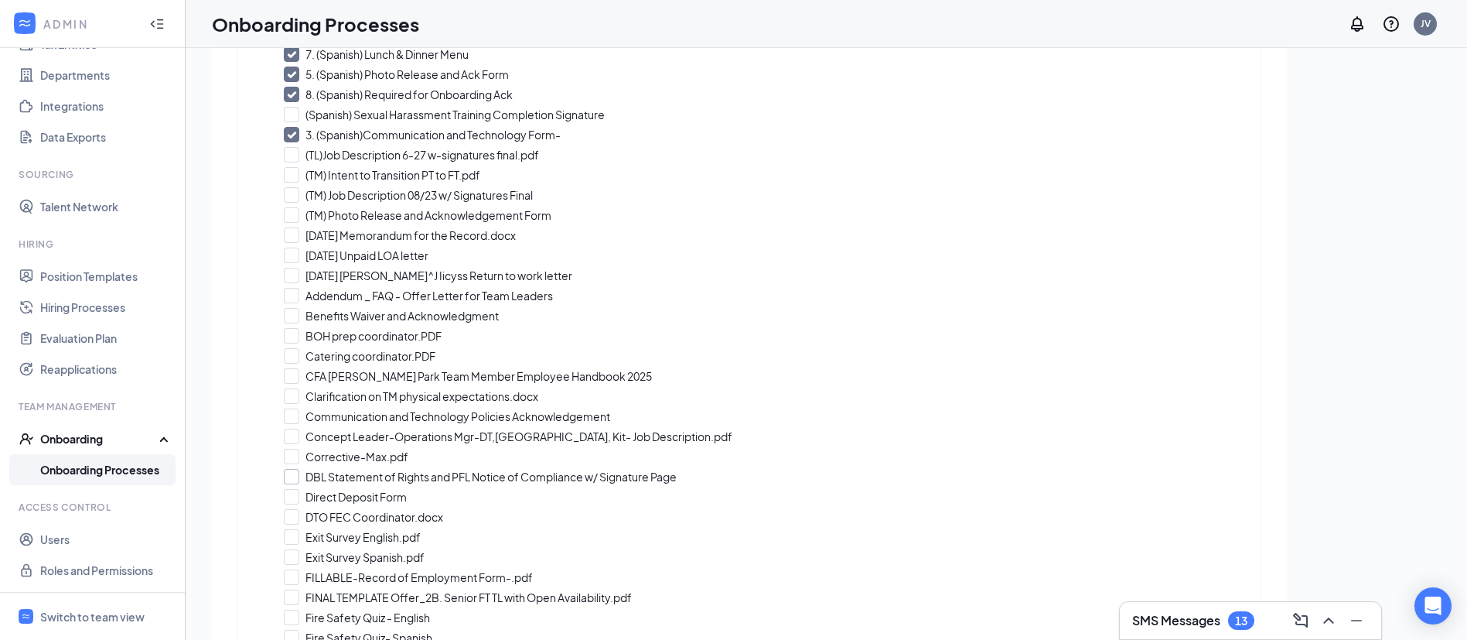
scroll to position [696, 0]
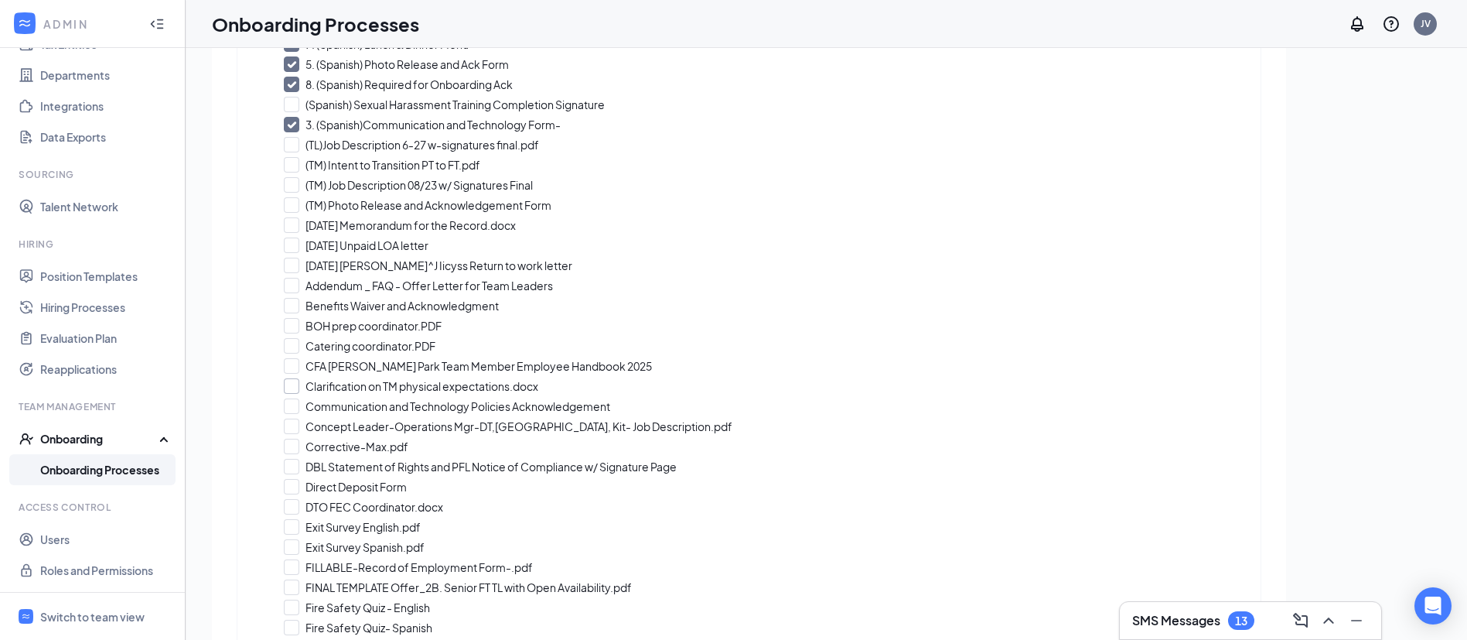
click at [295, 385] on input "Clarification on TM physical expectations.docx" at bounding box center [749, 385] width 930 height 15
checkbox input "true"
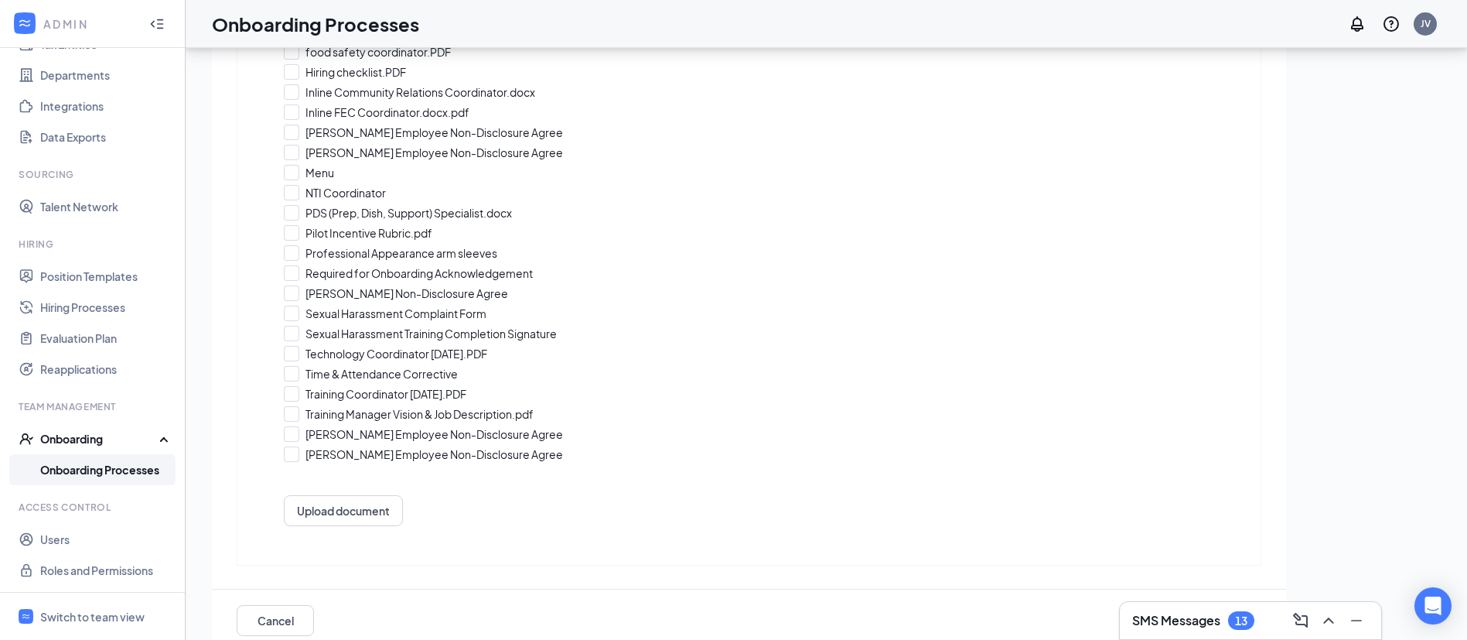
scroll to position [70, 0]
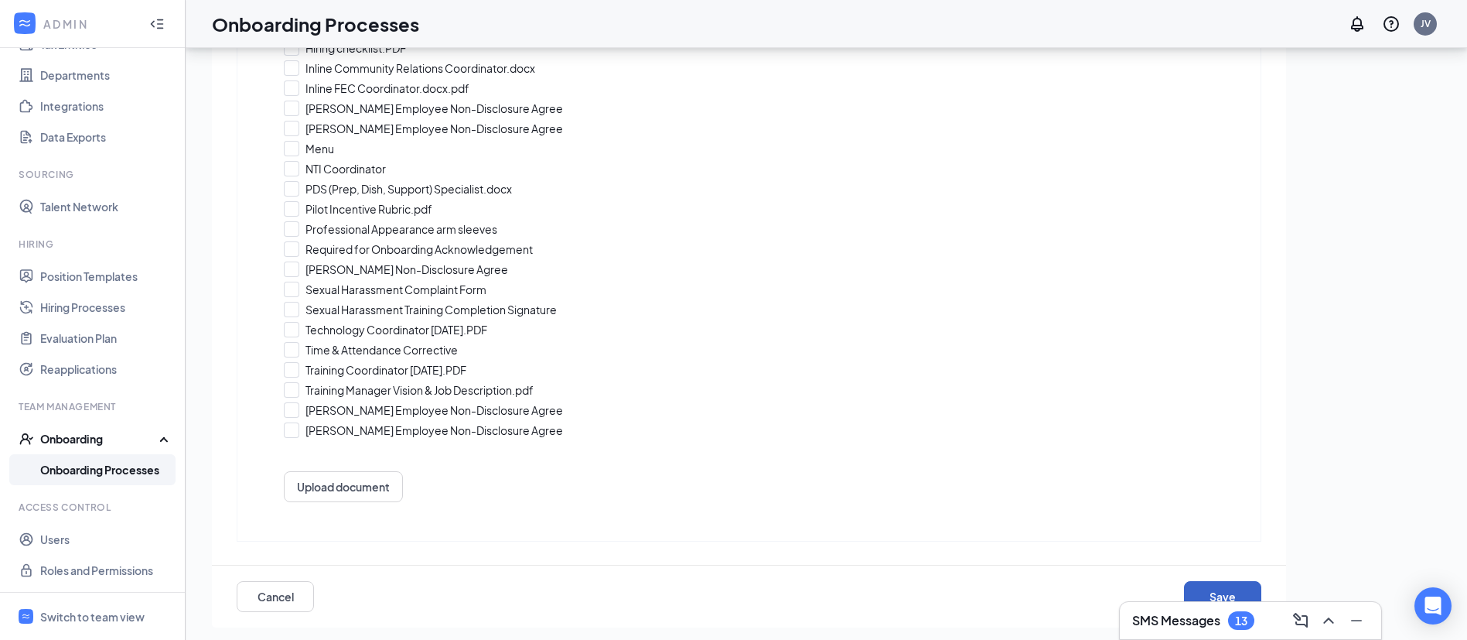
click at [1217, 591] on button "Save" at bounding box center [1222, 596] width 77 height 31
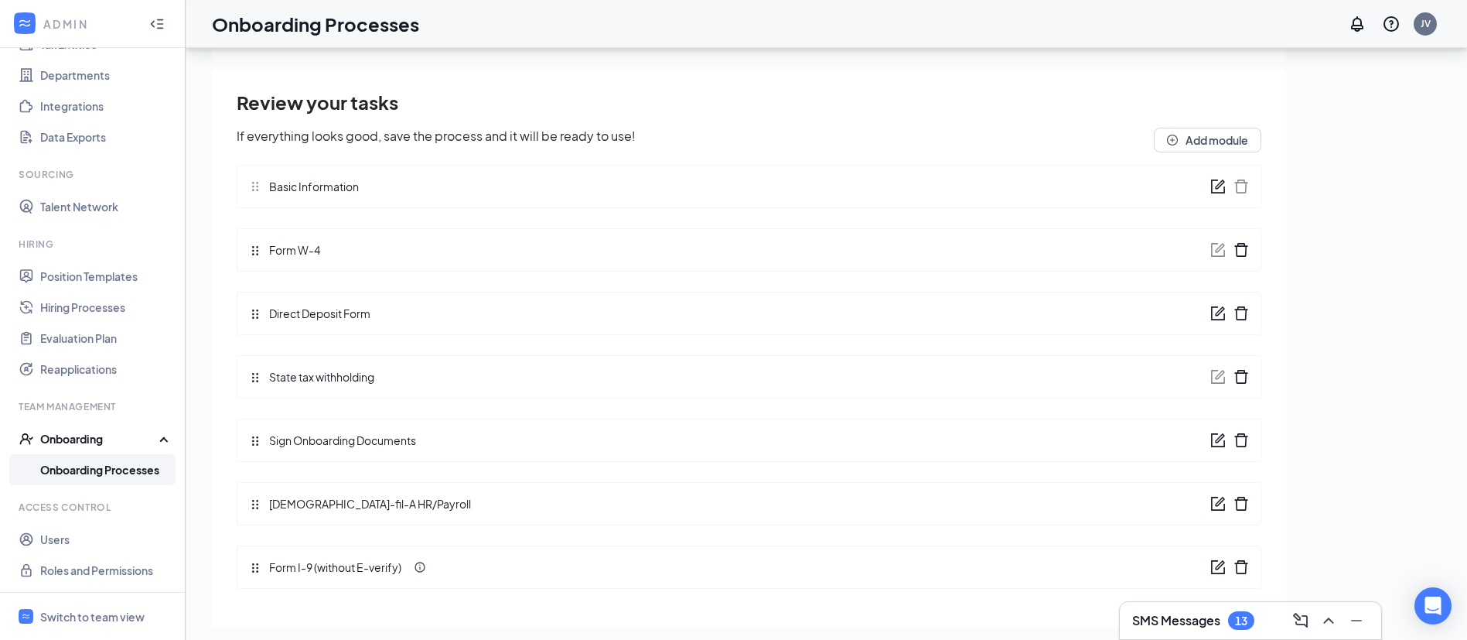
scroll to position [21, 0]
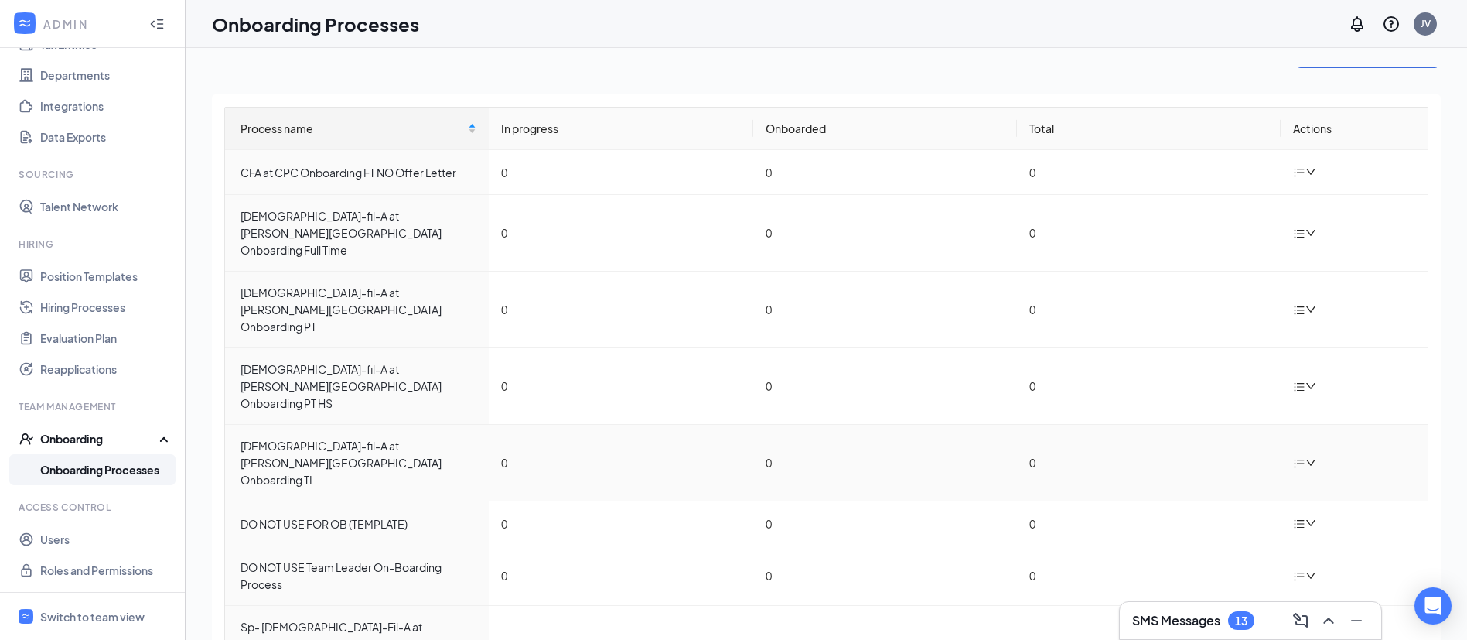
scroll to position [36, 0]
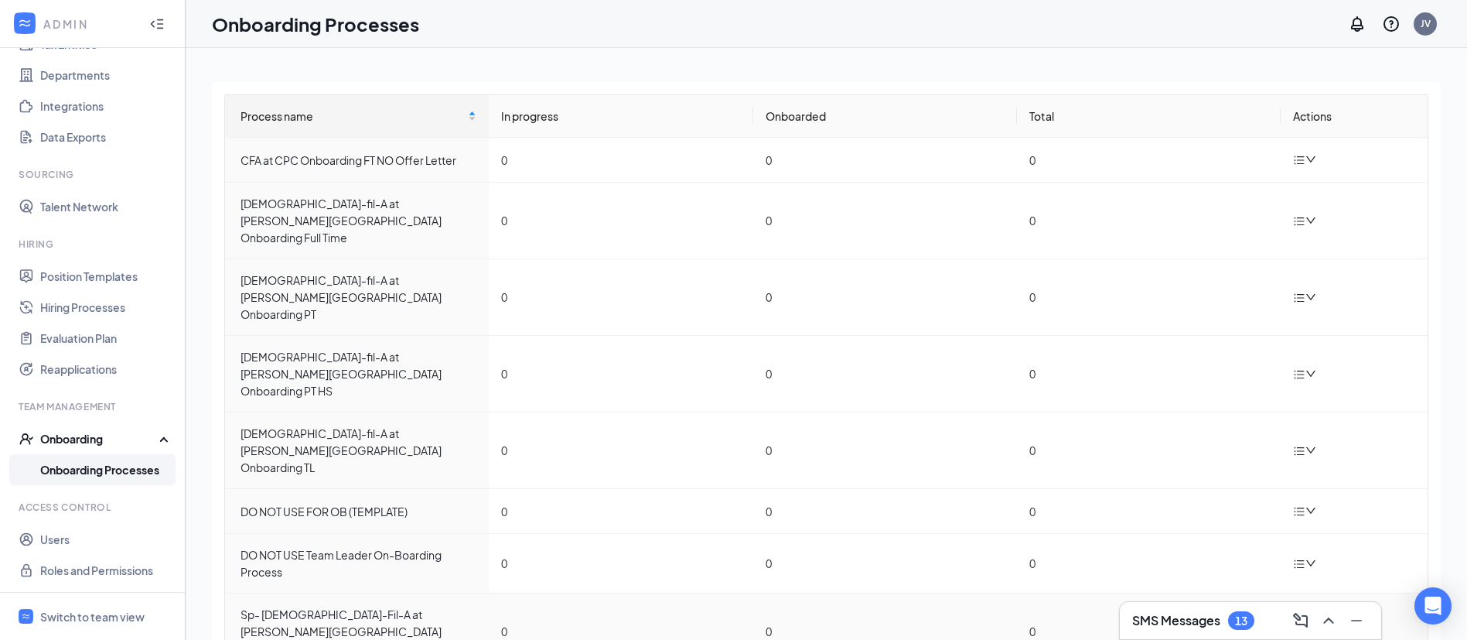
click at [1305, 626] on icon "down" at bounding box center [1310, 631] width 11 height 11
click at [1342, 534] on div "Edit process" at bounding box center [1370, 539] width 167 height 19
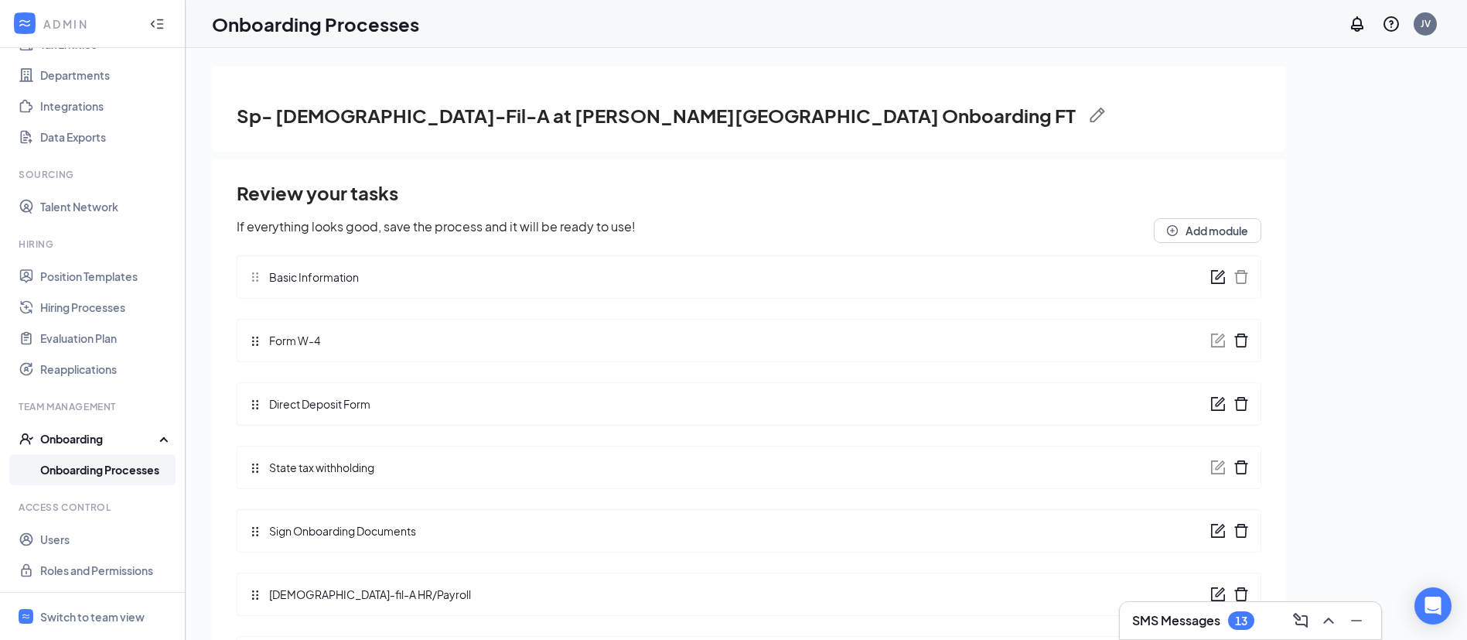
click at [1210, 526] on icon "form" at bounding box center [1217, 530] width 15 height 15
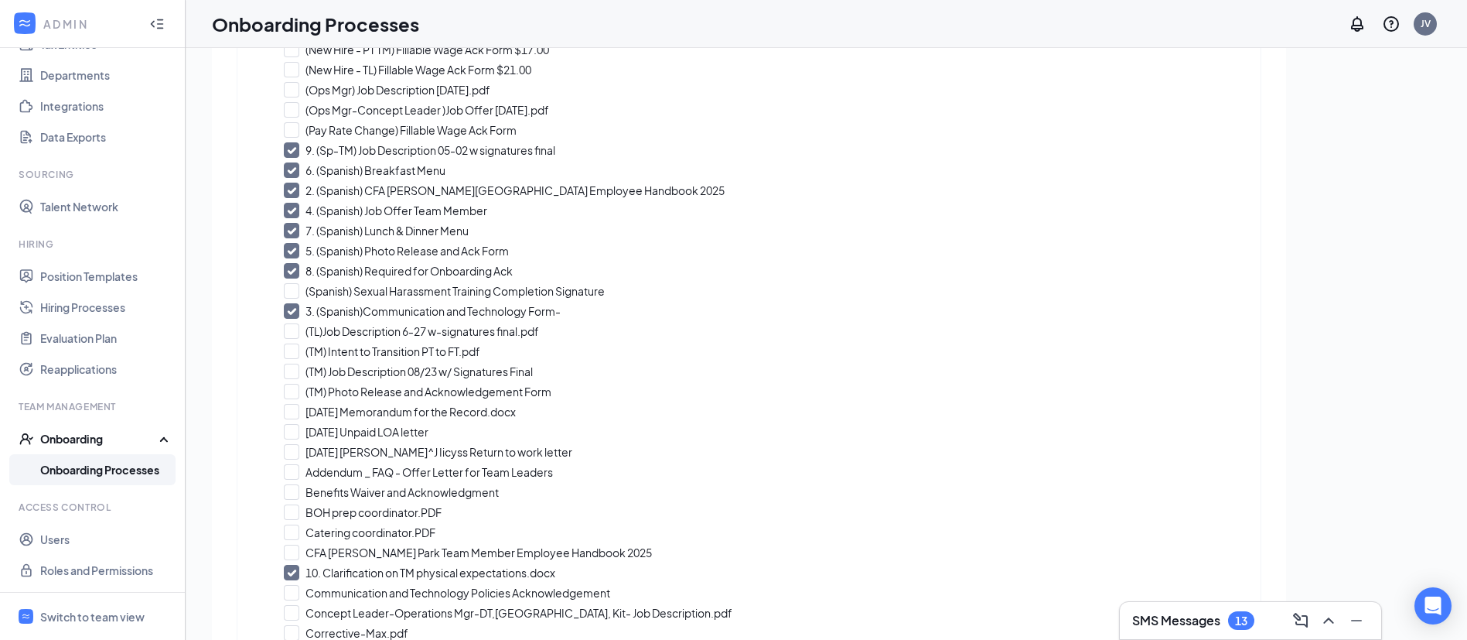
scroll to position [696, 0]
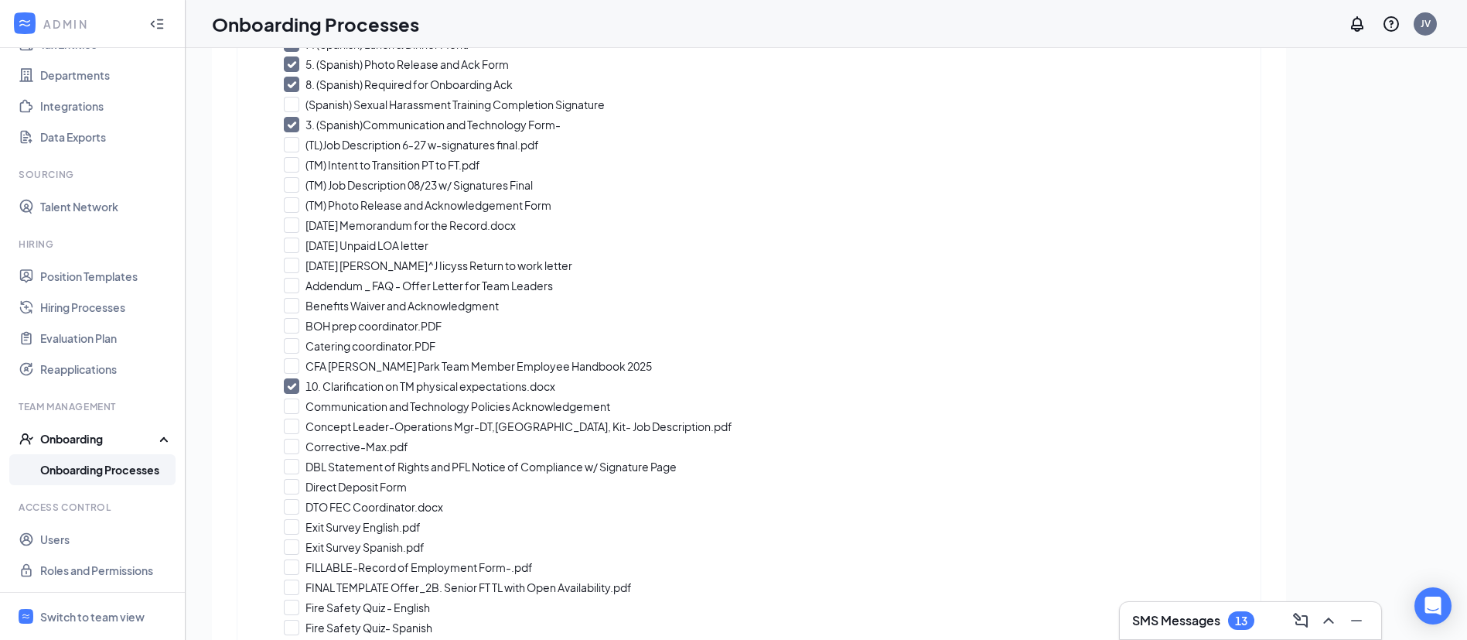
click at [292, 381] on input "10. Clarification on TM physical expectations.docx" at bounding box center [749, 385] width 930 height 15
checkbox input "false"
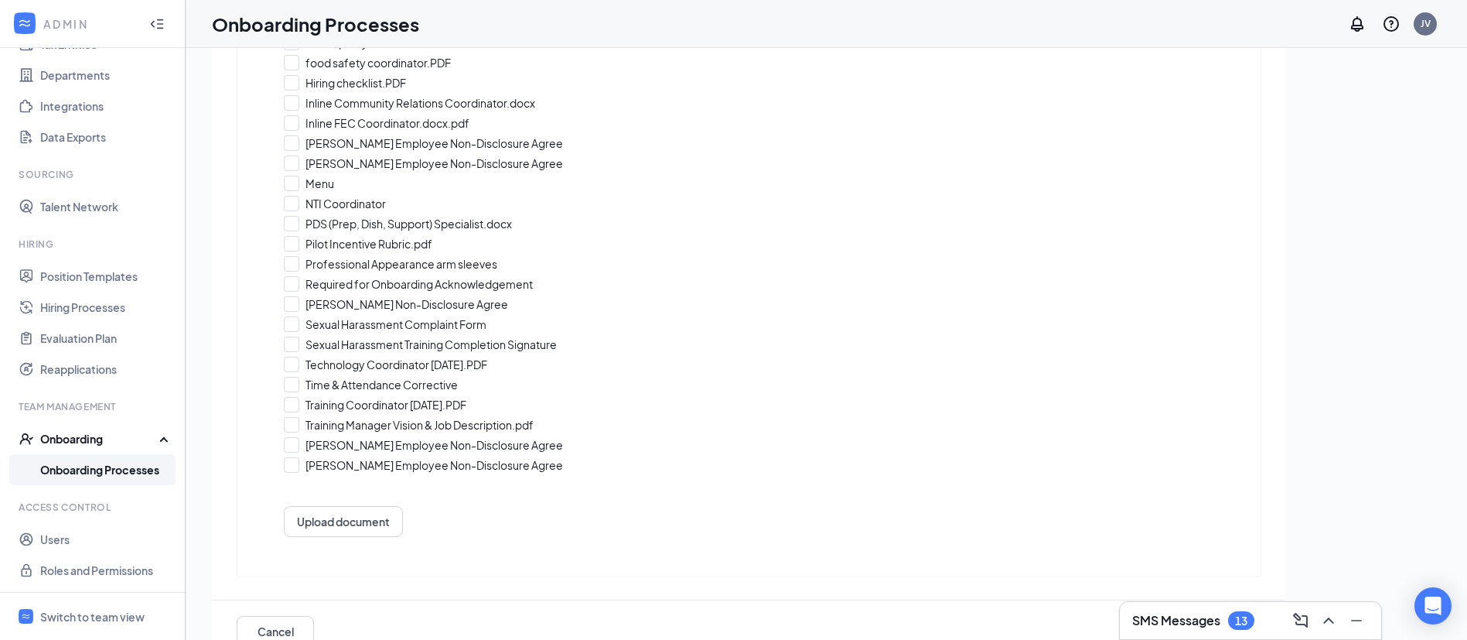
scroll to position [70, 0]
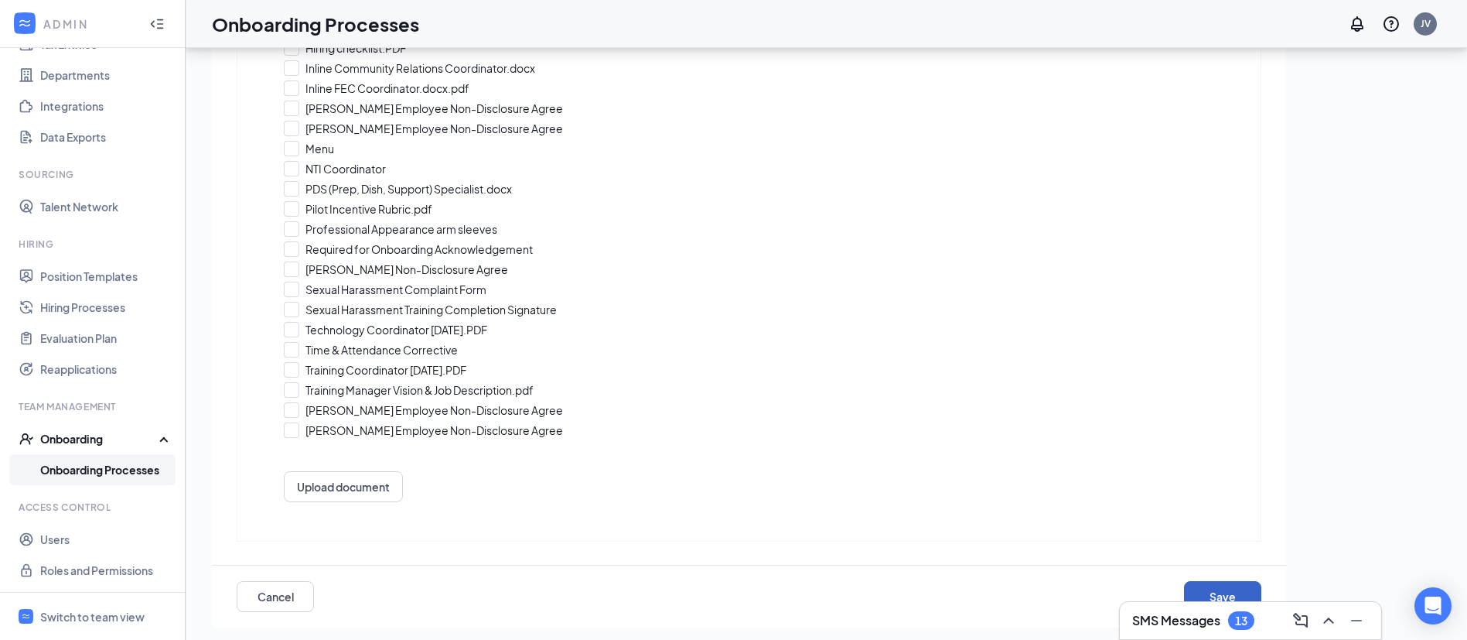
click at [1216, 582] on button "Save" at bounding box center [1222, 596] width 77 height 31
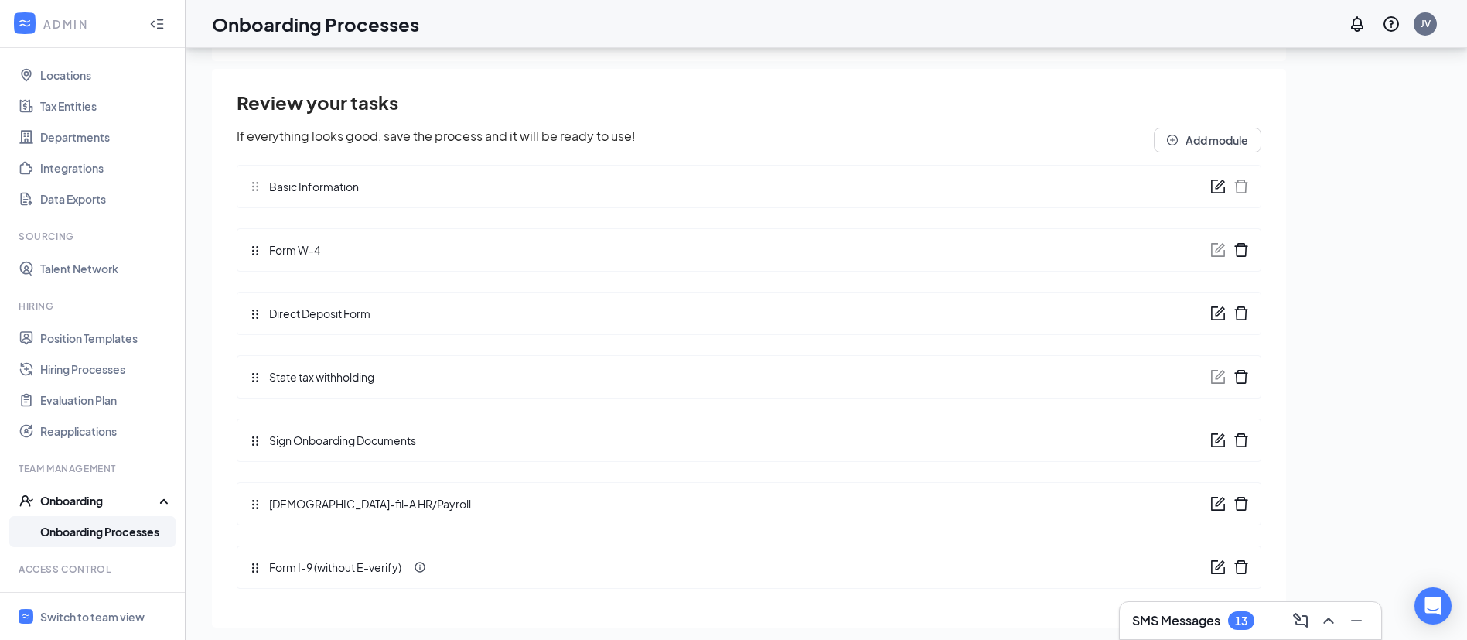
scroll to position [135, 0]
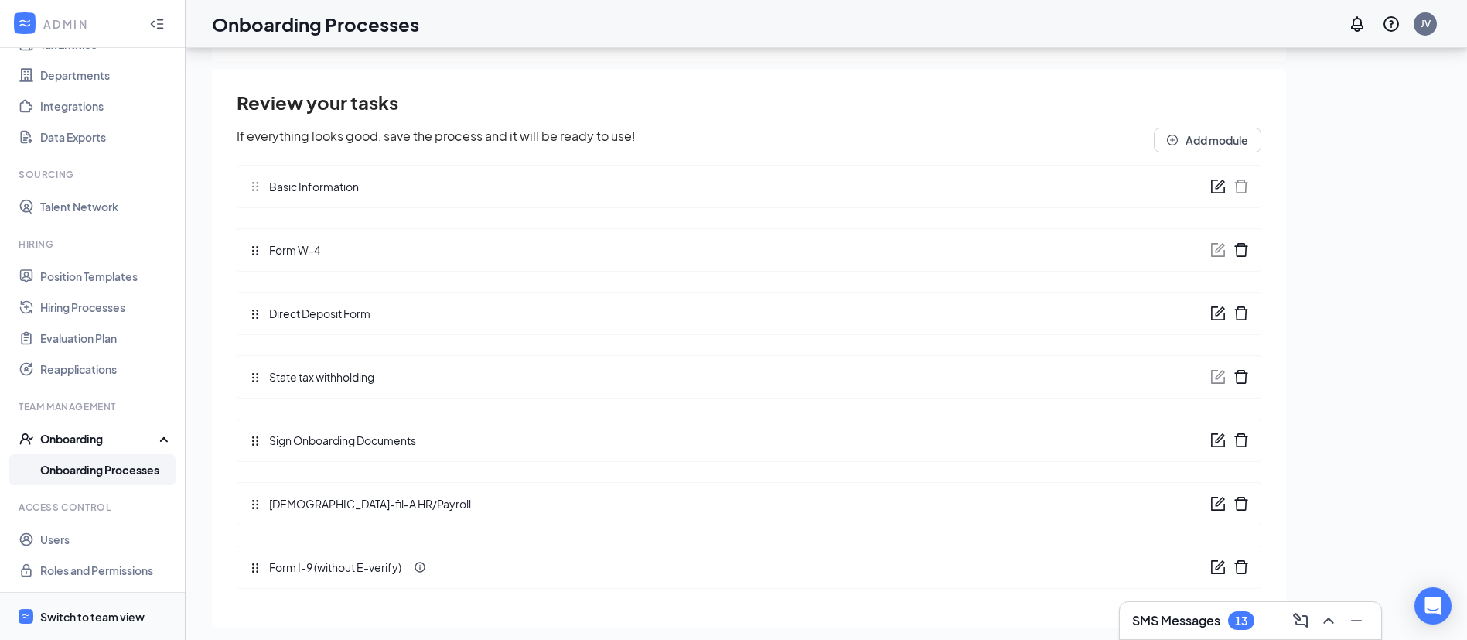
click at [109, 622] on div "Switch to team view" at bounding box center [92, 616] width 104 height 15
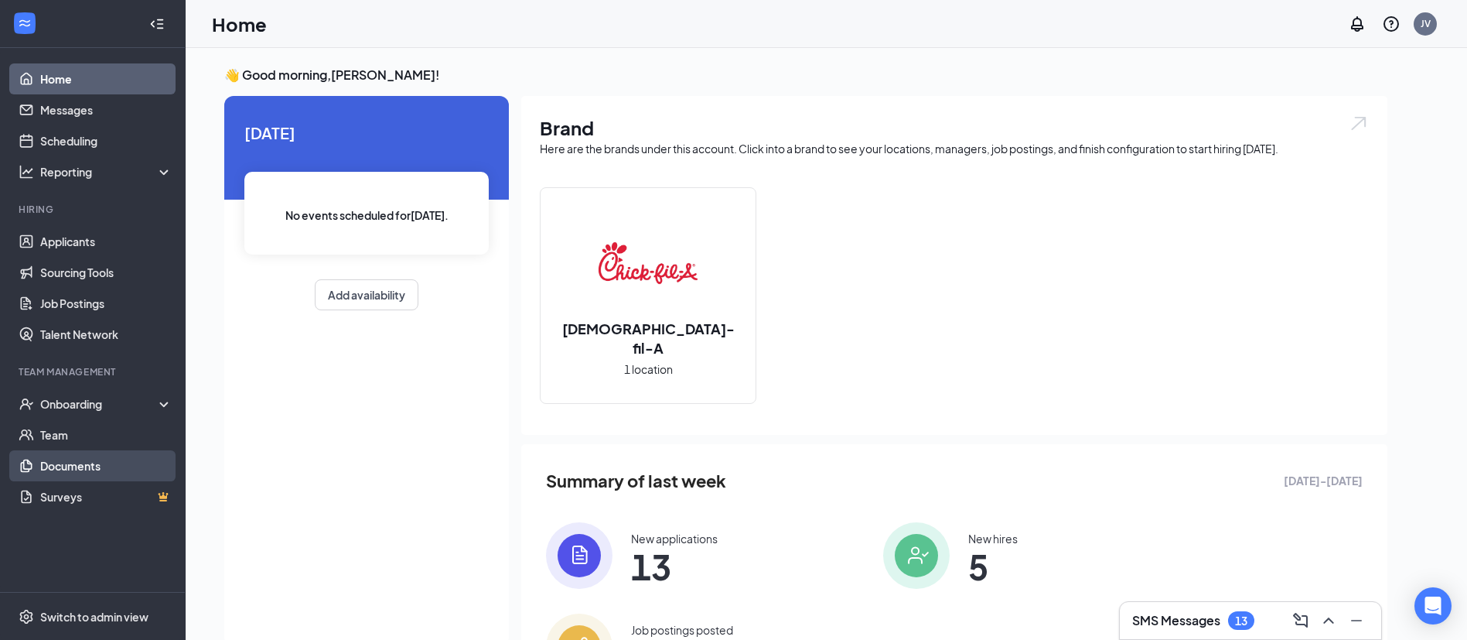
click at [80, 466] on link "Documents" at bounding box center [106, 465] width 132 height 31
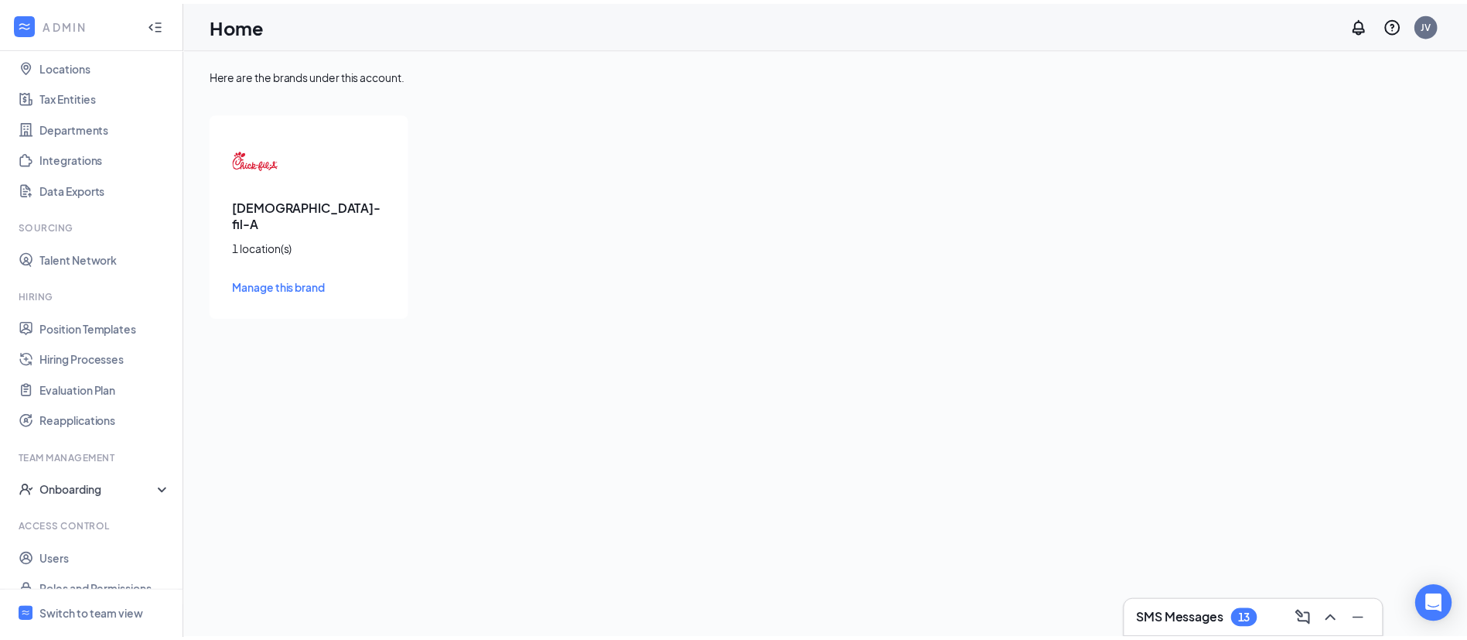
scroll to position [104, 0]
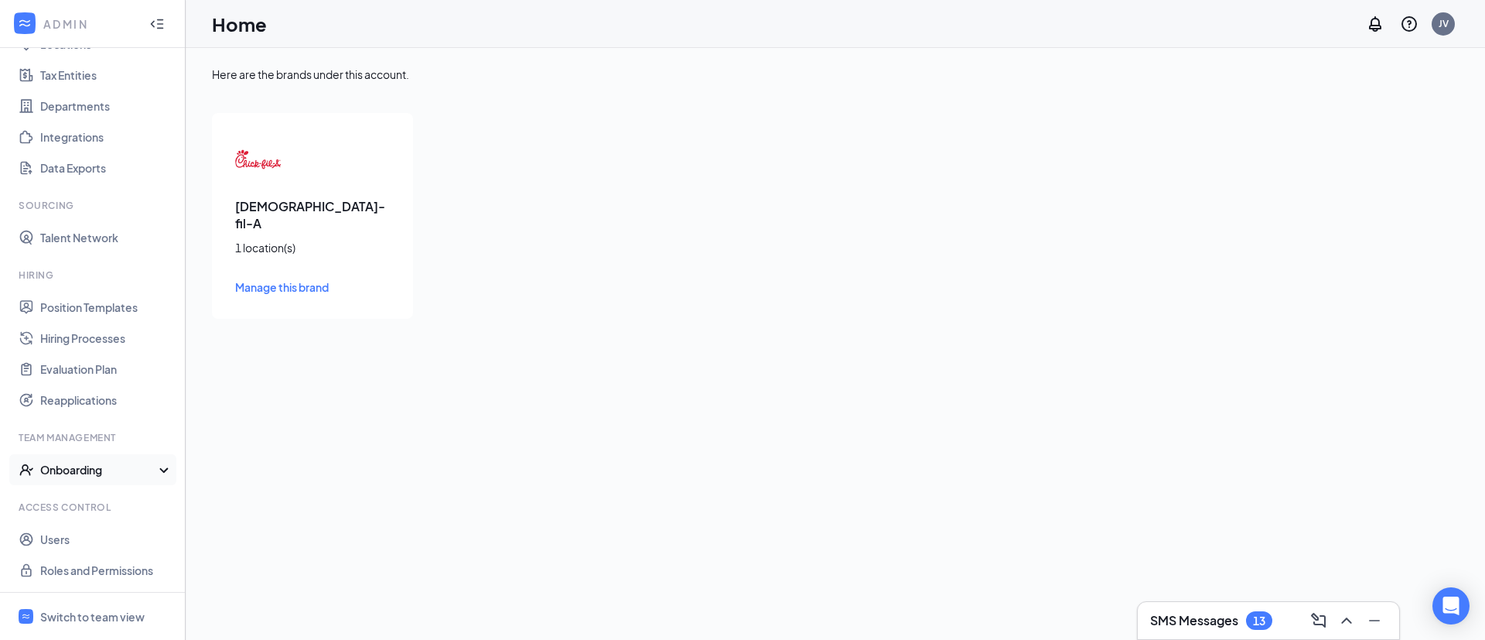
click at [88, 472] on div "Onboarding" at bounding box center [99, 469] width 119 height 15
click at [95, 496] on link "Onboarding Processes" at bounding box center [106, 500] width 132 height 31
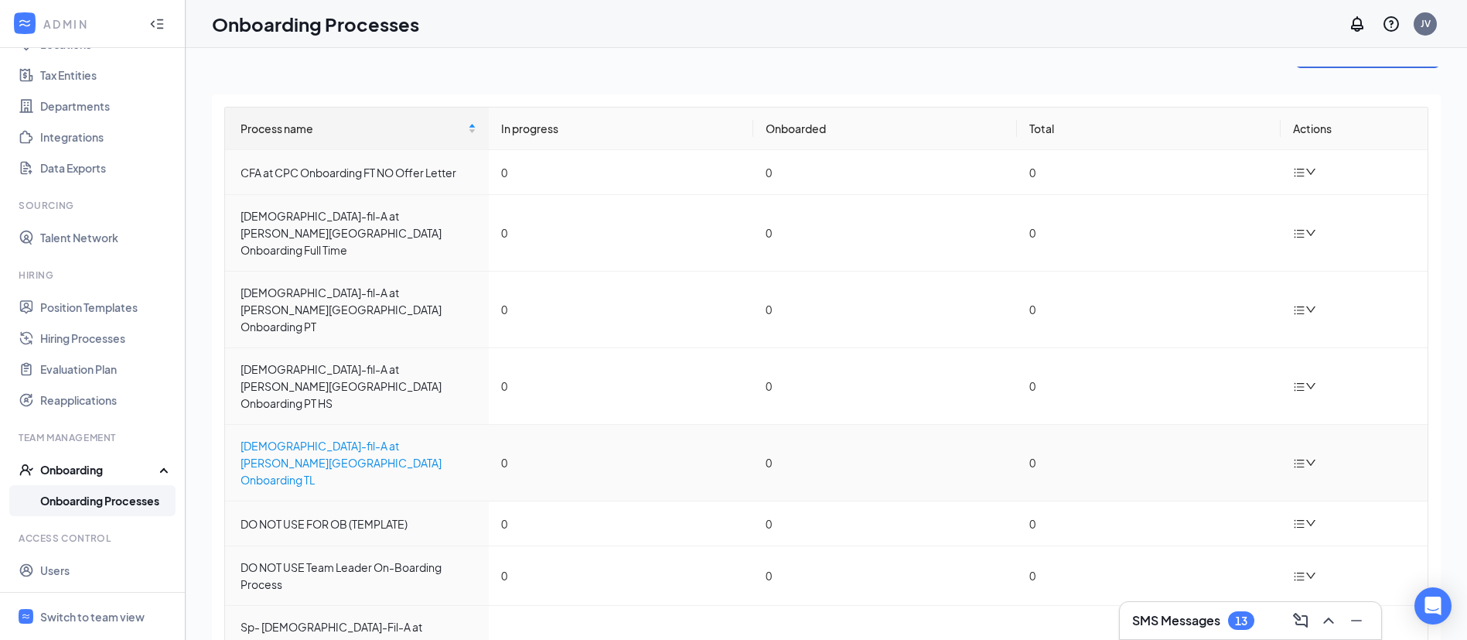
scroll to position [36, 0]
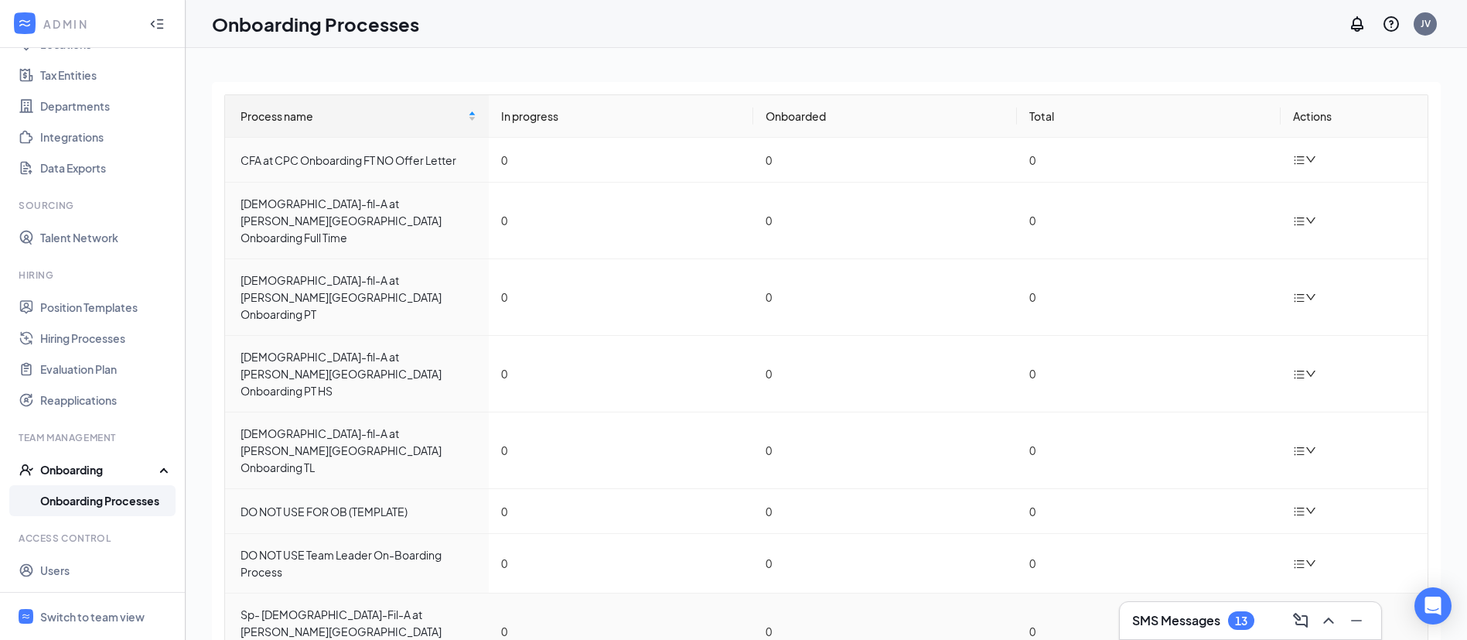
click at [1305, 626] on icon "down" at bounding box center [1310, 631] width 11 height 11
click at [1327, 530] on div "Edit process" at bounding box center [1370, 539] width 167 height 19
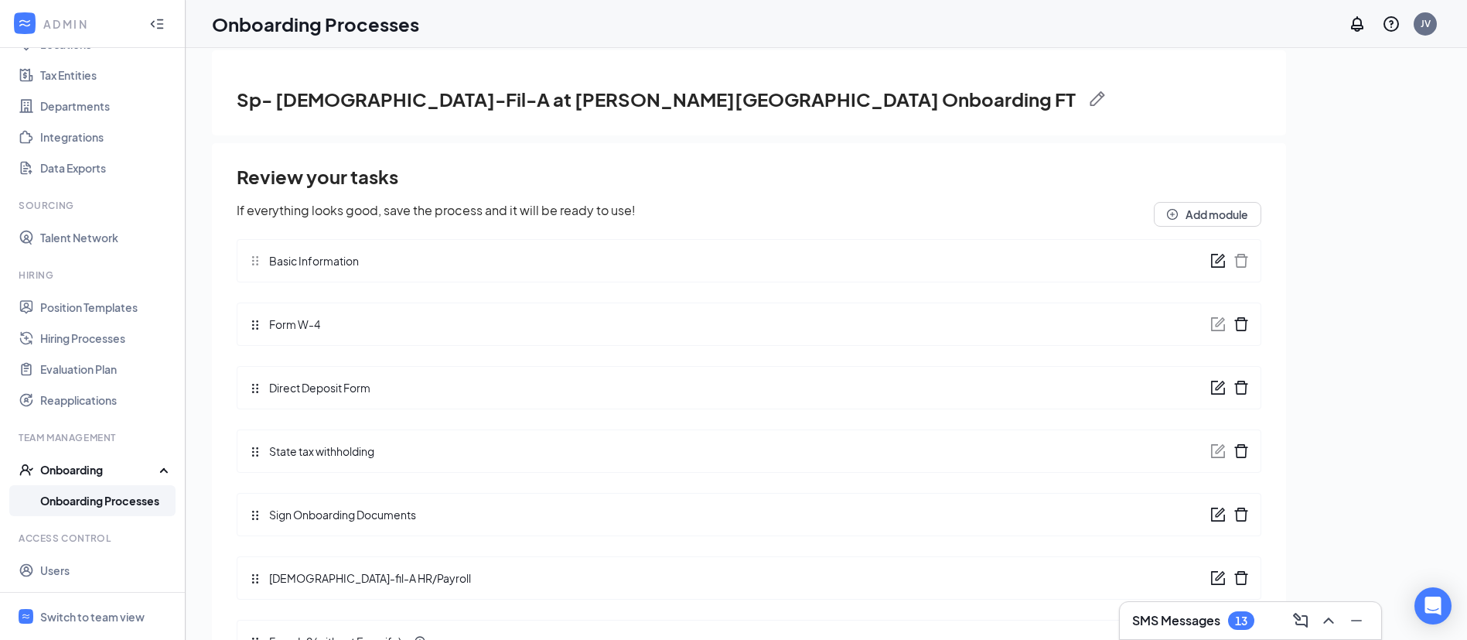
scroll to position [21, 0]
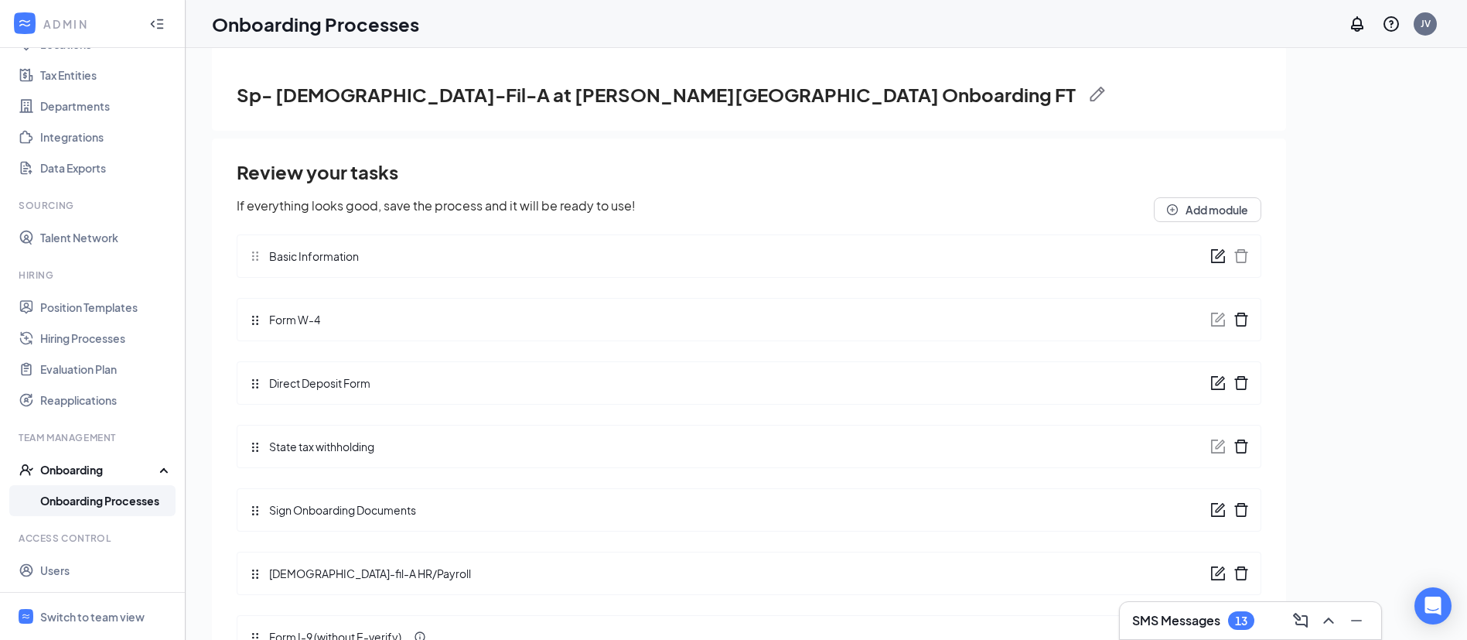
click at [1210, 513] on icon "form" at bounding box center [1217, 509] width 15 height 15
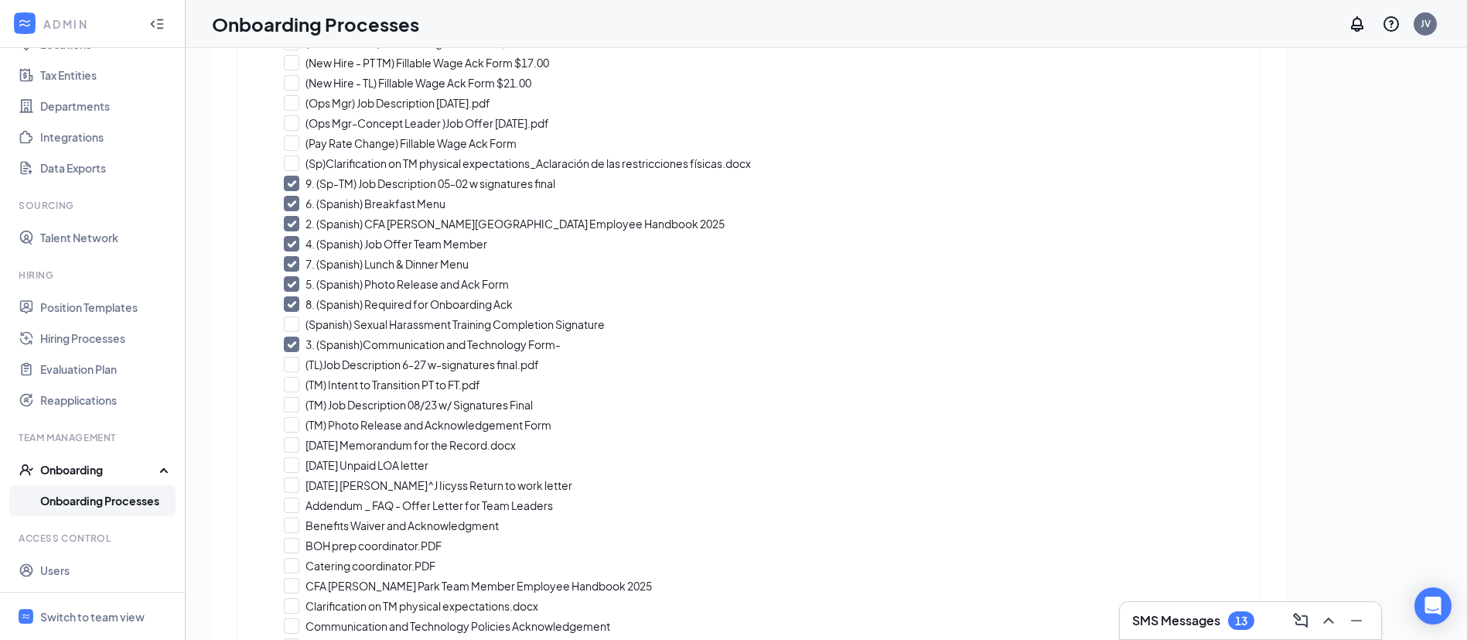
scroll to position [474, 0]
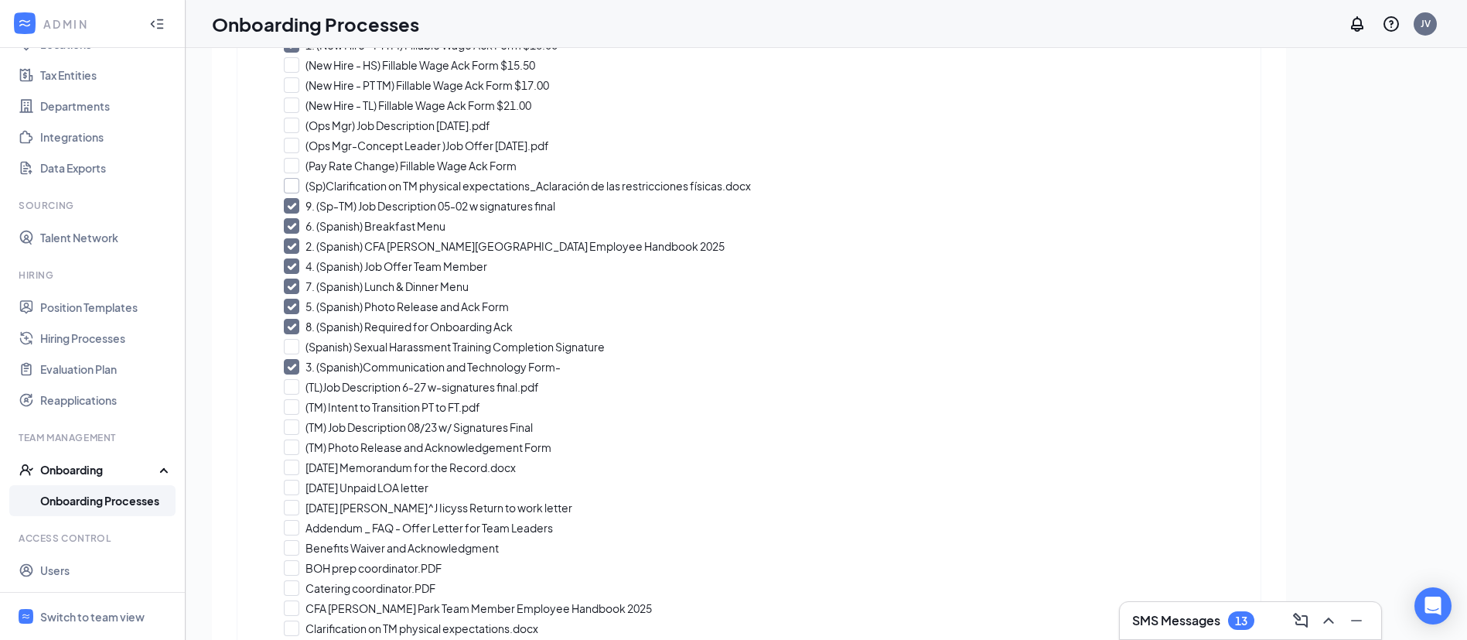
click at [297, 181] on input "(Sp)Clarification on TM physical expectations_Aclaración de las restricciones f…" at bounding box center [749, 185] width 930 height 15
checkbox input "true"
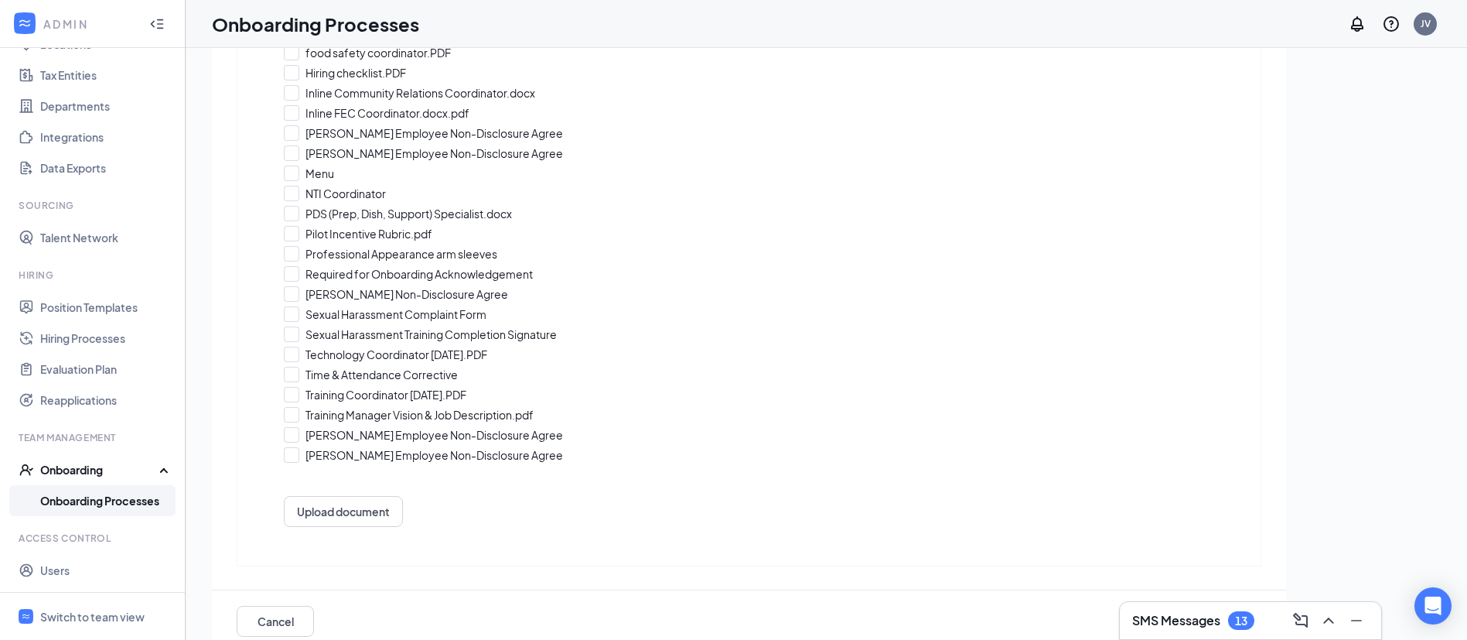
scroll to position [70, 0]
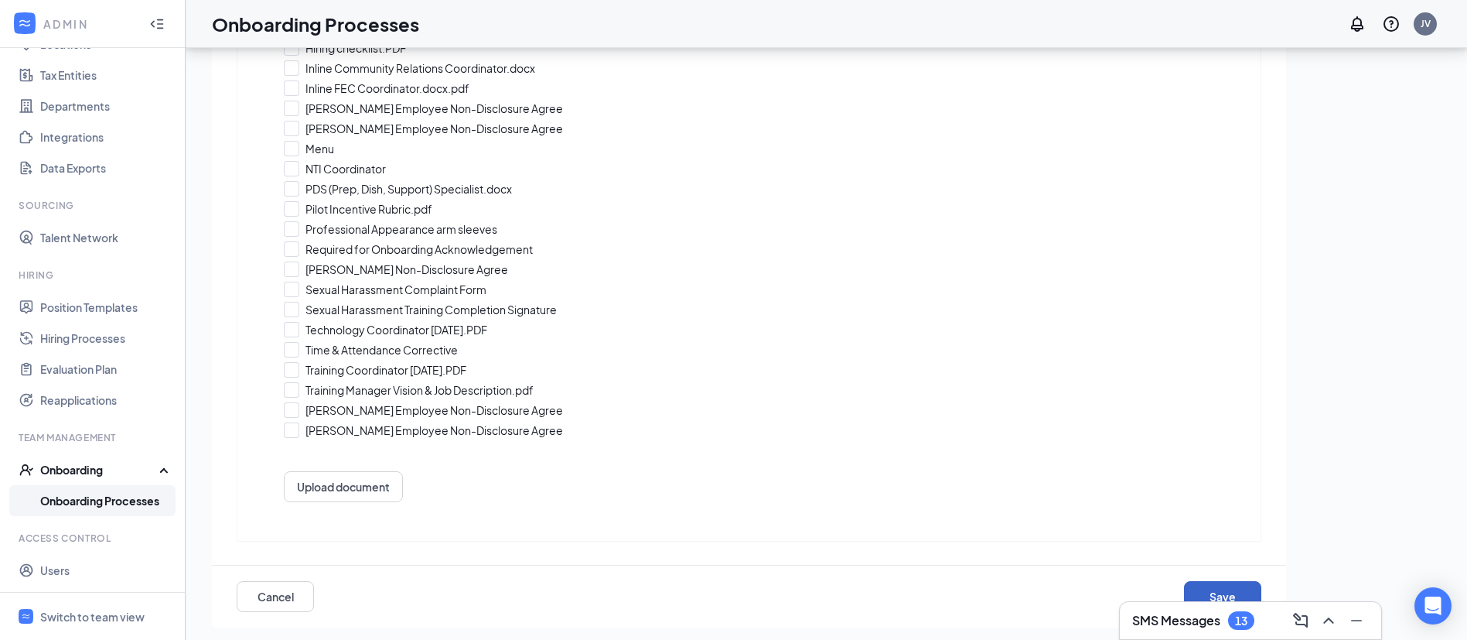
click at [1226, 592] on button "Save" at bounding box center [1222, 596] width 77 height 31
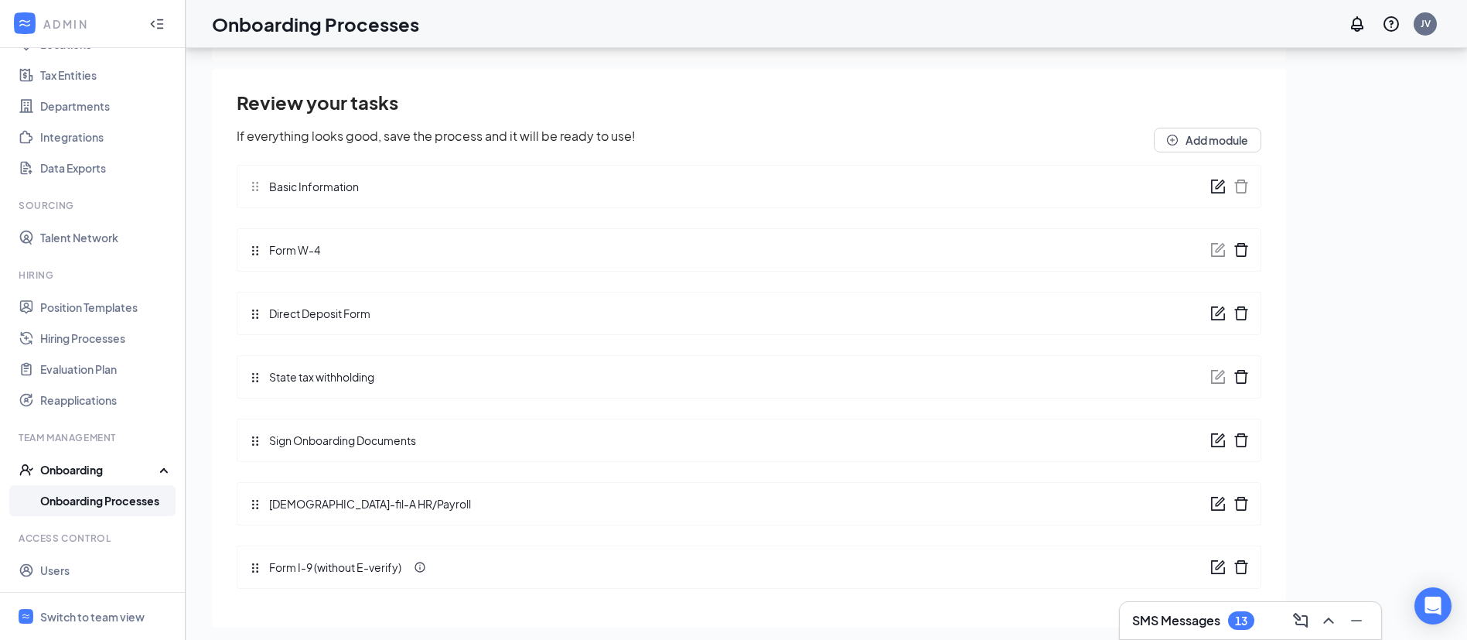
scroll to position [21, 0]
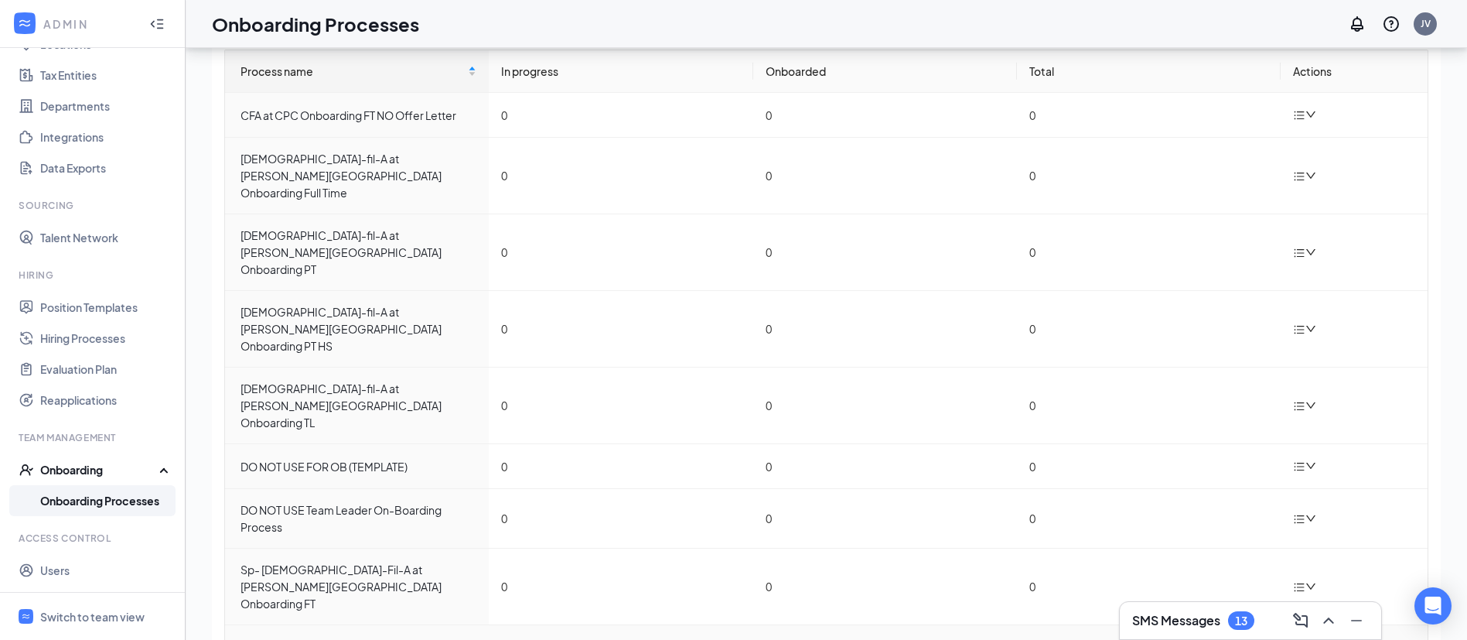
scroll to position [70, 0]
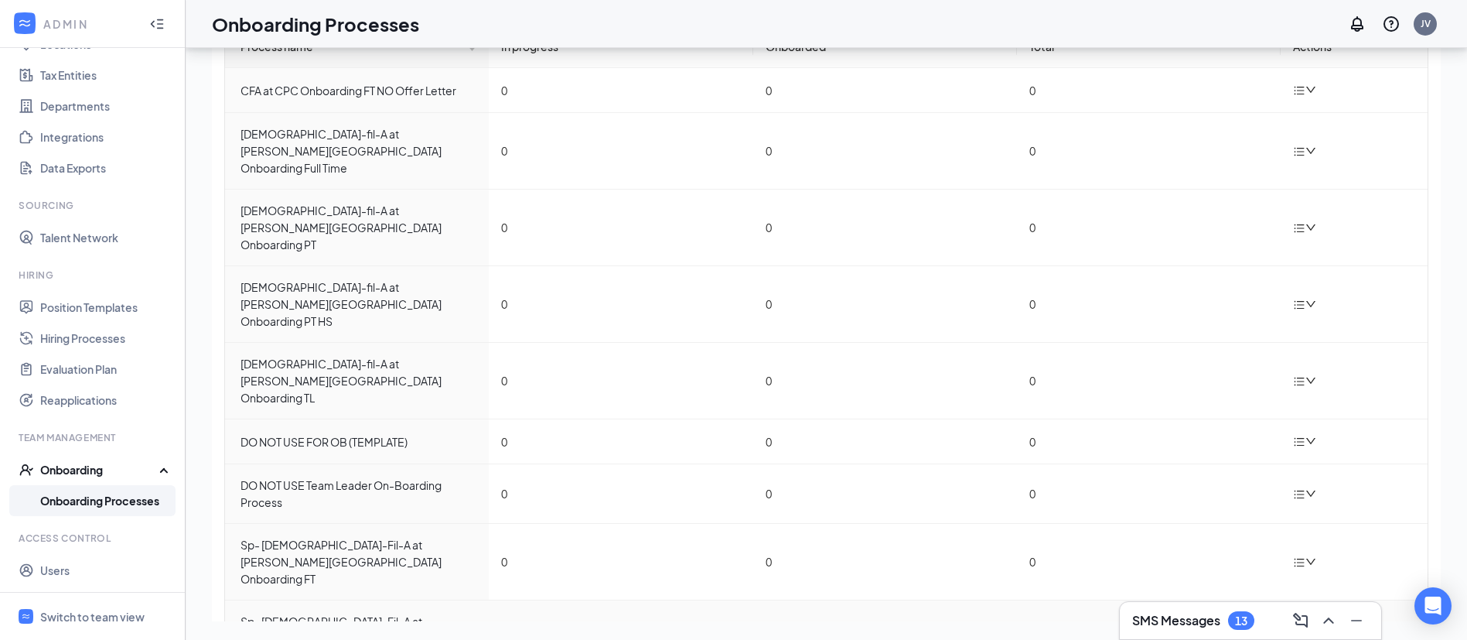
click at [1306, 635] on icon "down" at bounding box center [1310, 638] width 9 height 6
click at [1327, 522] on div "Edit process" at bounding box center [1370, 522] width 167 height 19
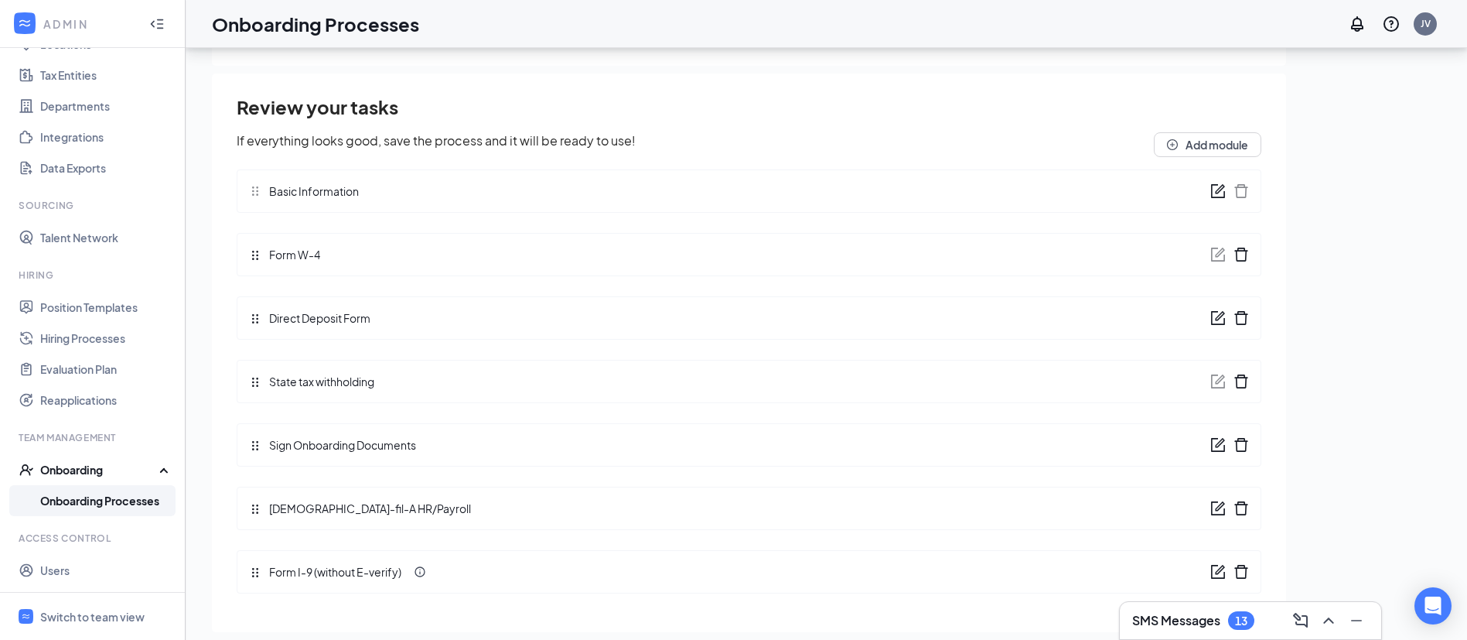
scroll to position [21, 0]
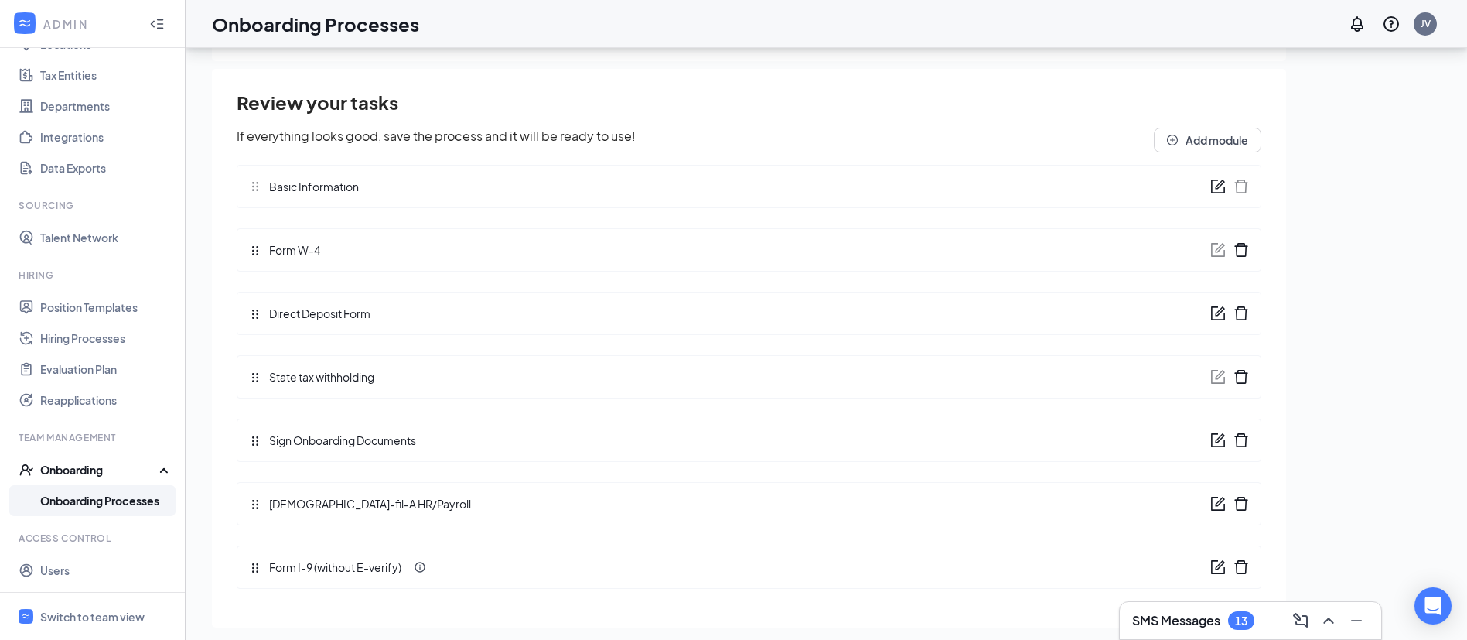
click at [1210, 438] on icon "form" at bounding box center [1217, 439] width 15 height 15
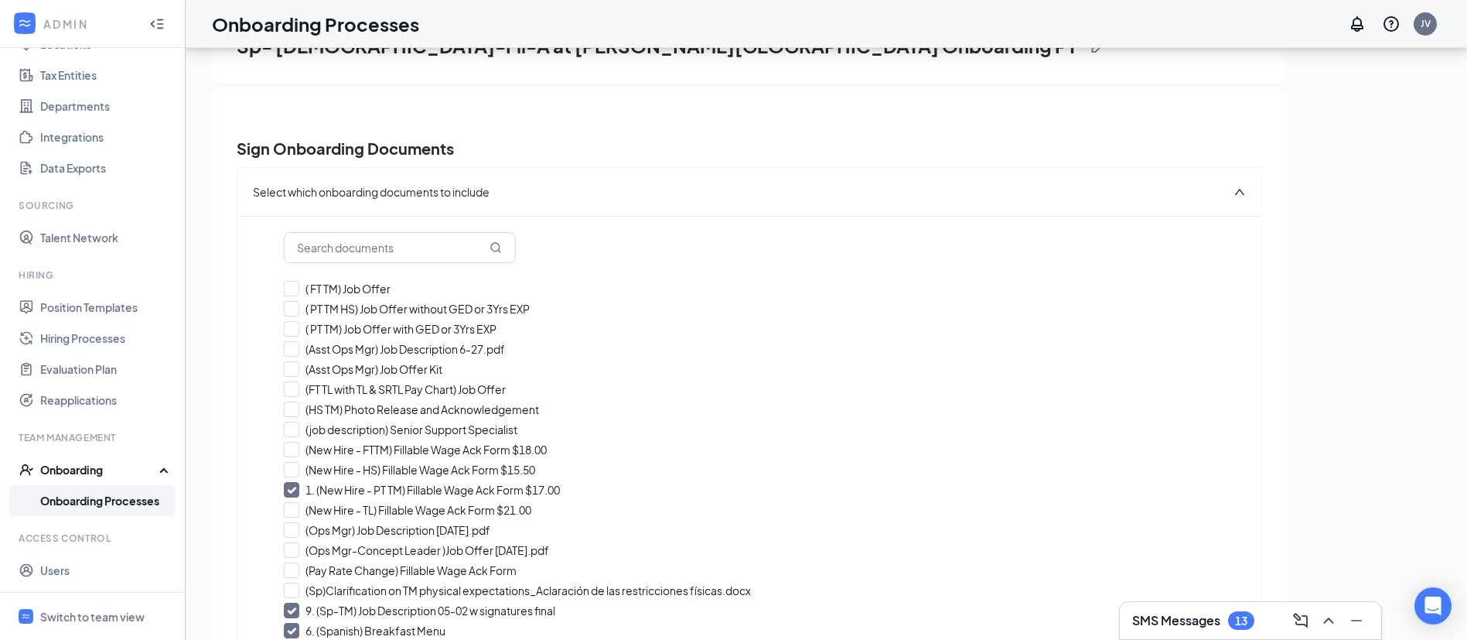
scroll to position [116, 0]
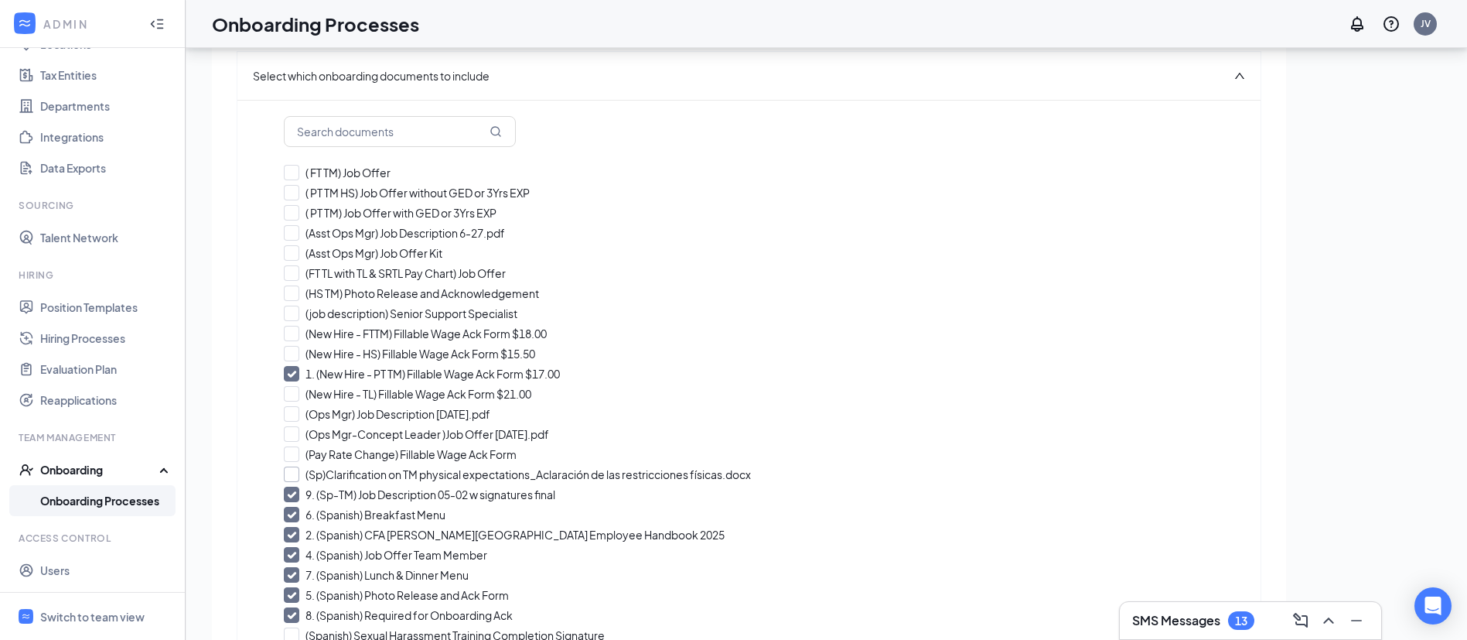
click at [298, 478] on input "(Sp)Clarification on TM physical expectations_Aclaración de las restricciones f…" at bounding box center [749, 473] width 930 height 15
checkbox input "true"
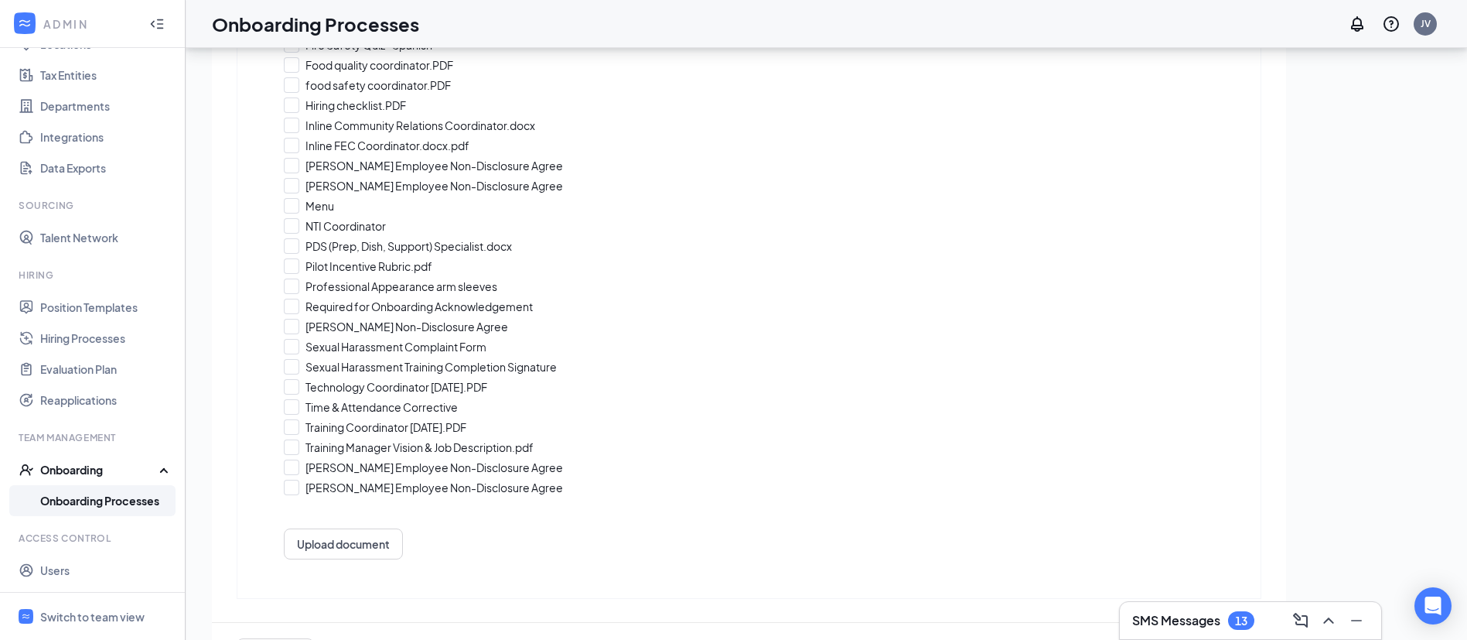
scroll to position [1286, 0]
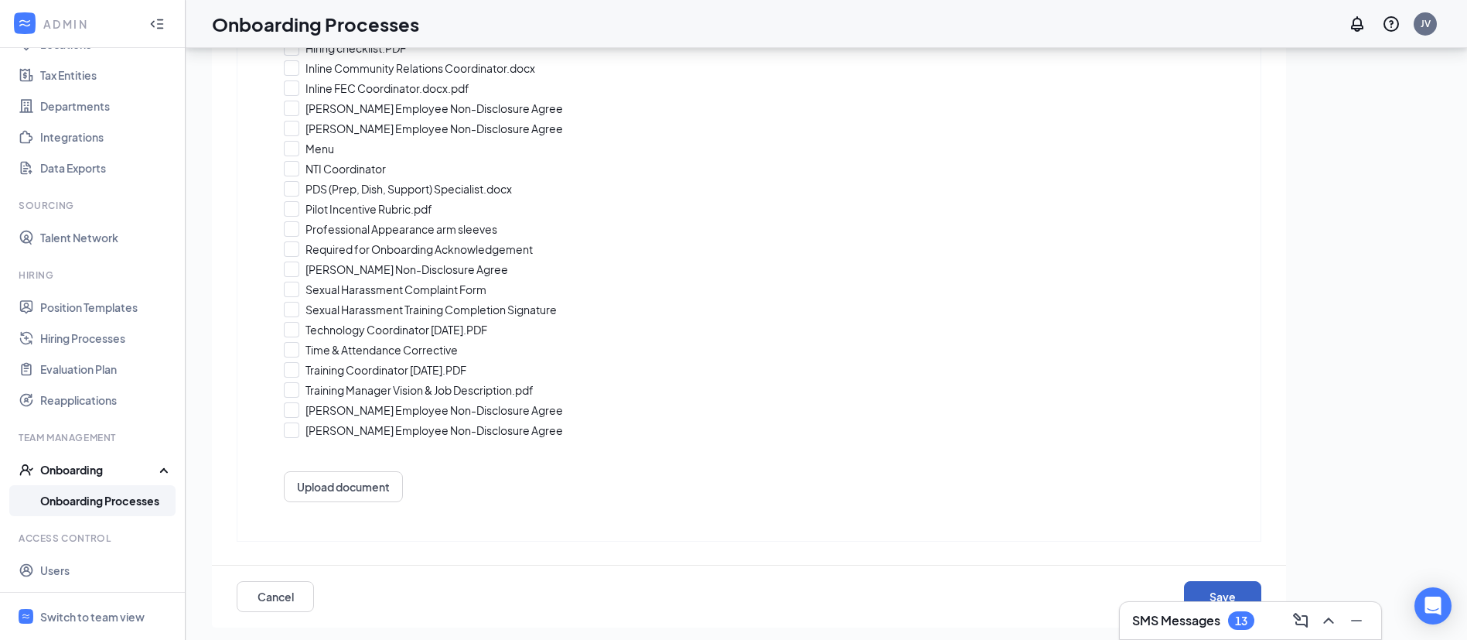
click at [1217, 582] on button "Save" at bounding box center [1222, 596] width 77 height 31
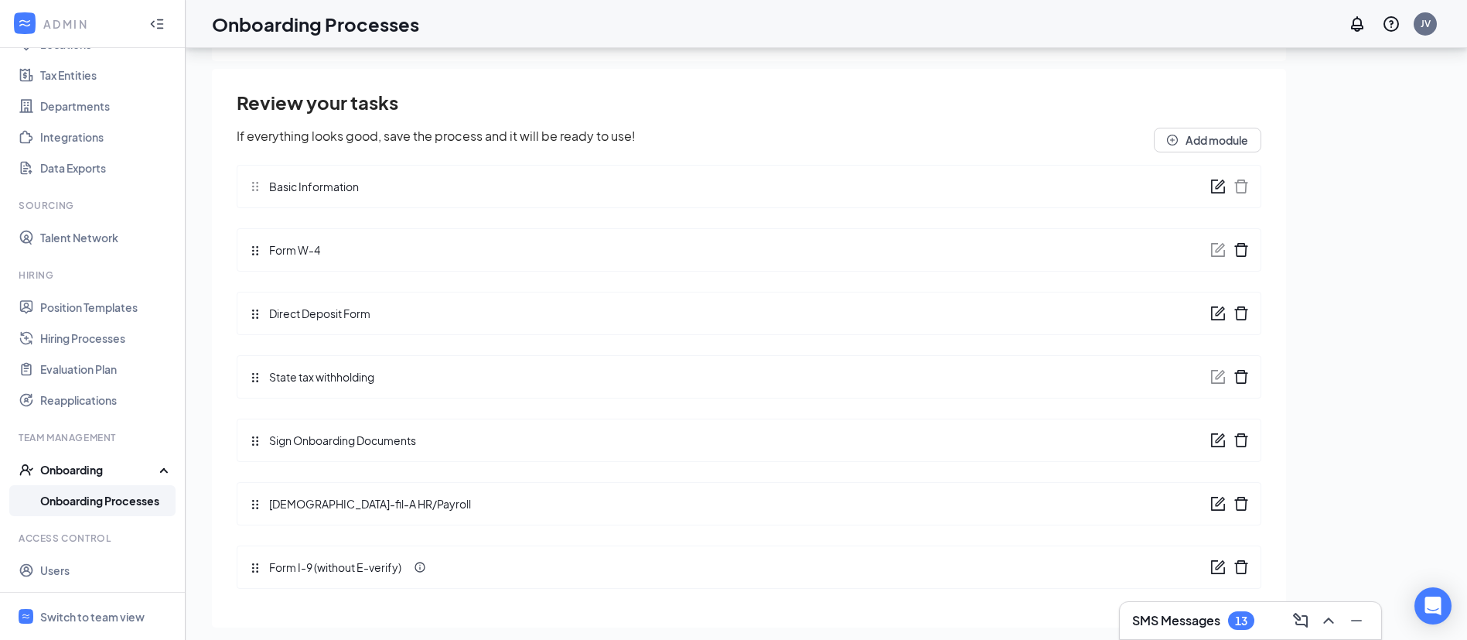
scroll to position [21, 0]
